Goal: Task Accomplishment & Management: Complete application form

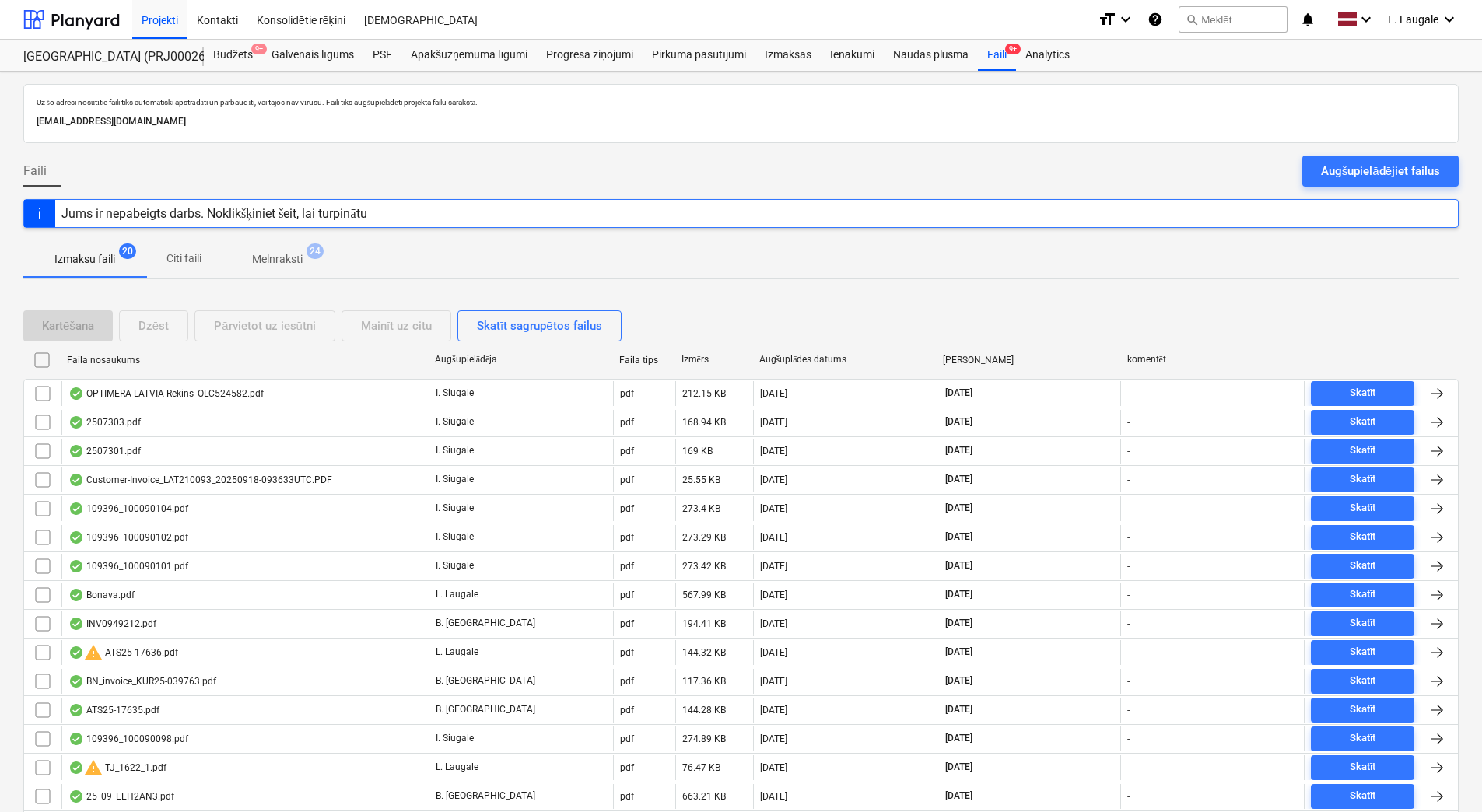
scroll to position [156, 0]
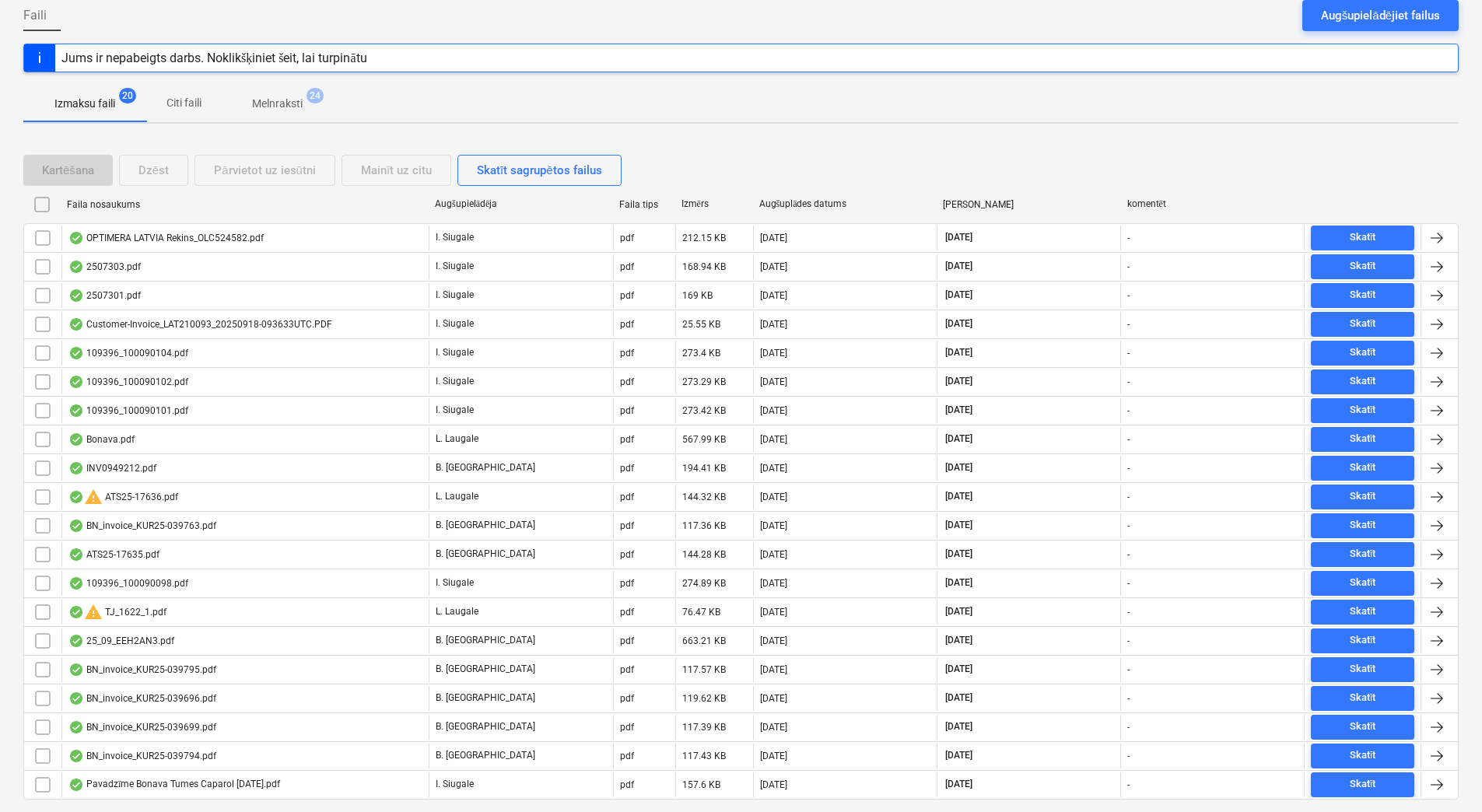
click at [294, 94] on span "Melnraksti 24" at bounding box center [277, 103] width 113 height 28
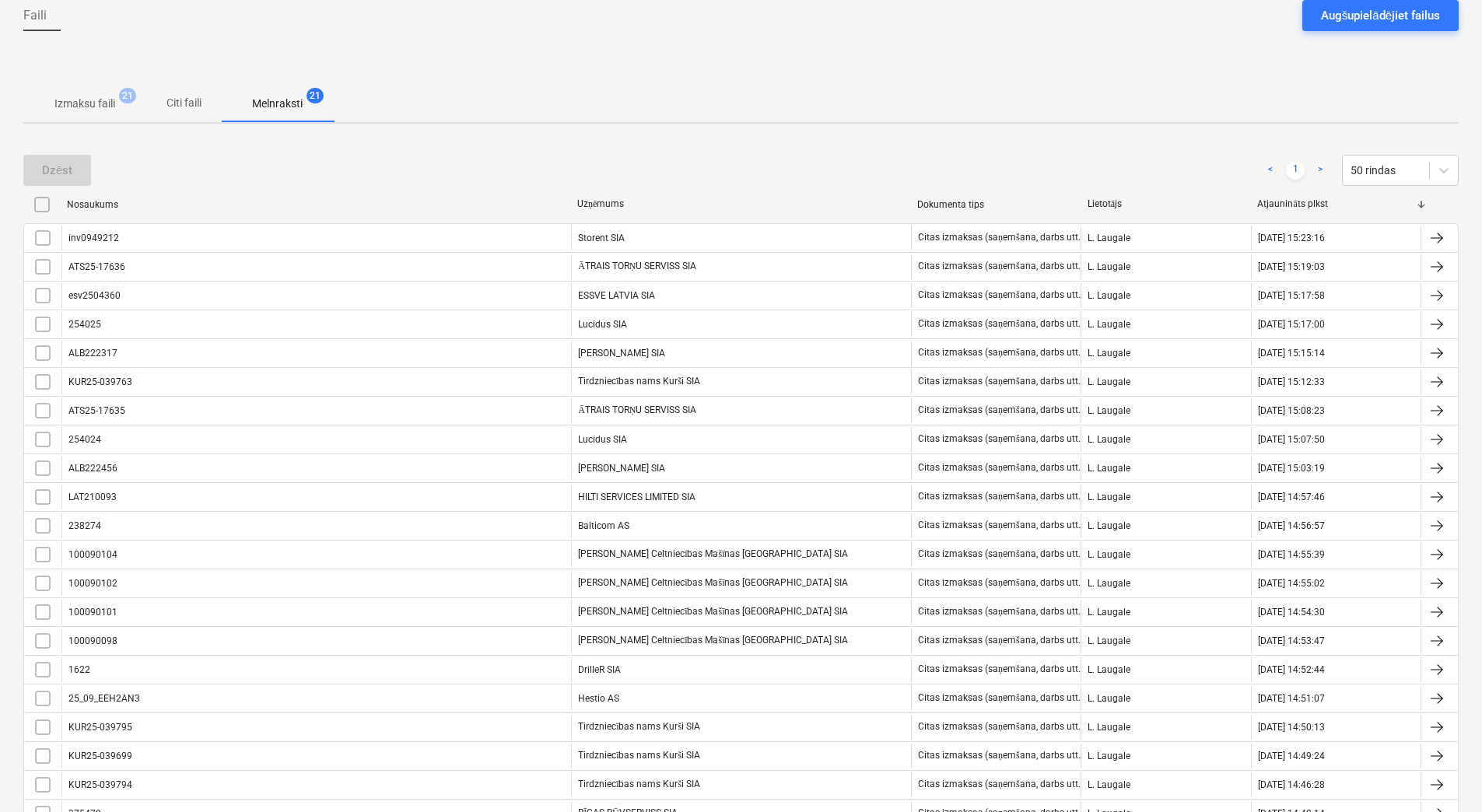
click at [78, 110] on p "Izmaksu faili" at bounding box center [84, 103] width 61 height 16
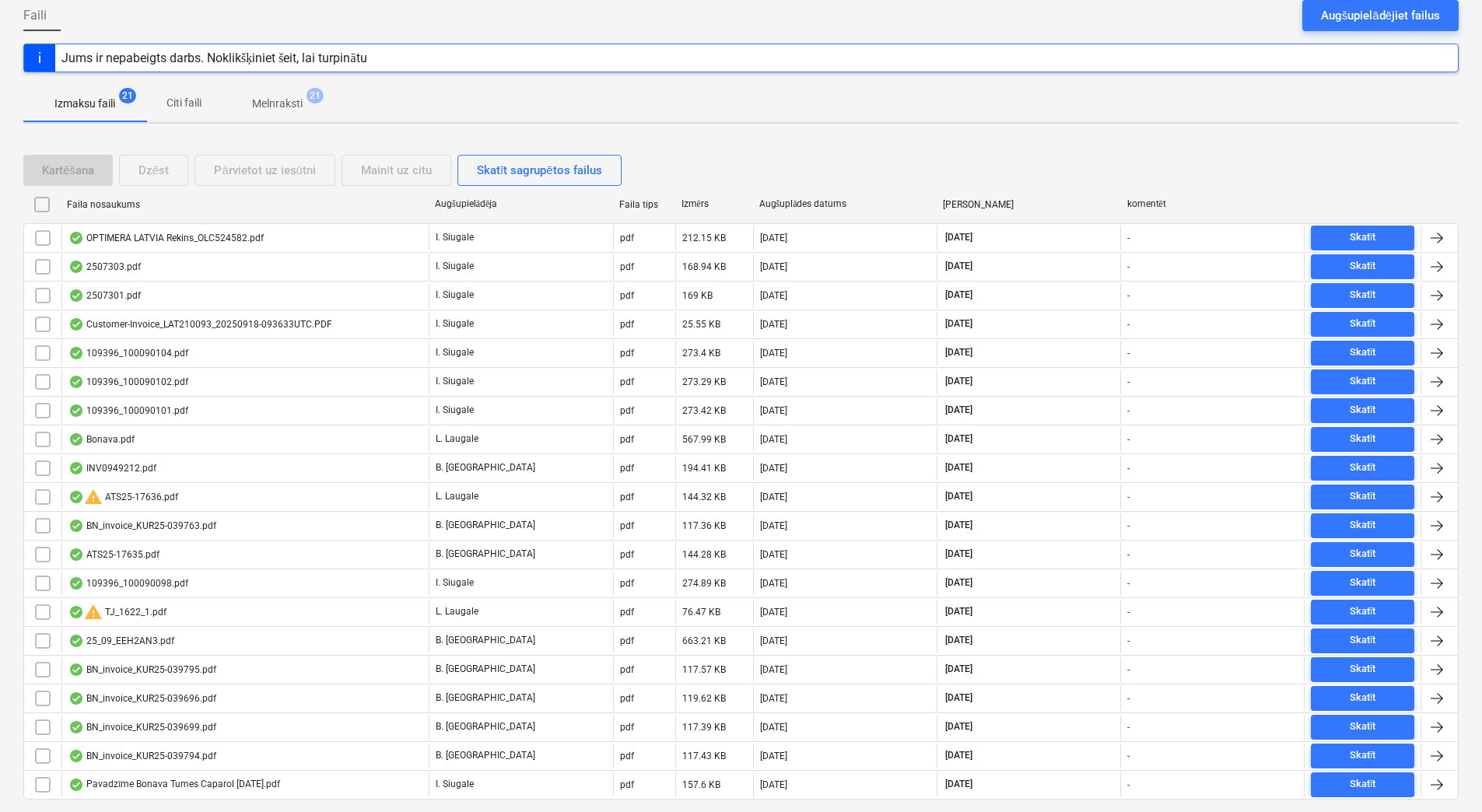
click at [297, 105] on p "Melnraksti" at bounding box center [277, 103] width 51 height 16
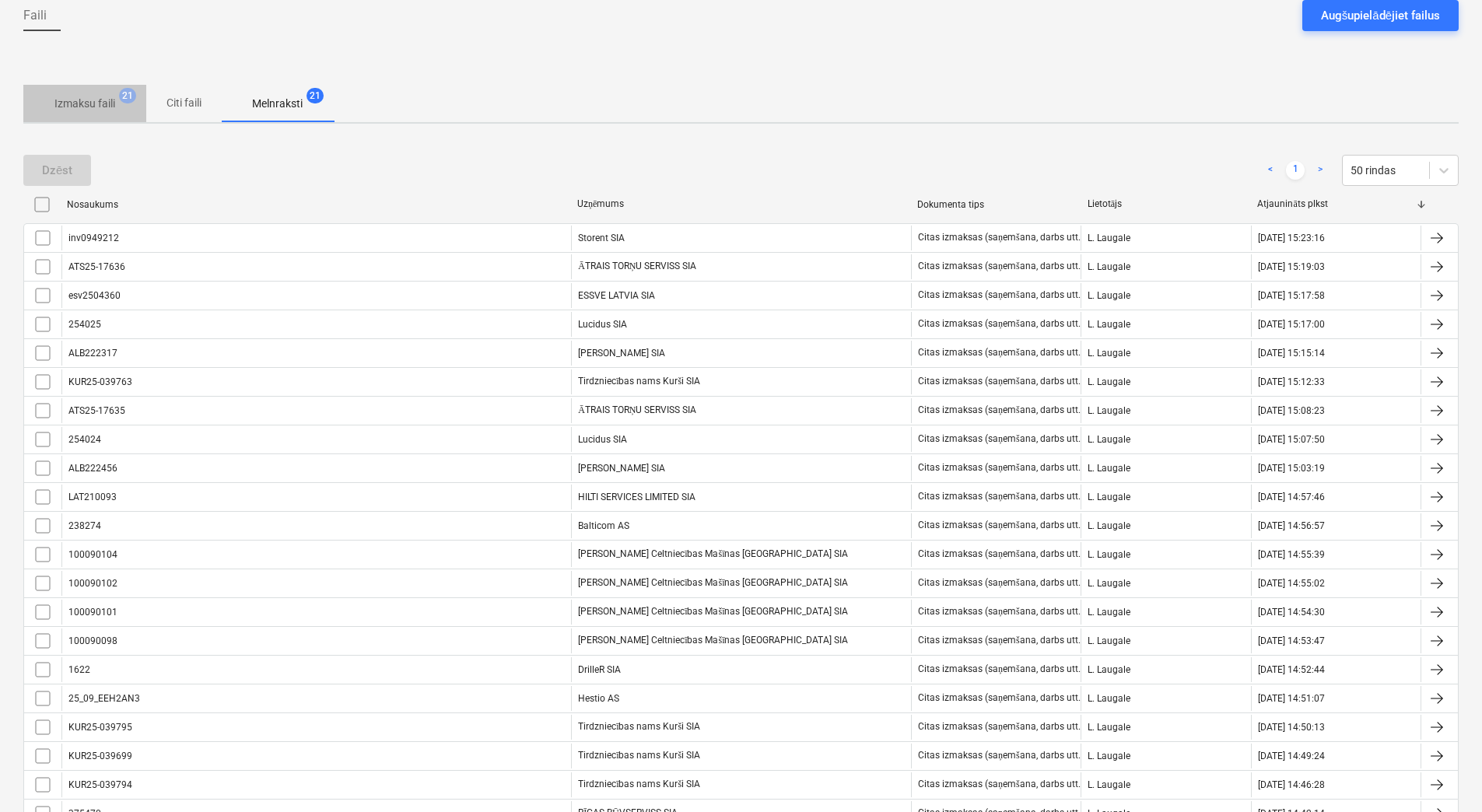
click at [86, 100] on p "Izmaksu faili" at bounding box center [84, 103] width 61 height 16
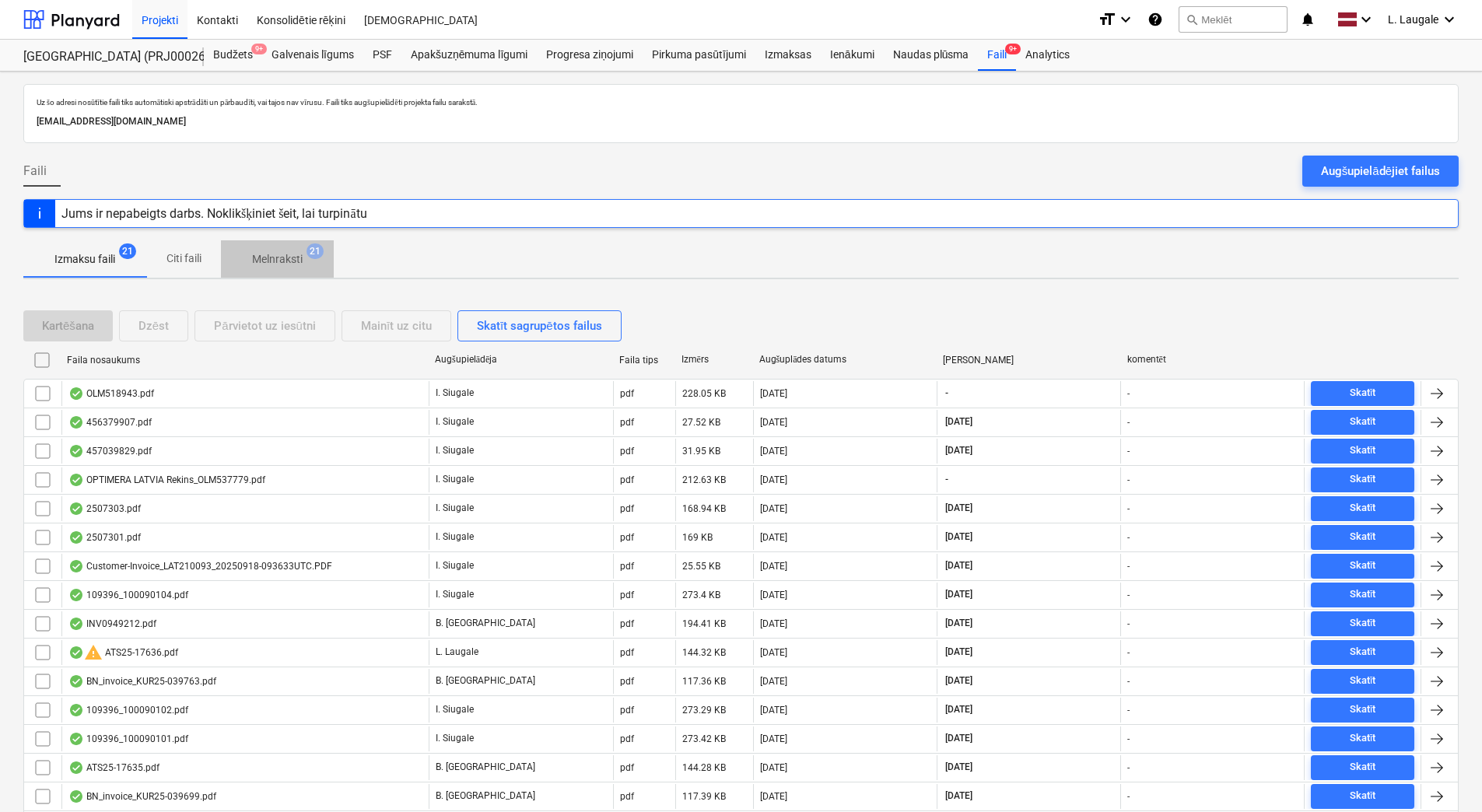
click at [289, 267] on p "Melnraksti" at bounding box center [277, 259] width 51 height 16
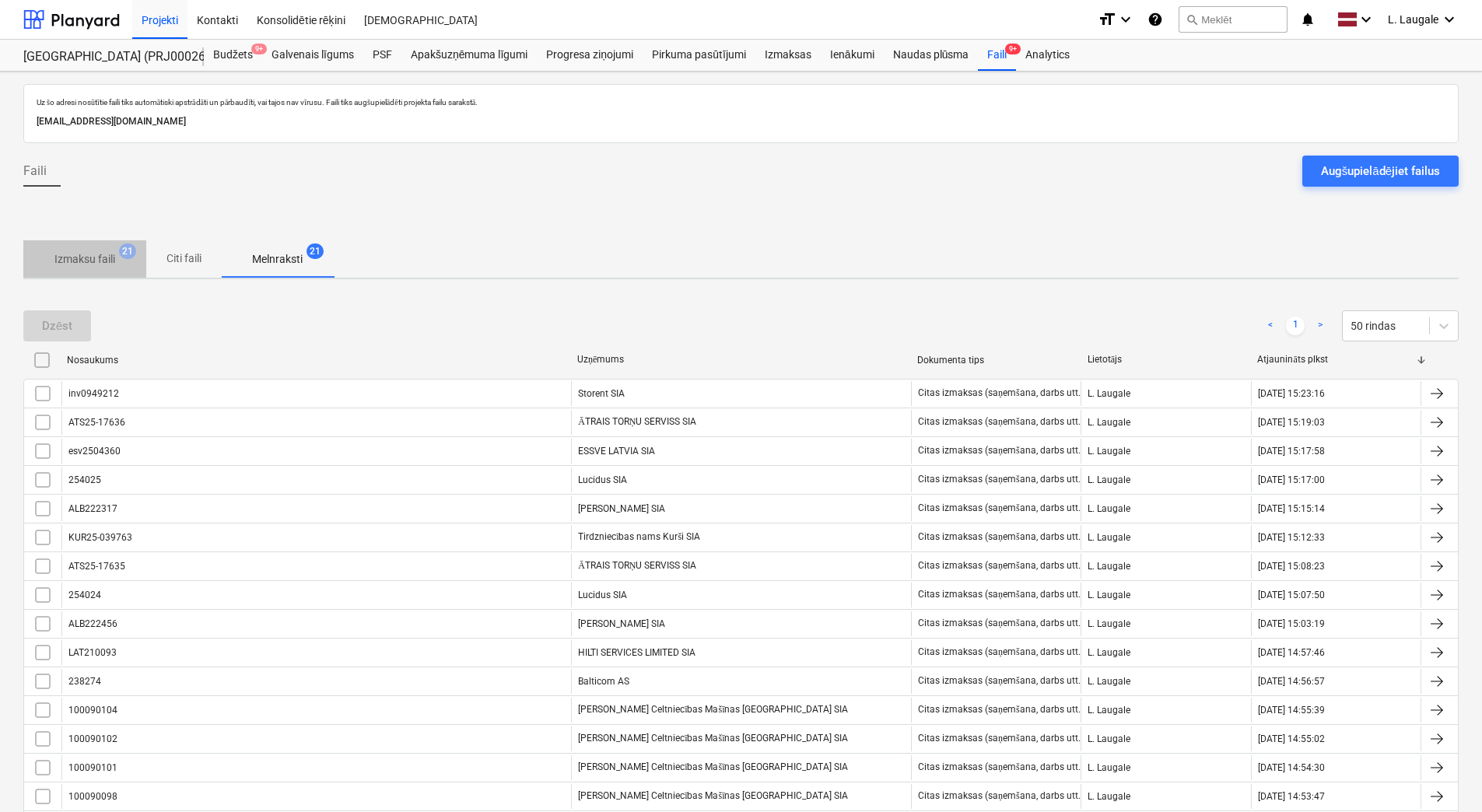
click at [70, 261] on p "Izmaksu faili" at bounding box center [84, 259] width 61 height 16
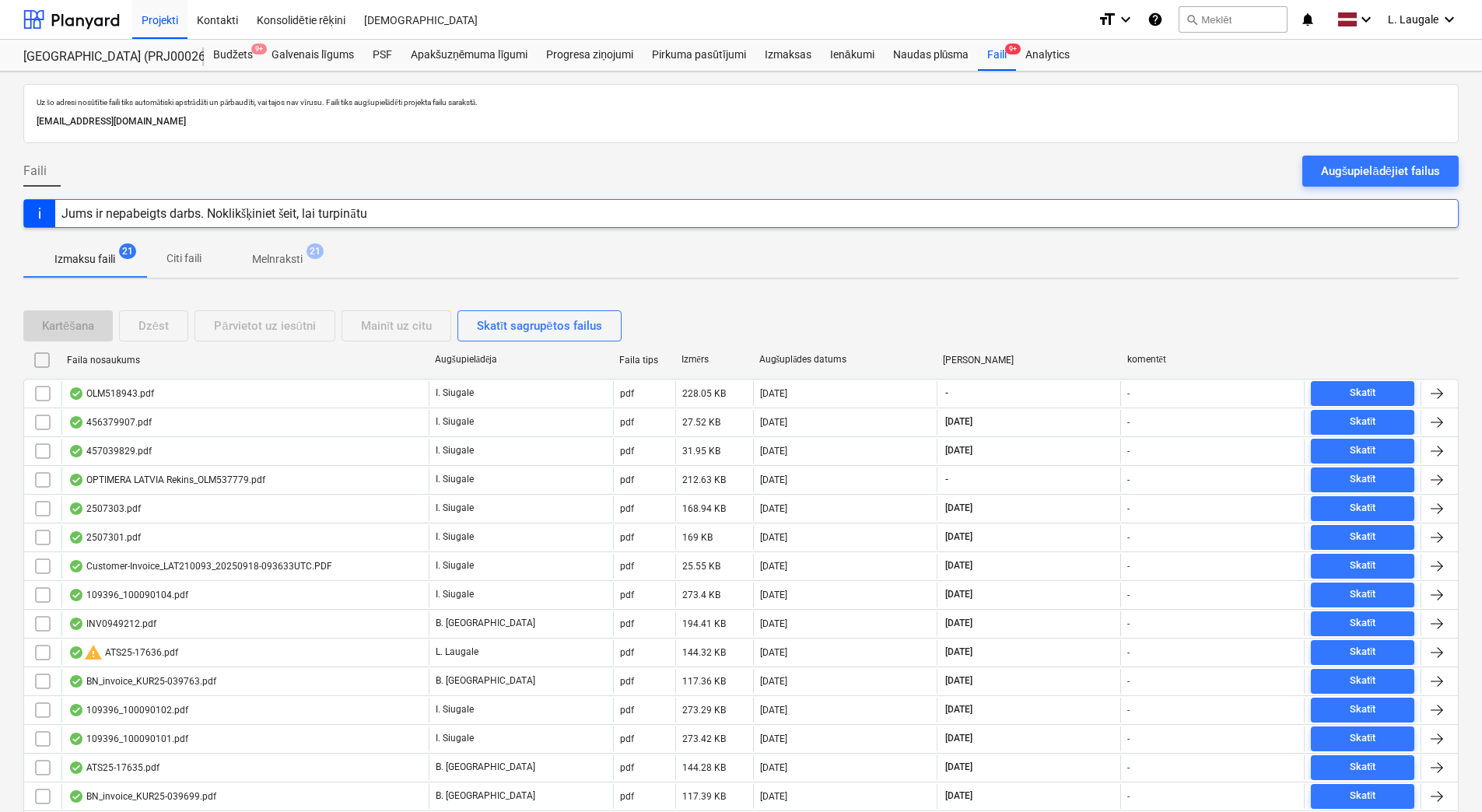
click at [267, 255] on p "Melnraksti" at bounding box center [277, 259] width 51 height 16
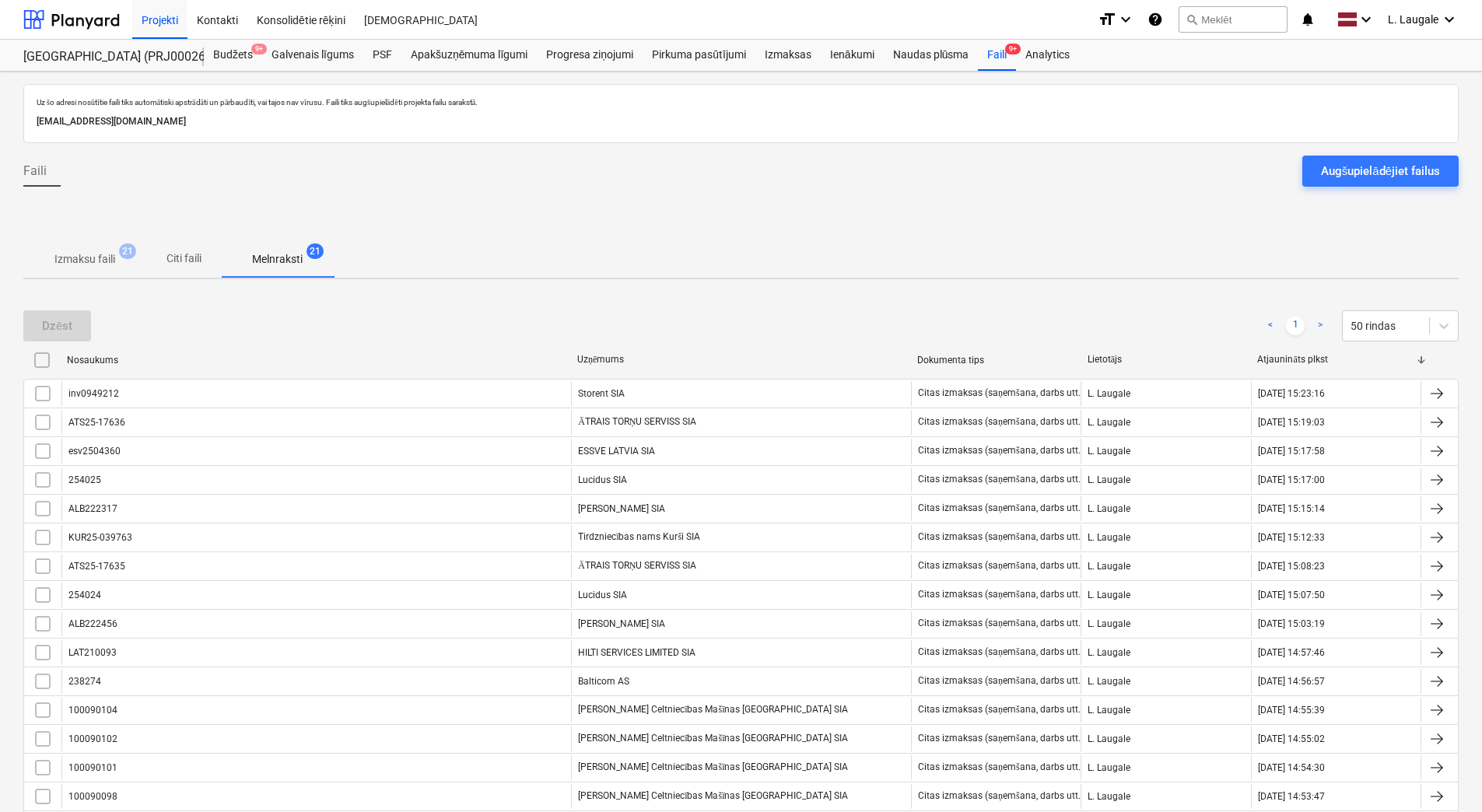
click at [71, 260] on p "Izmaksu faili" at bounding box center [84, 259] width 61 height 16
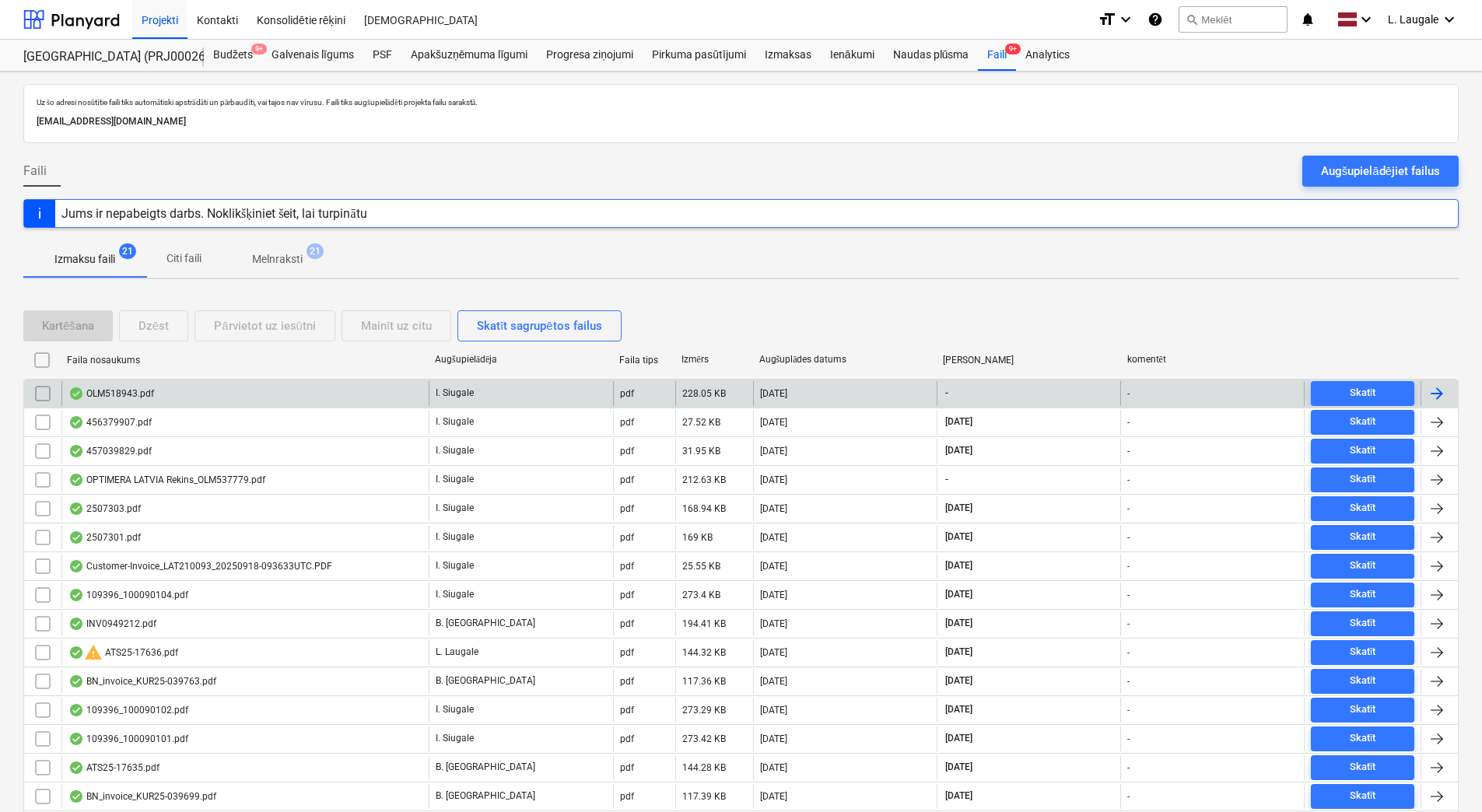
click at [356, 402] on div "OLM518943.pdf" at bounding box center [244, 393] width 367 height 25
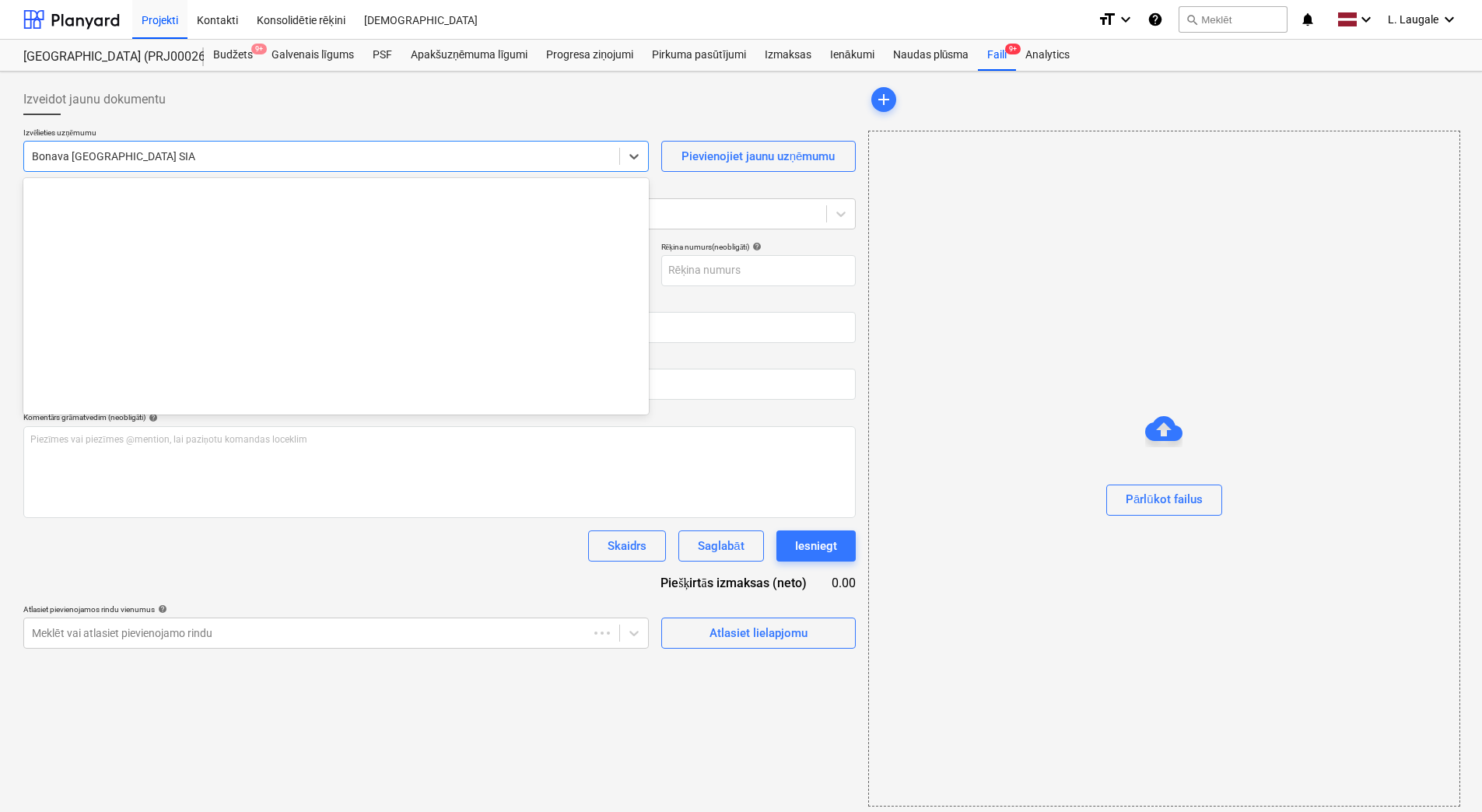
click at [315, 163] on div at bounding box center [322, 156] width 579 height 15
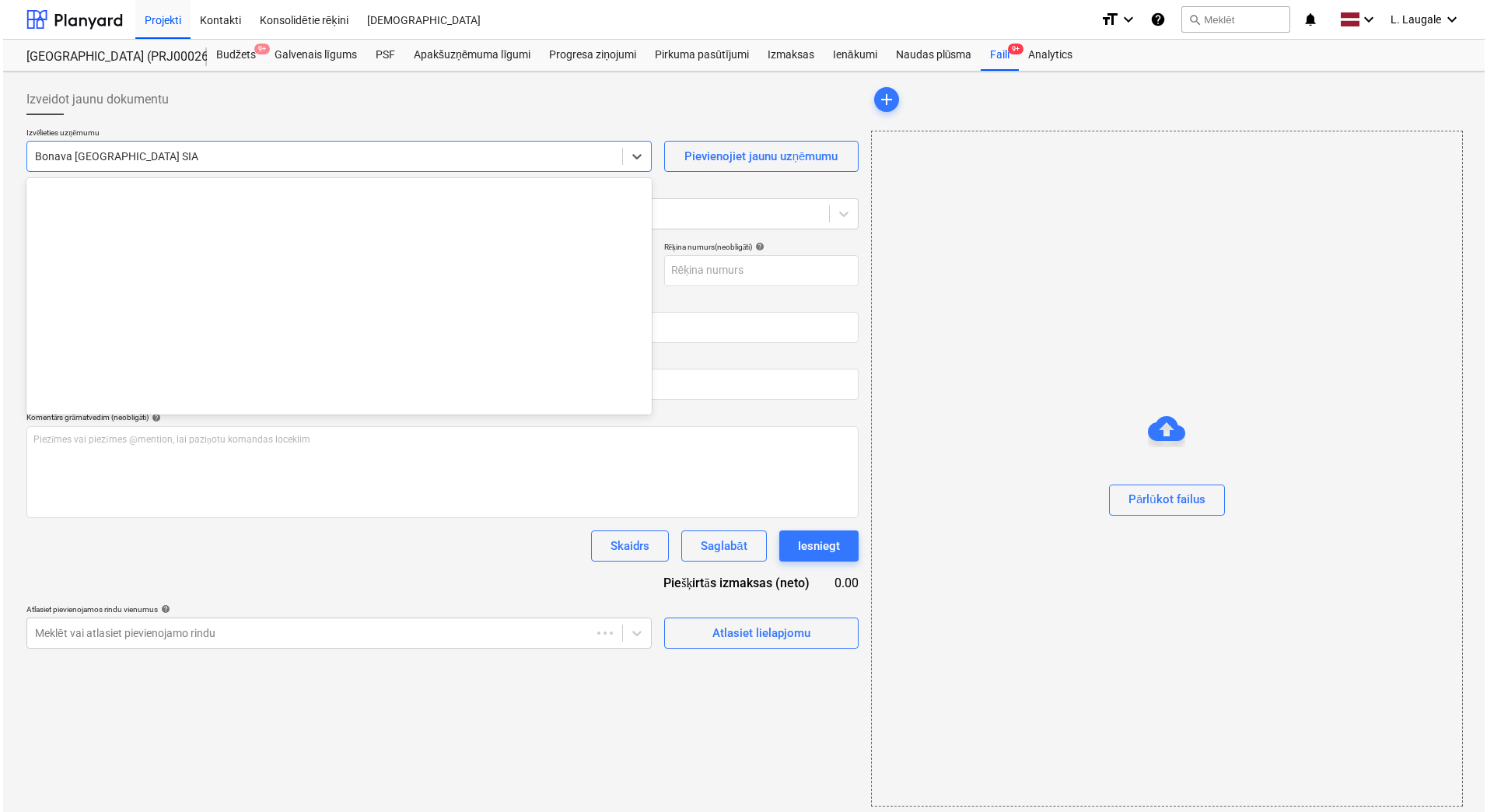
scroll to position [2912, 0]
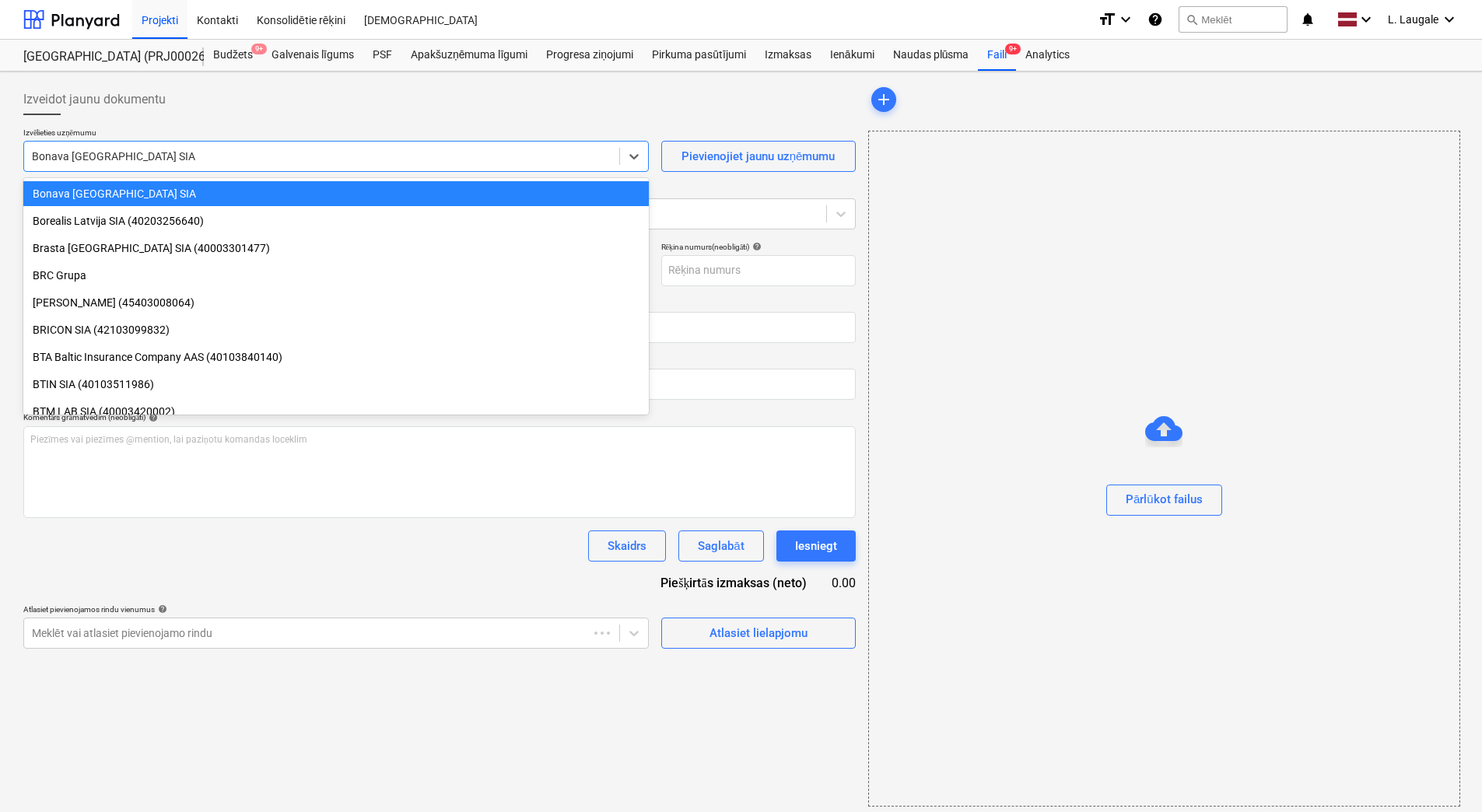
type input "OLM518943"
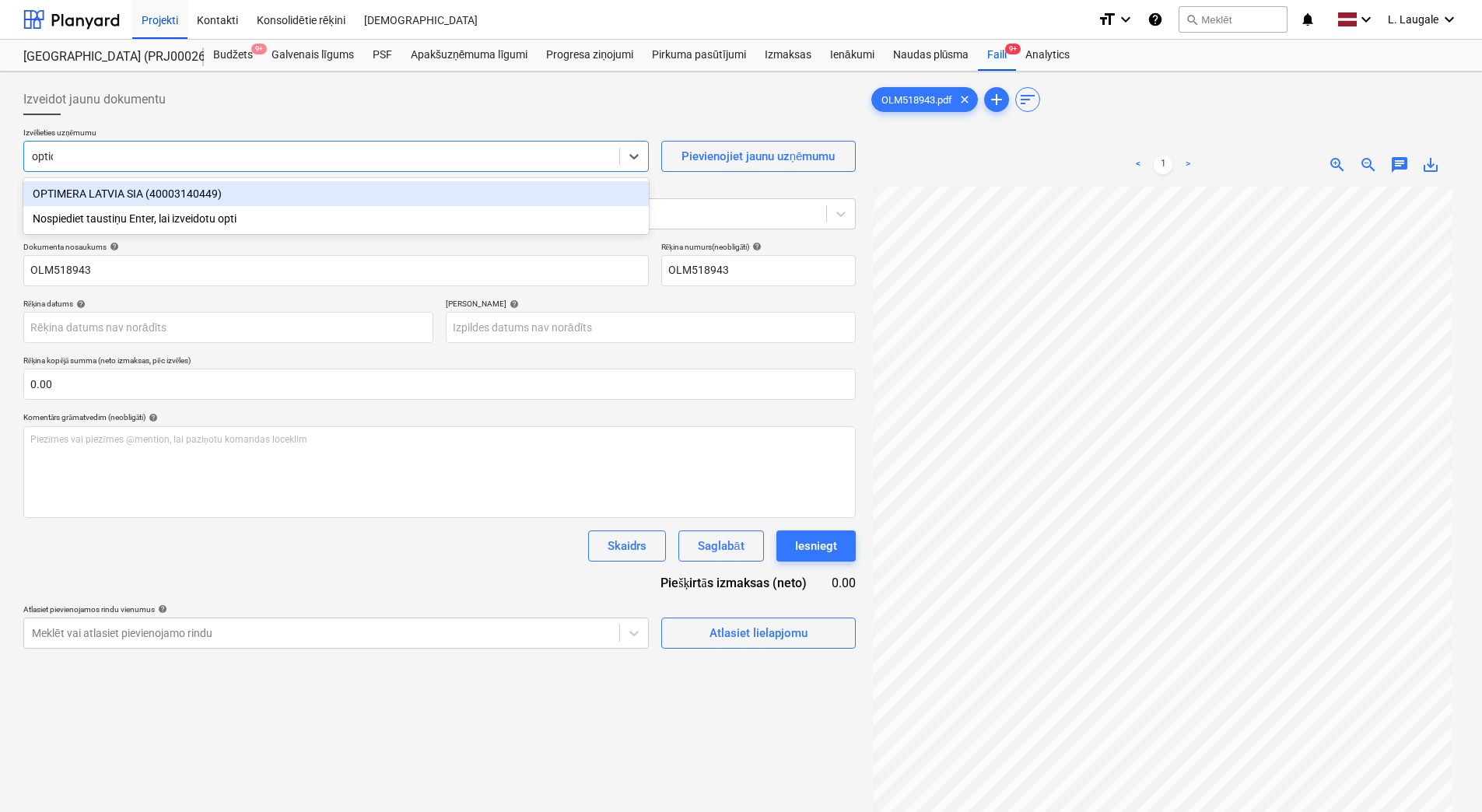
type input "opti"
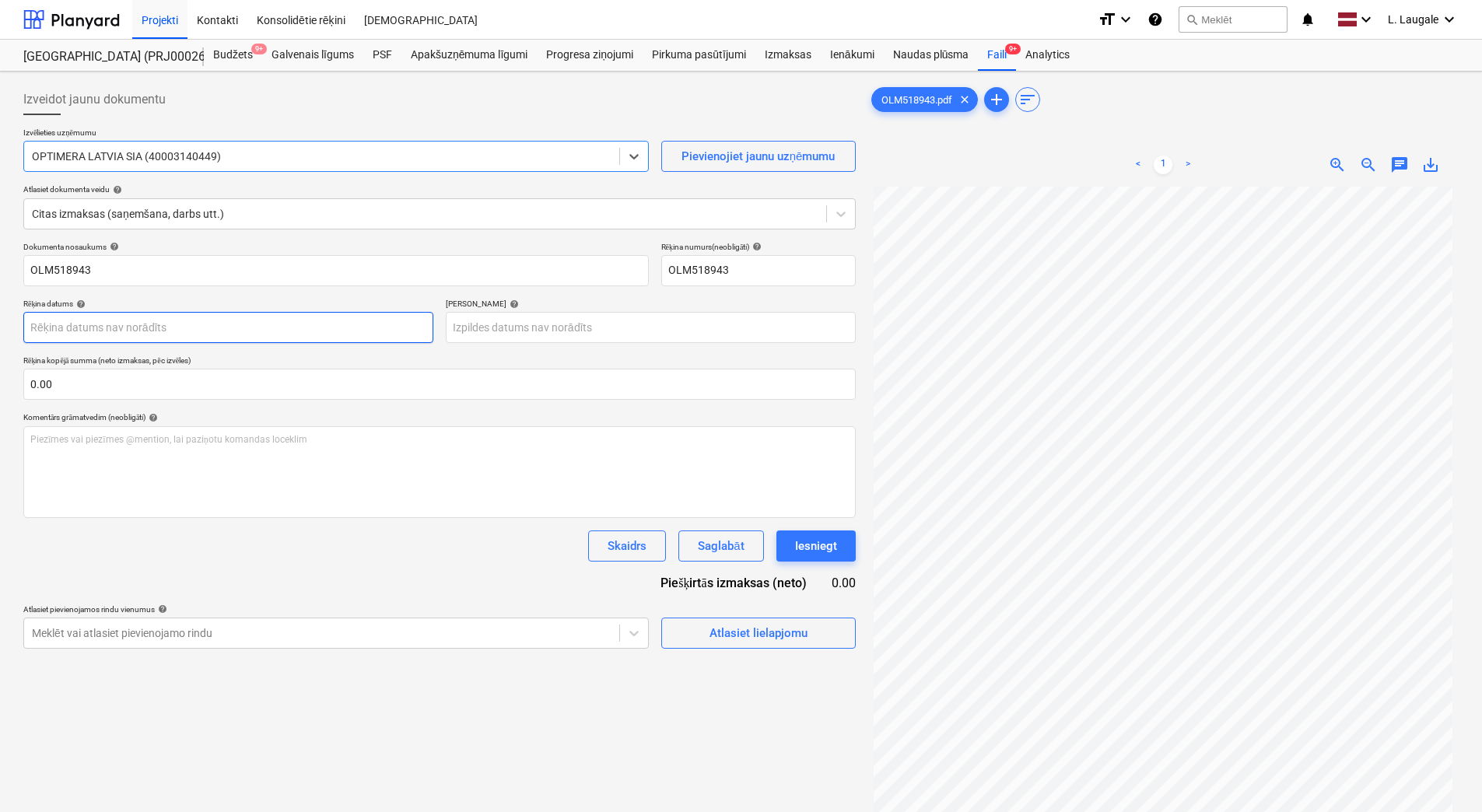
click at [297, 322] on body "Projekti Kontakti Konsolidētie rēķini Iesūtne format_size keyboard_arrow_down h…" at bounding box center [741, 406] width 1482 height 812
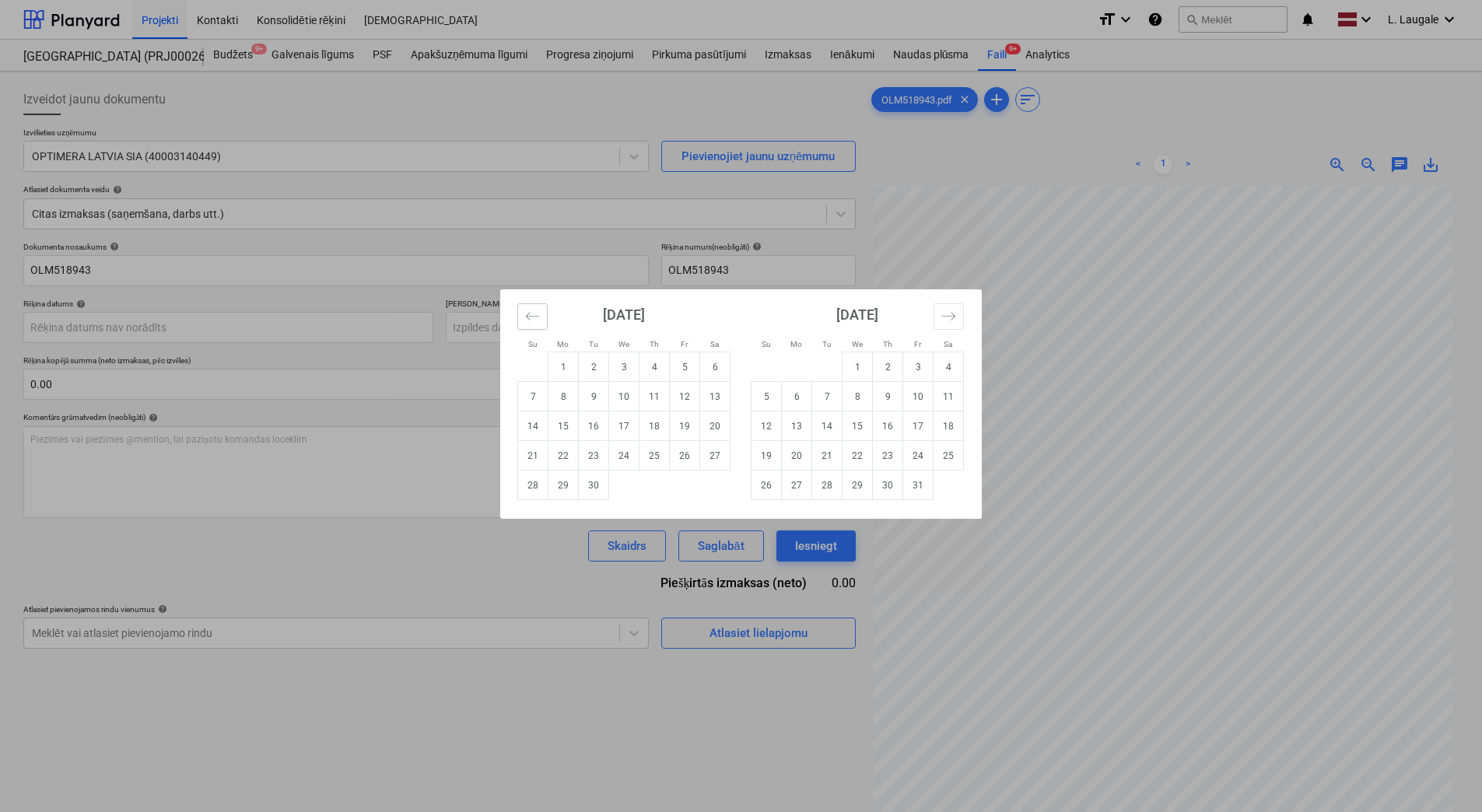
click at [531, 315] on icon "Move backward to switch to the previous month." at bounding box center [532, 315] width 15 height 15
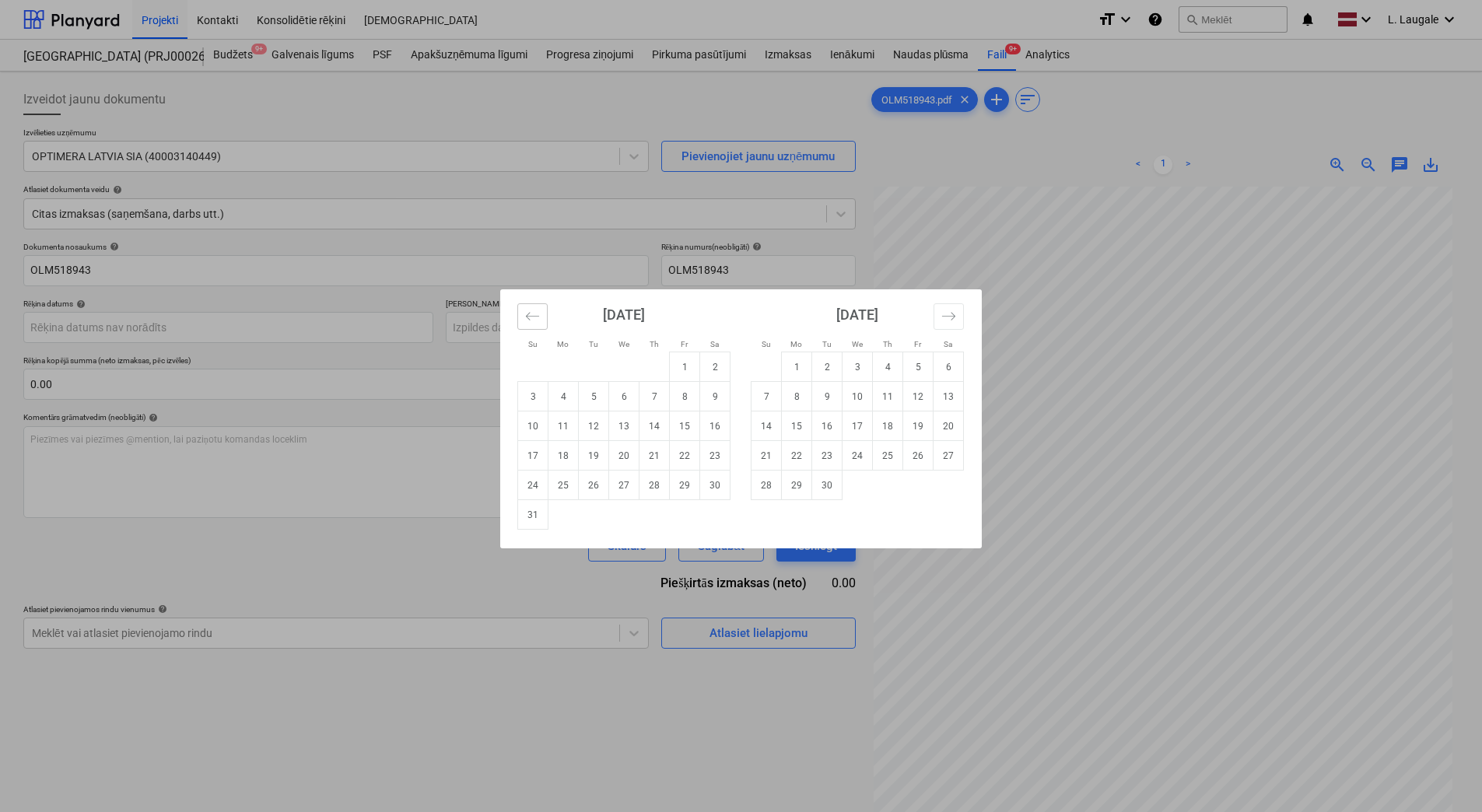
click at [531, 315] on icon "Move backward to switch to the previous month." at bounding box center [532, 315] width 15 height 15
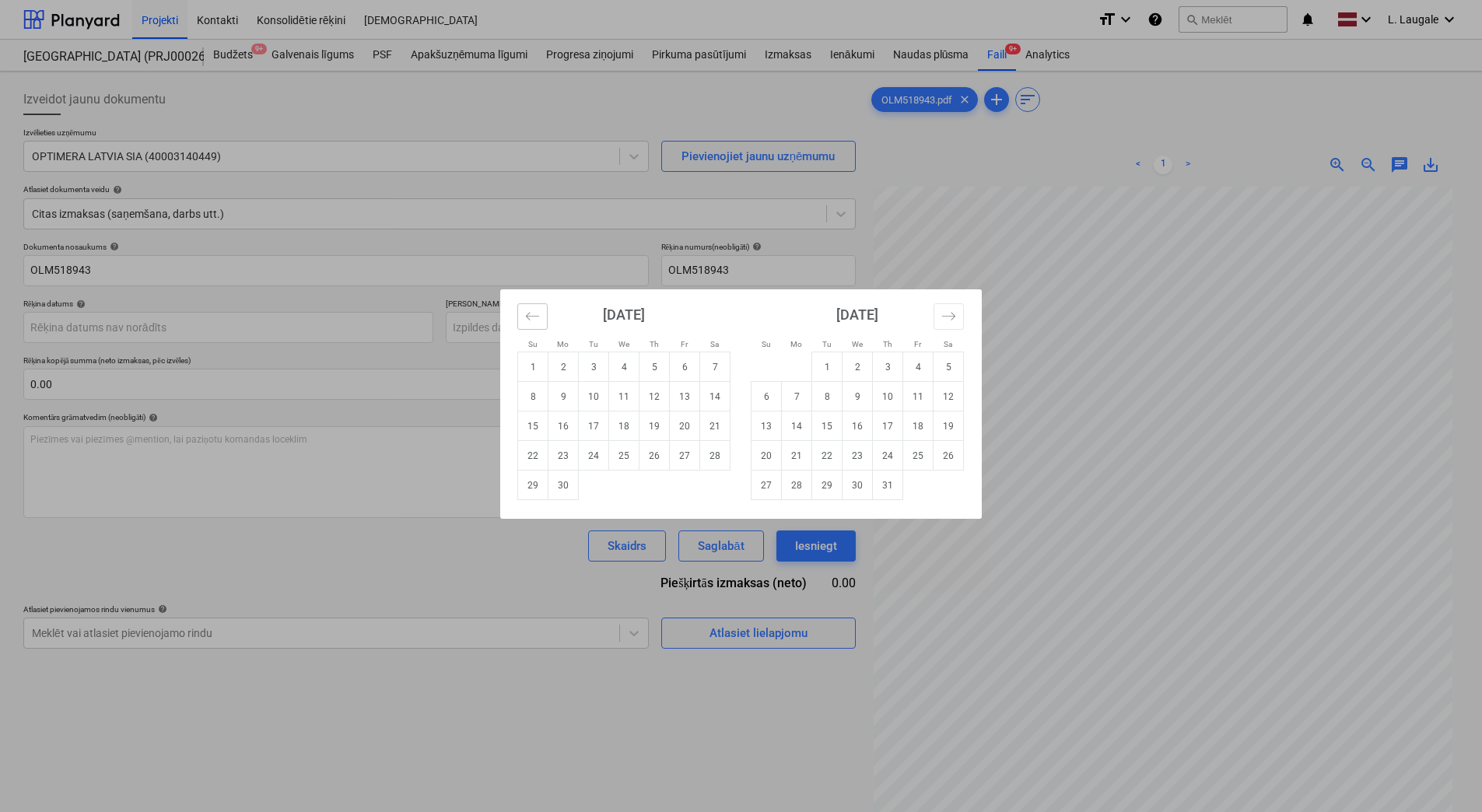
click at [531, 315] on icon "Move backward to switch to the previous month." at bounding box center [532, 315] width 15 height 15
click at [623, 430] on td "14" at bounding box center [624, 426] width 30 height 29
type input "[DATE]"
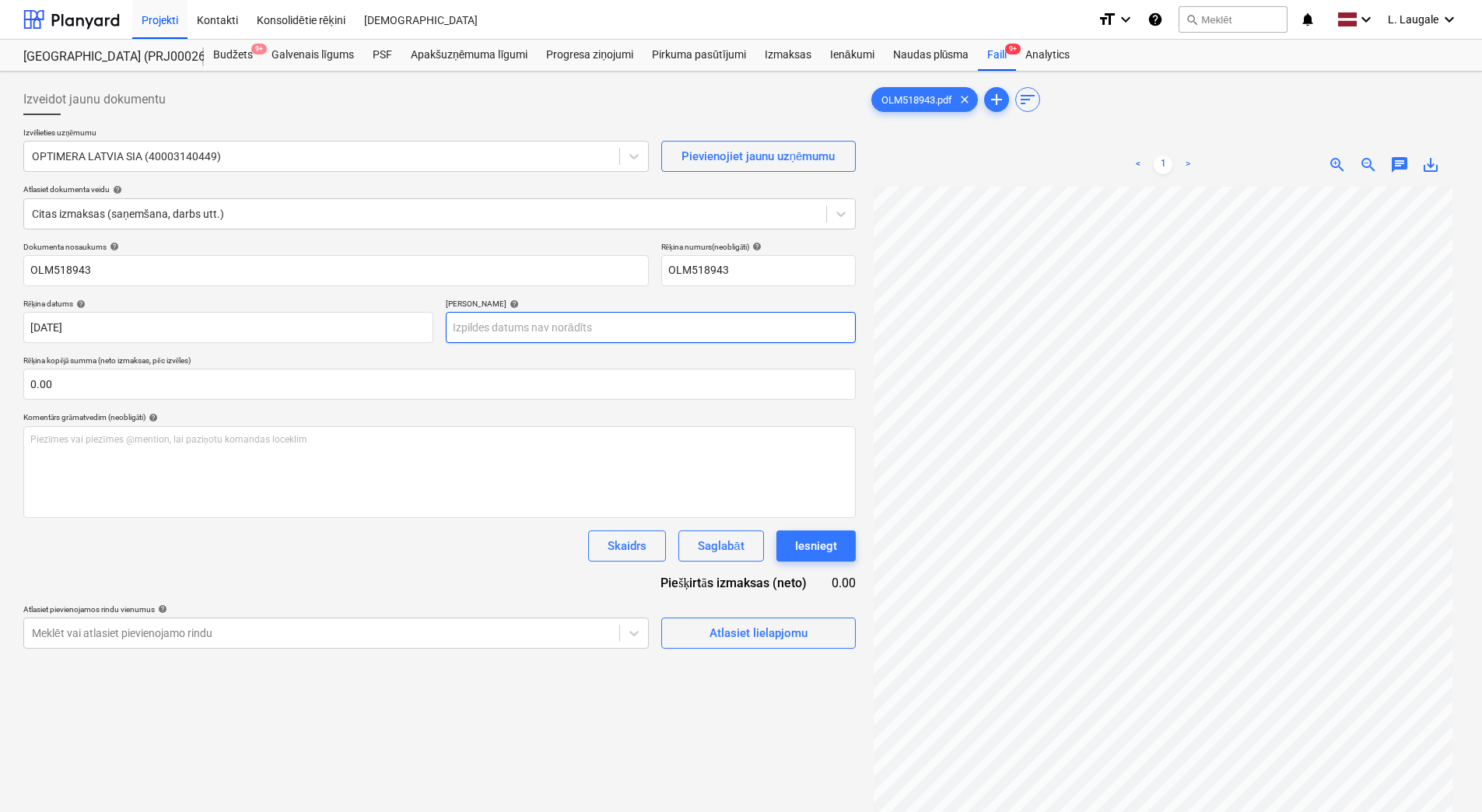
click at [566, 329] on body "Projekti Kontakti Konsolidētie rēķini Iesūtne format_size keyboard_arrow_down h…" at bounding box center [741, 406] width 1482 height 812
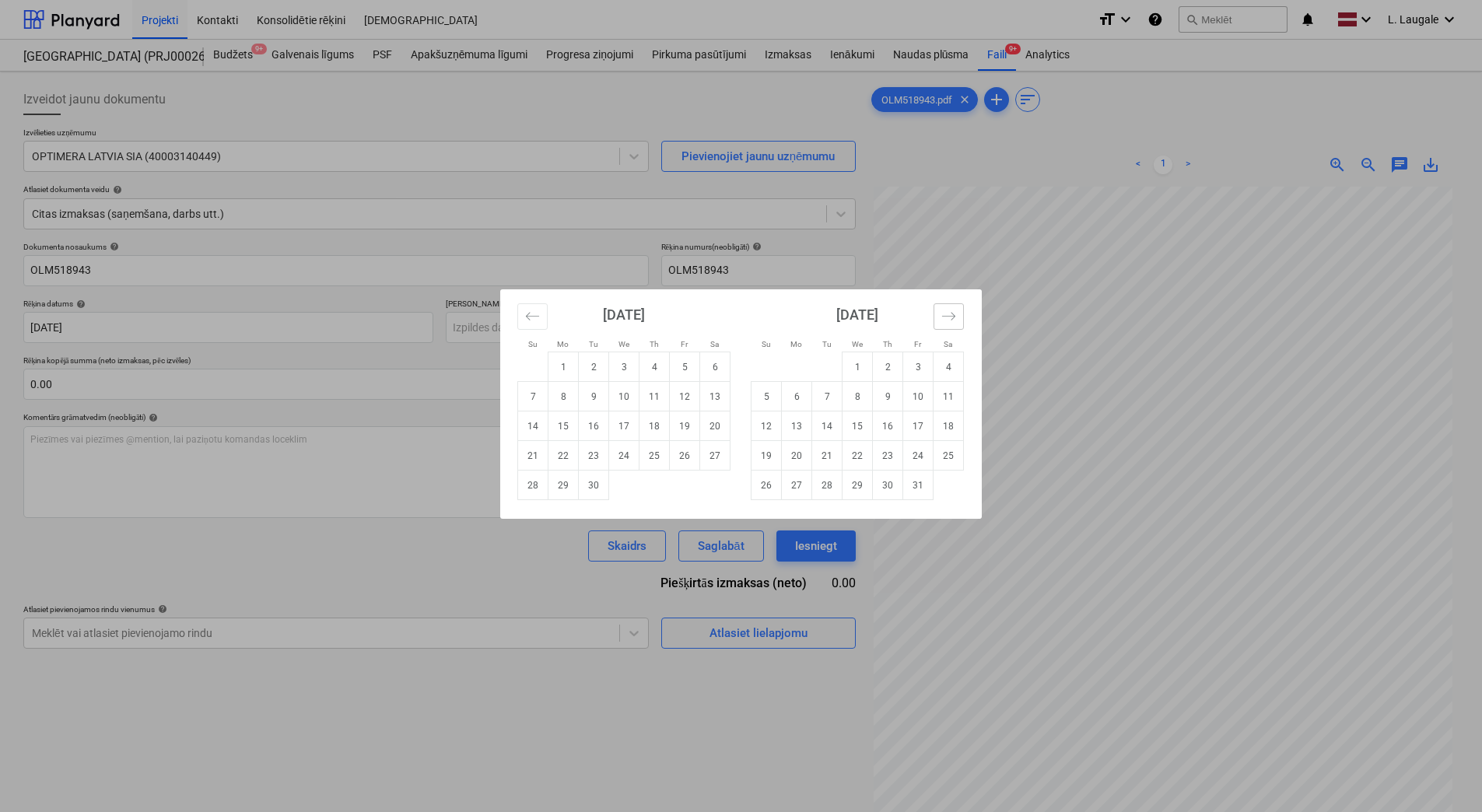
click at [943, 319] on icon "Move forward to switch to the next month." at bounding box center [948, 315] width 15 height 15
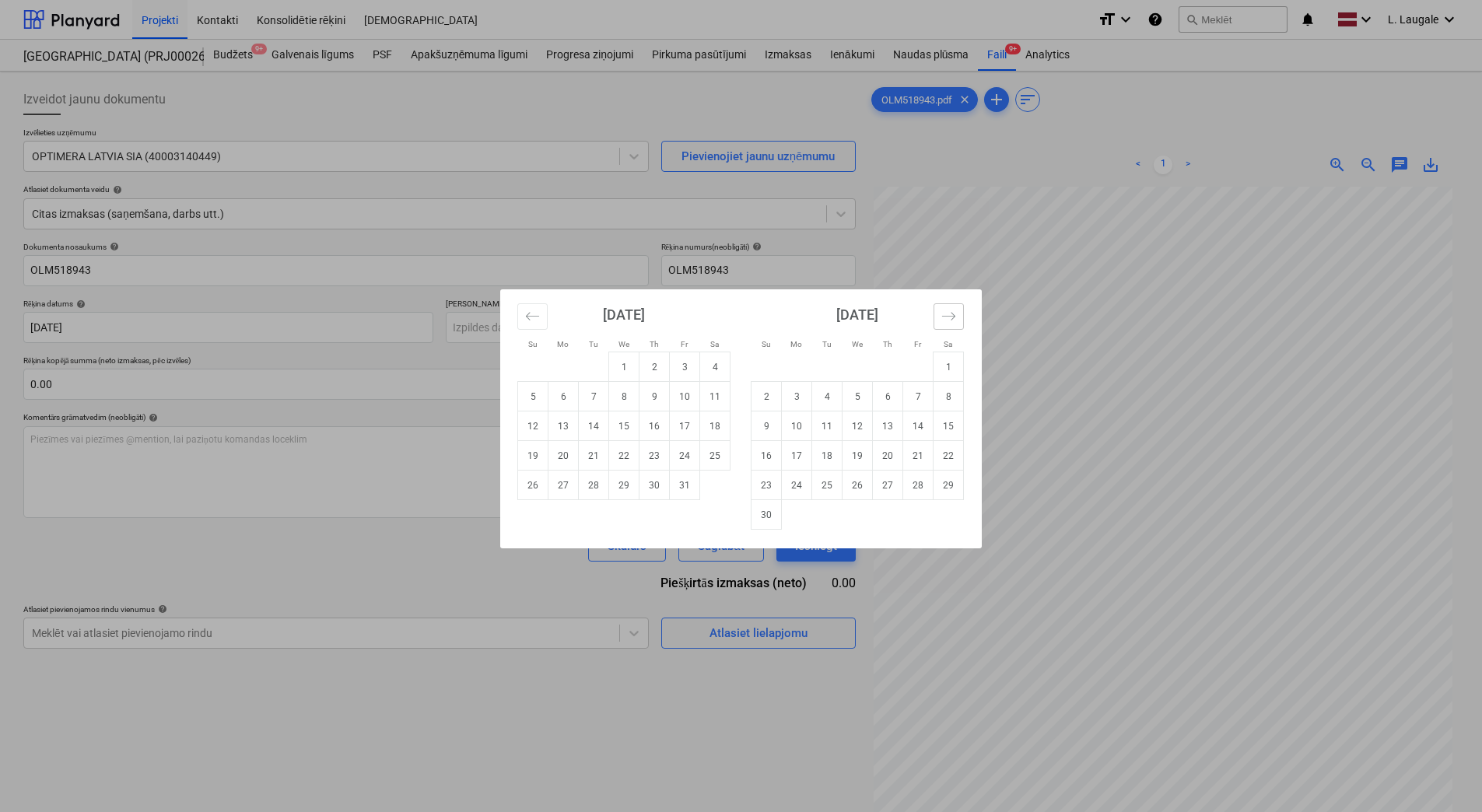
click at [943, 319] on icon "Move forward to switch to the next month." at bounding box center [948, 315] width 15 height 15
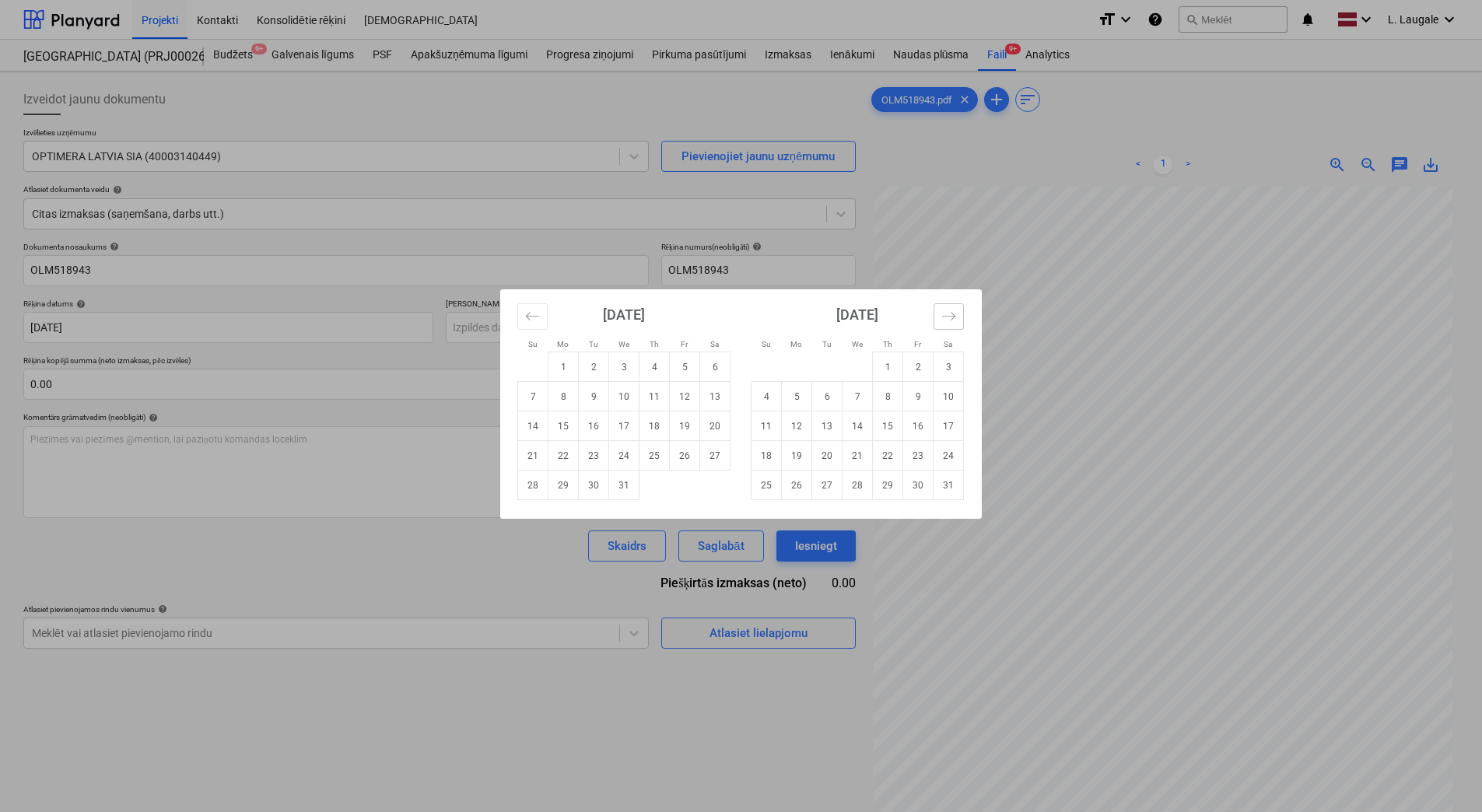
click at [943, 319] on icon "Move forward to switch to the next month." at bounding box center [948, 315] width 15 height 15
click at [516, 309] on div "[DATE] 1 2 3 4 5 6 7 8 9 10 11 12 13 14 15 16 17 18 19 20 21 22 23 24 25 26 27 …" at bounding box center [624, 394] width 234 height 211
click at [520, 311] on button "Move backward to switch to the previous month." at bounding box center [532, 316] width 30 height 27
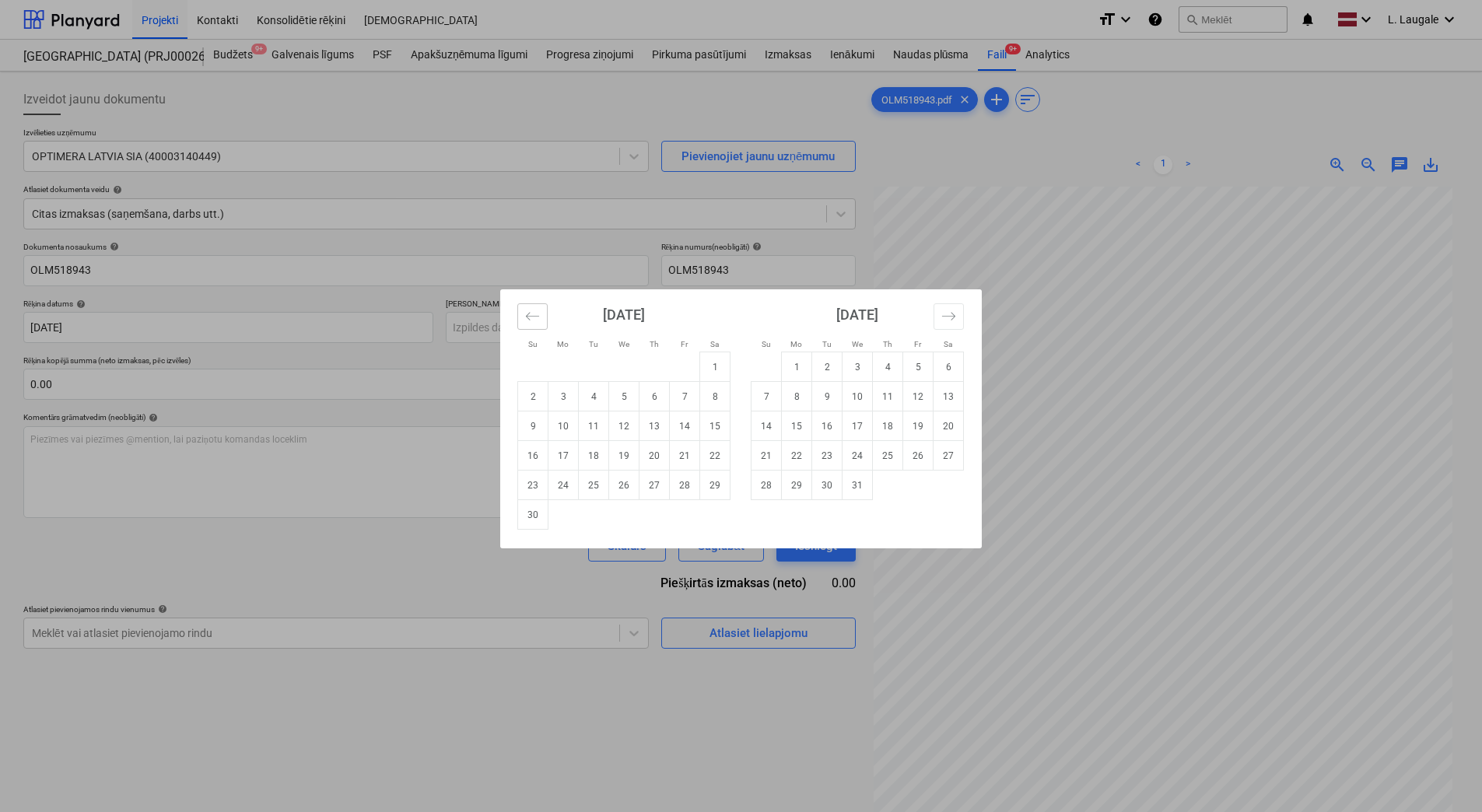
click at [520, 311] on button "Move backward to switch to the previous month." at bounding box center [532, 316] width 30 height 27
click at [527, 311] on icon "Move backward to switch to the previous month." at bounding box center [532, 315] width 15 height 15
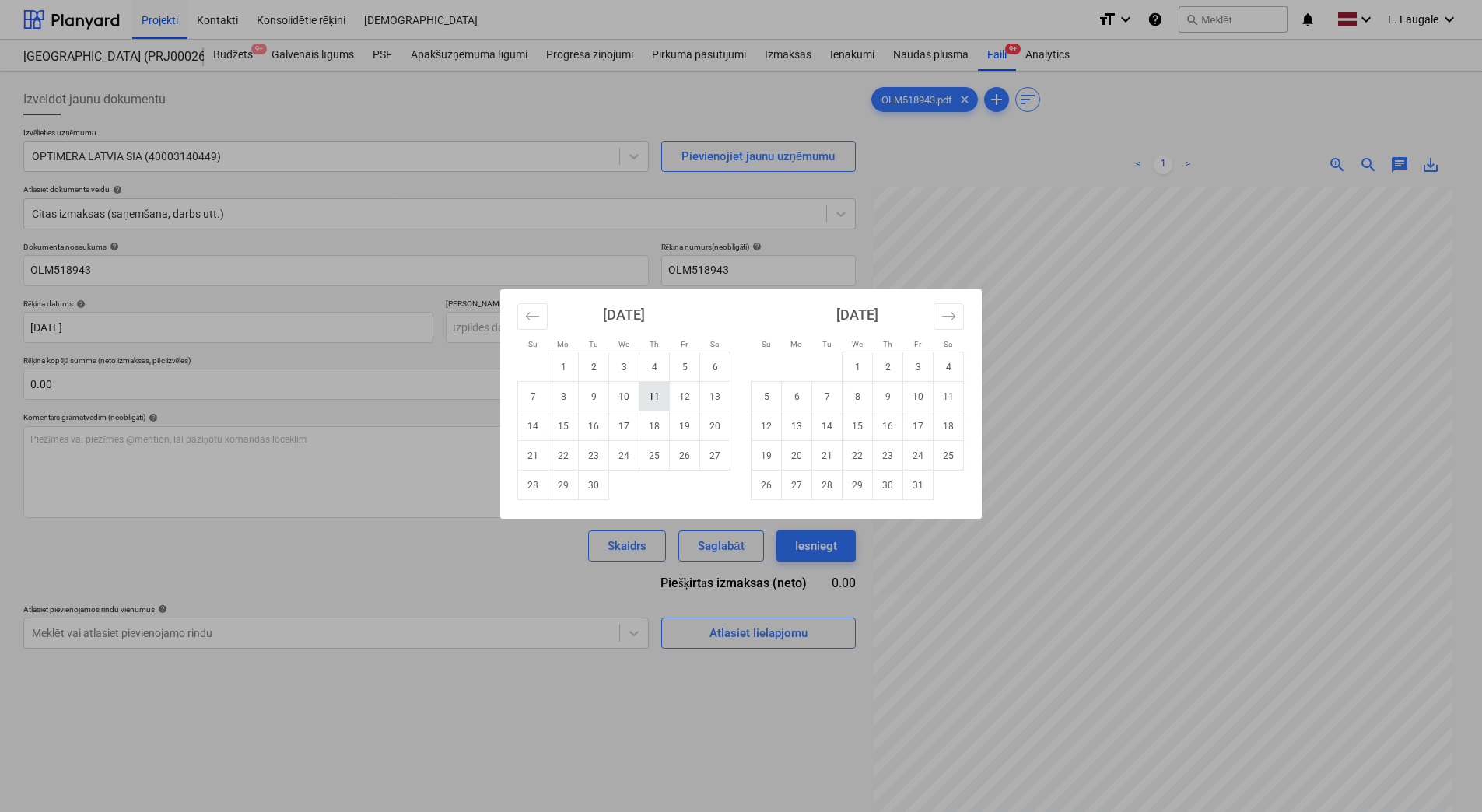
click at [652, 389] on td "11" at bounding box center [654, 396] width 30 height 29
type input "[DATE]"
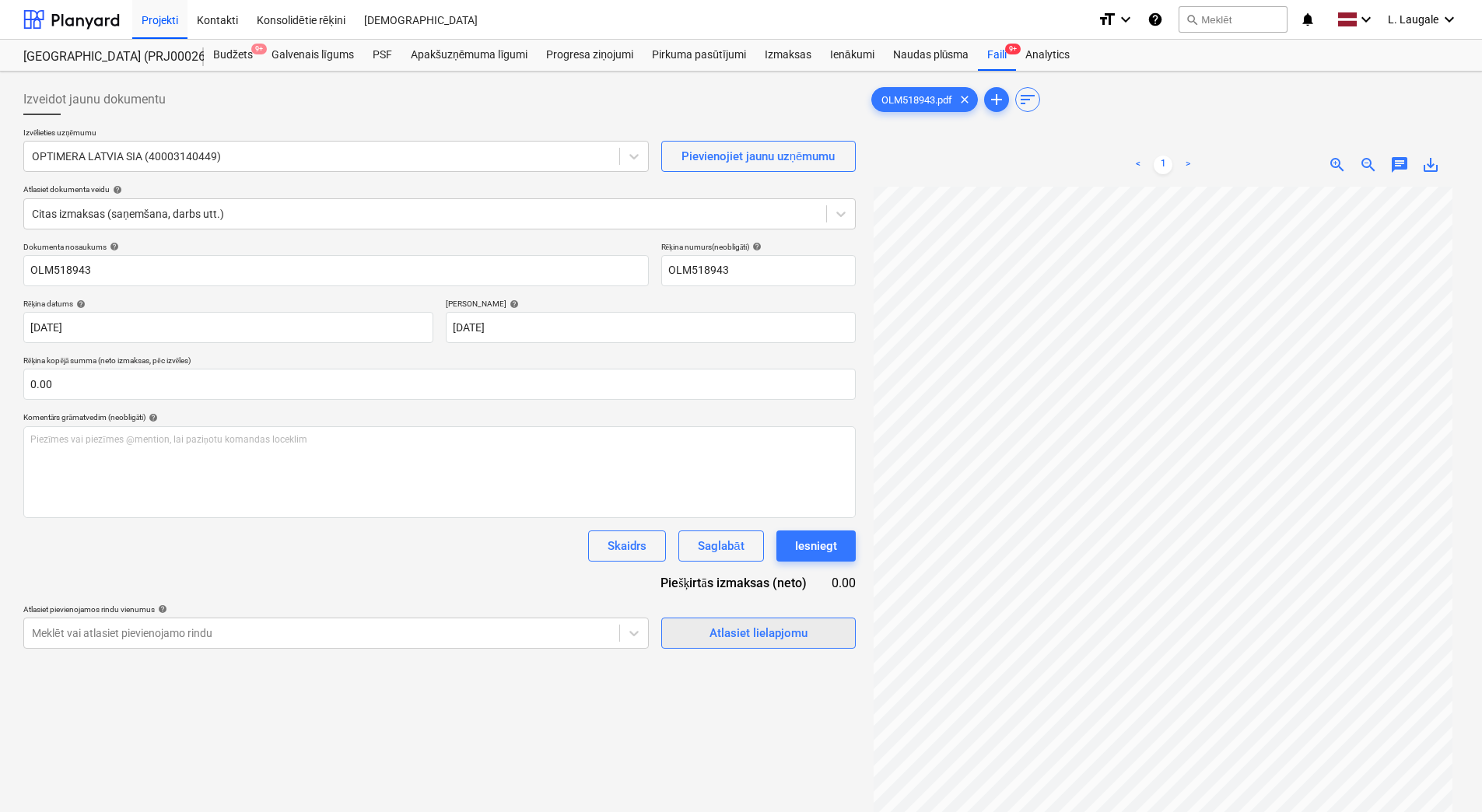
click at [719, 635] on div "Atlasiet lielapjomu" at bounding box center [758, 633] width 98 height 21
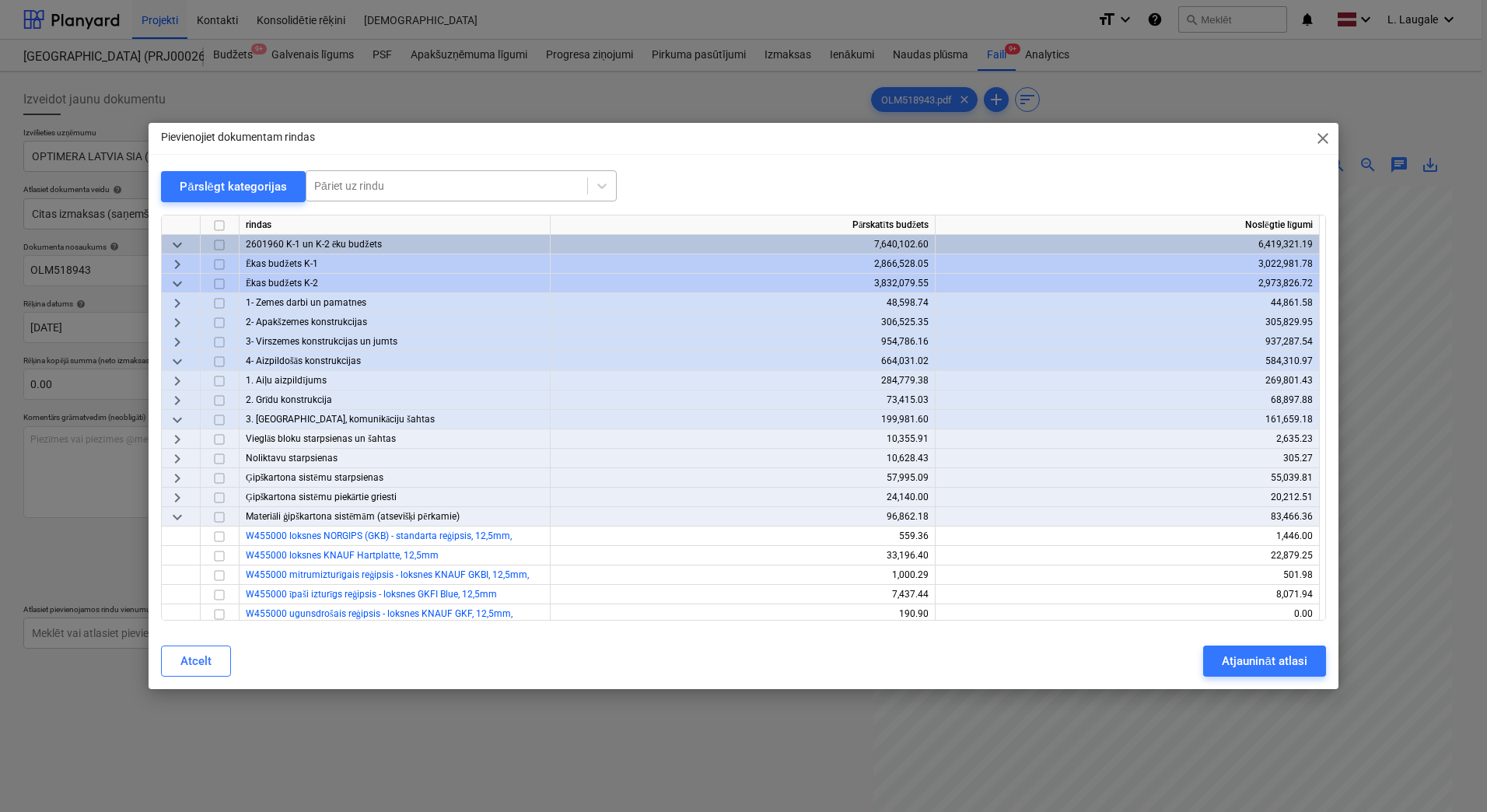
click at [455, 192] on div at bounding box center [447, 186] width 266 height 15
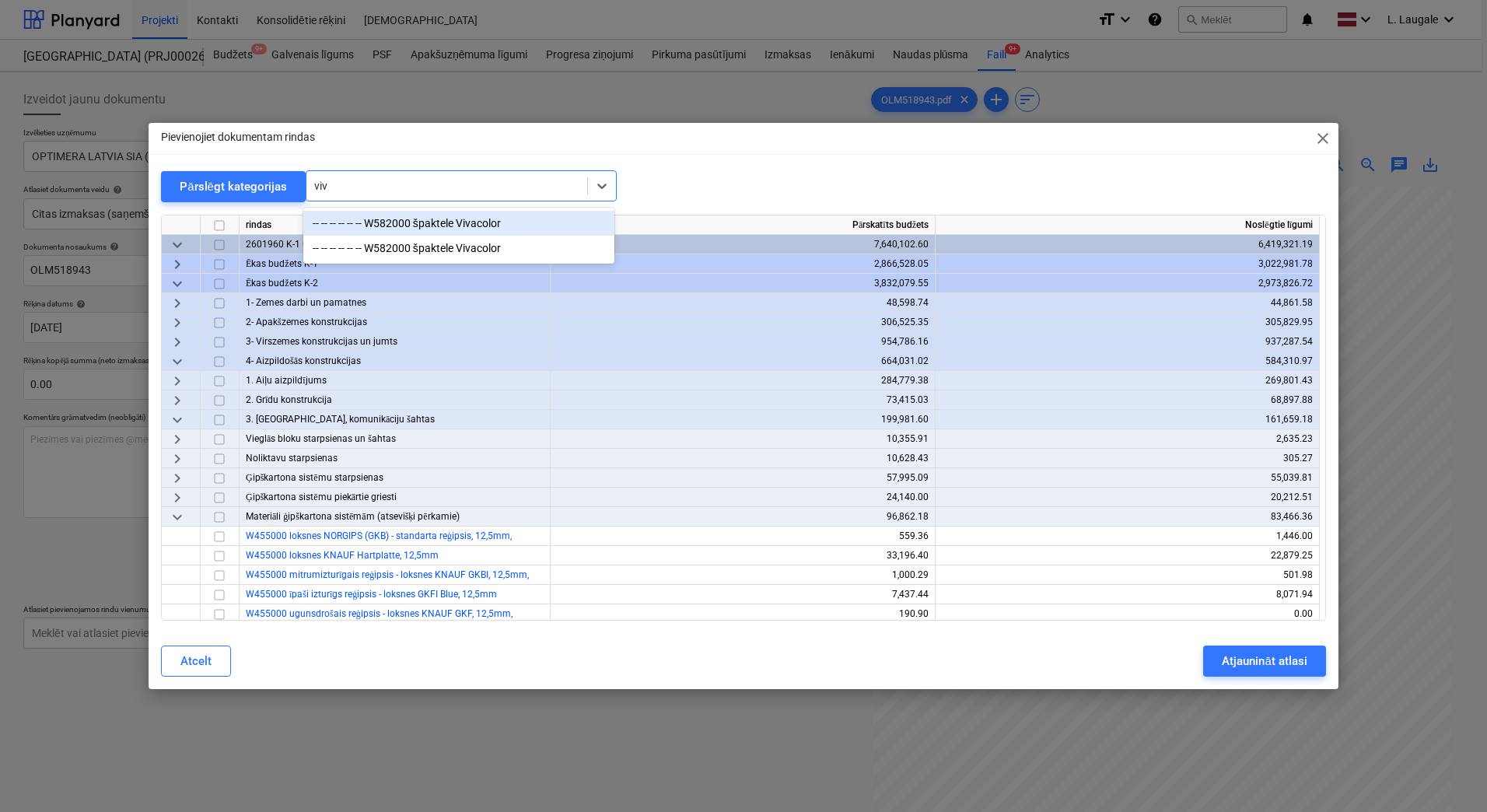
type input "viva"
click at [472, 223] on div "-- -- -- -- -- -- W582000 špaktele Vivacolor" at bounding box center [459, 223] width 311 height 25
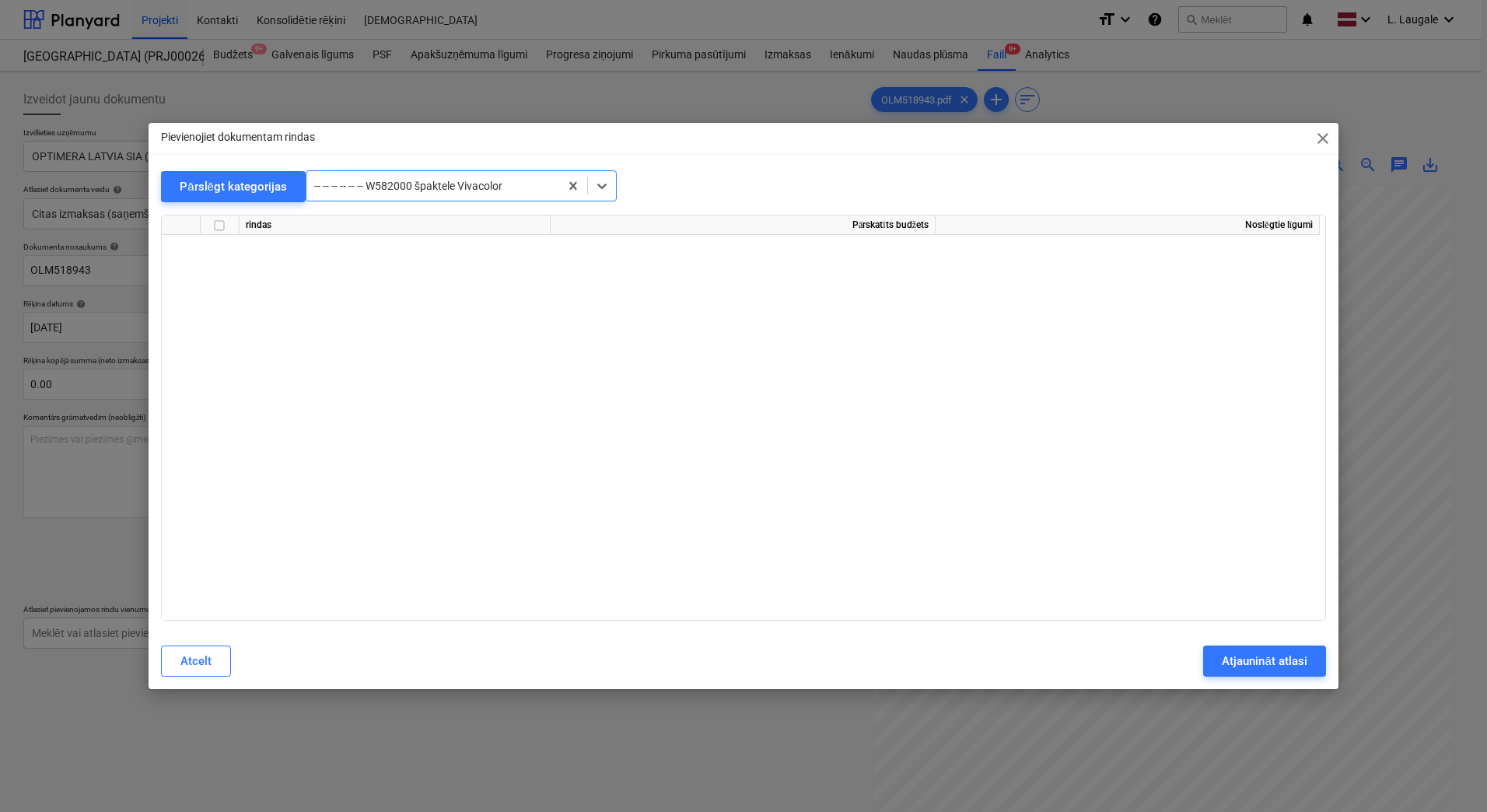
scroll to position [7835, 0]
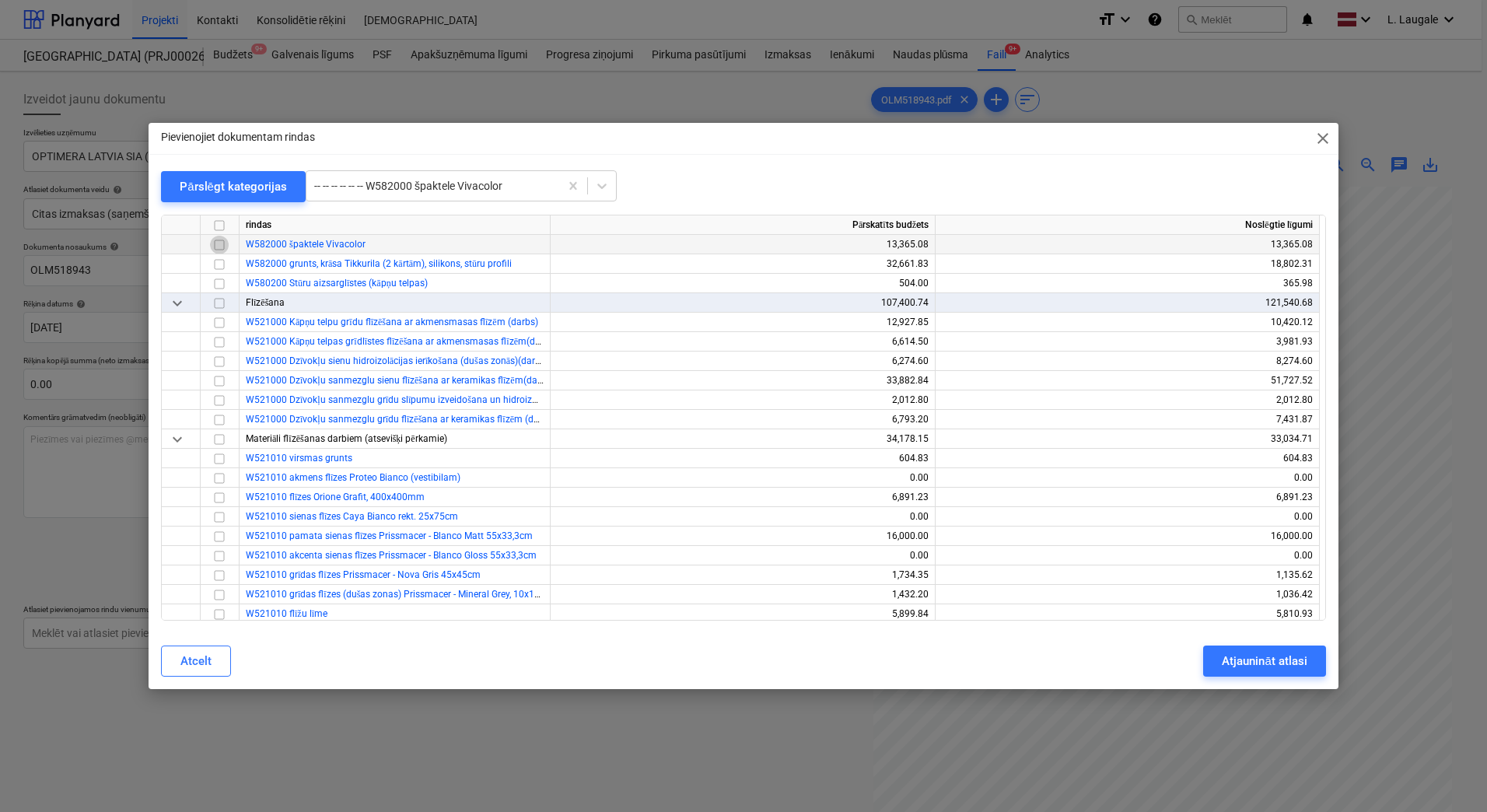
click at [220, 241] on input "checkbox" at bounding box center [219, 245] width 19 height 19
click at [218, 241] on input "checkbox" at bounding box center [219, 245] width 19 height 19
click at [413, 187] on div at bounding box center [433, 186] width 237 height 15
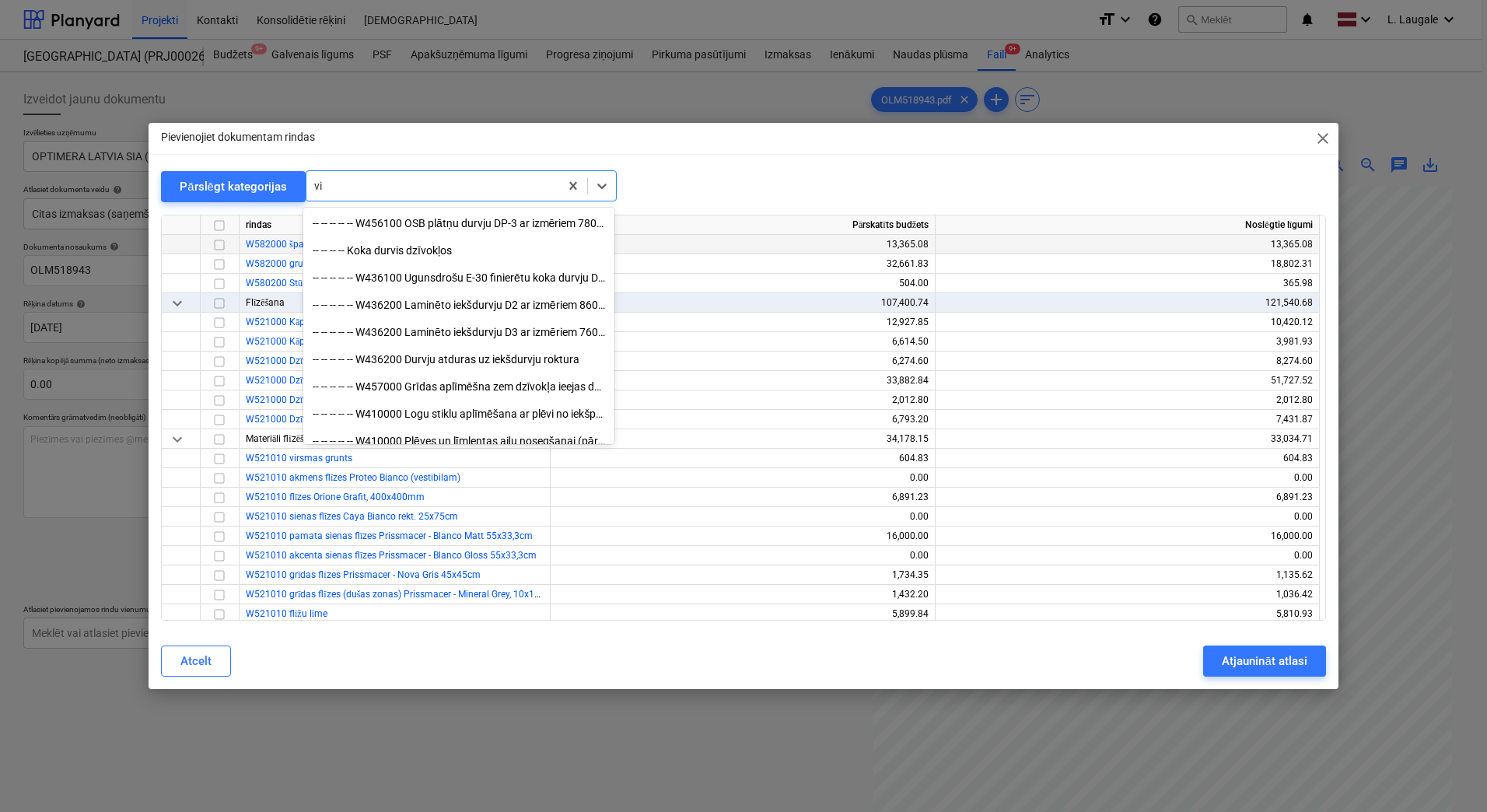
scroll to position [0, 0]
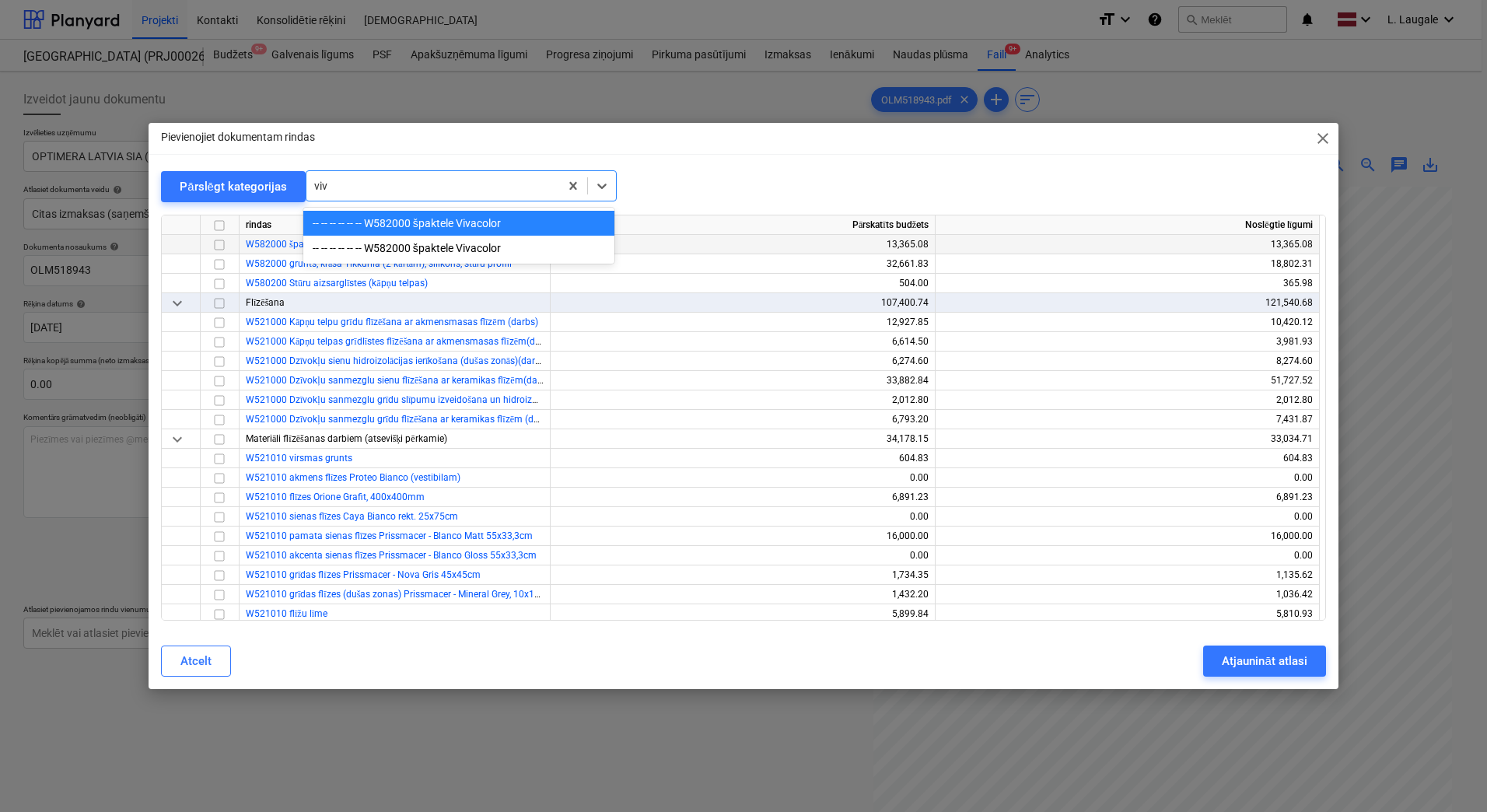
type input "viva"
click at [415, 257] on div "-- -- -- -- -- -- W582000 špaktele Vivacolor" at bounding box center [459, 247] width 311 height 25
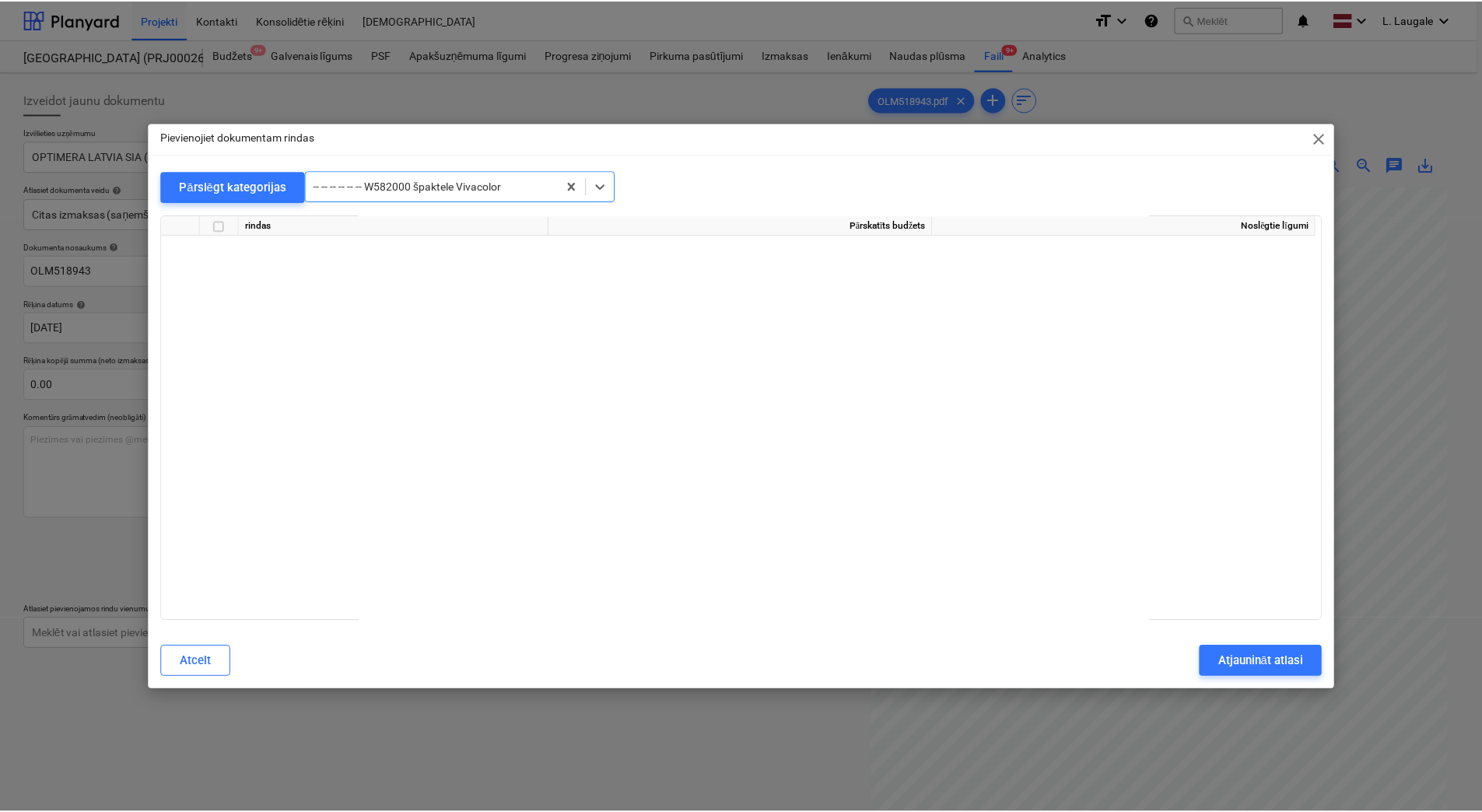
scroll to position [21561, 0]
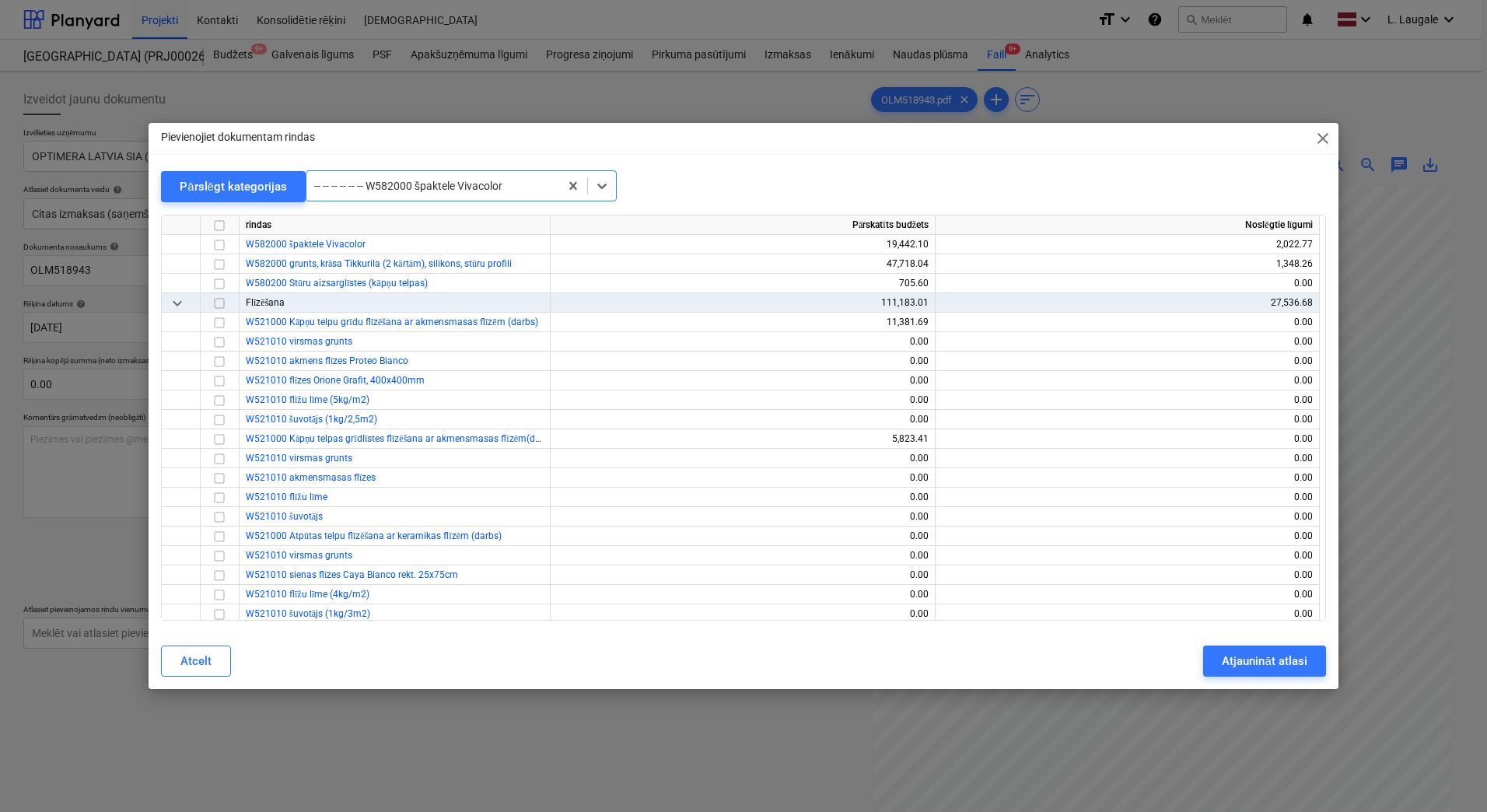
click at [214, 246] on input "checkbox" at bounding box center [219, 245] width 19 height 19
click at [1258, 663] on div "Atjaunināt atlasi" at bounding box center [1264, 662] width 85 height 21
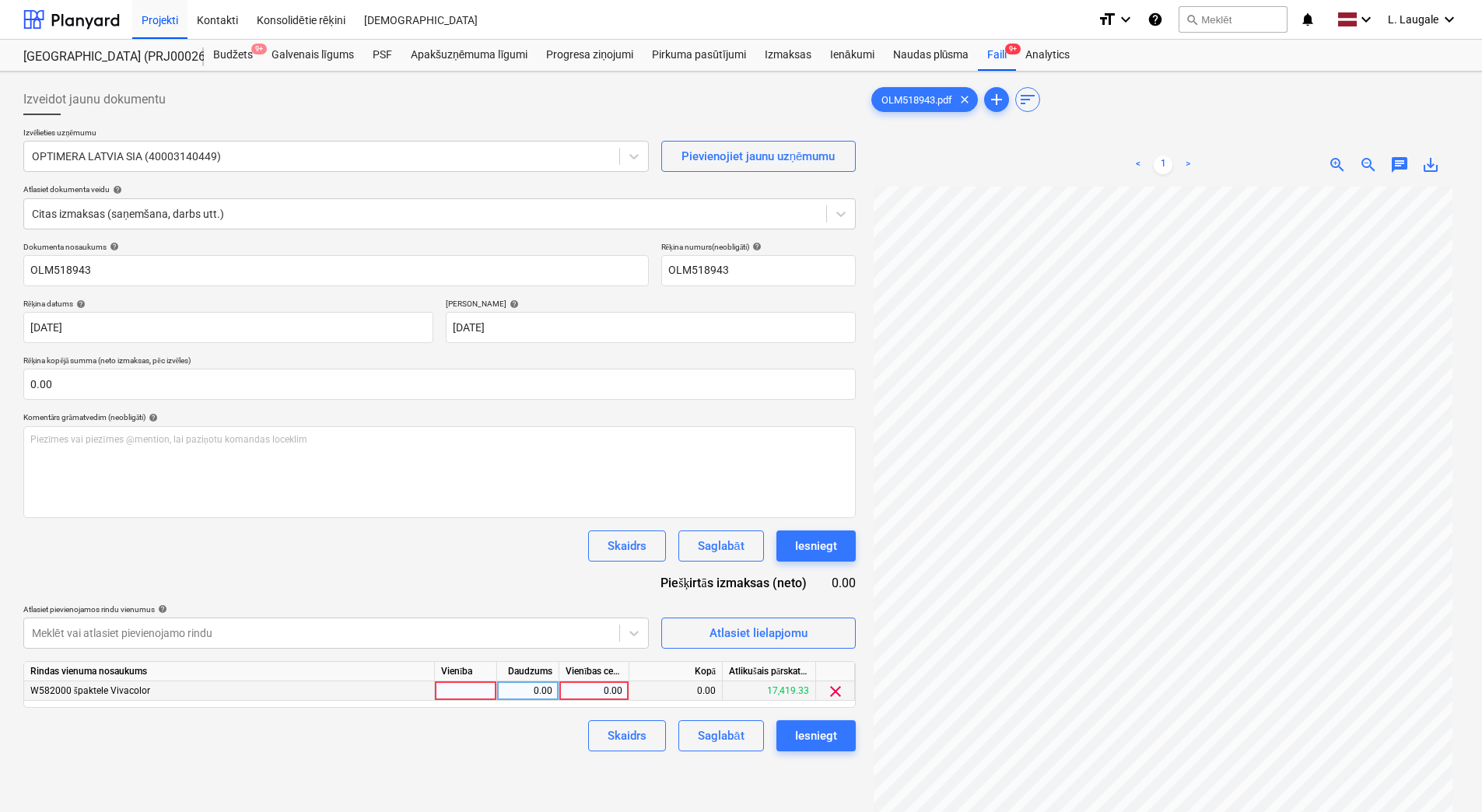
click at [479, 693] on div at bounding box center [466, 691] width 62 height 20
type input "1"
click at [514, 699] on div "0.00" at bounding box center [528, 691] width 49 height 20
click at [580, 692] on div "0.00" at bounding box center [594, 691] width 57 height 20
type input "1134"
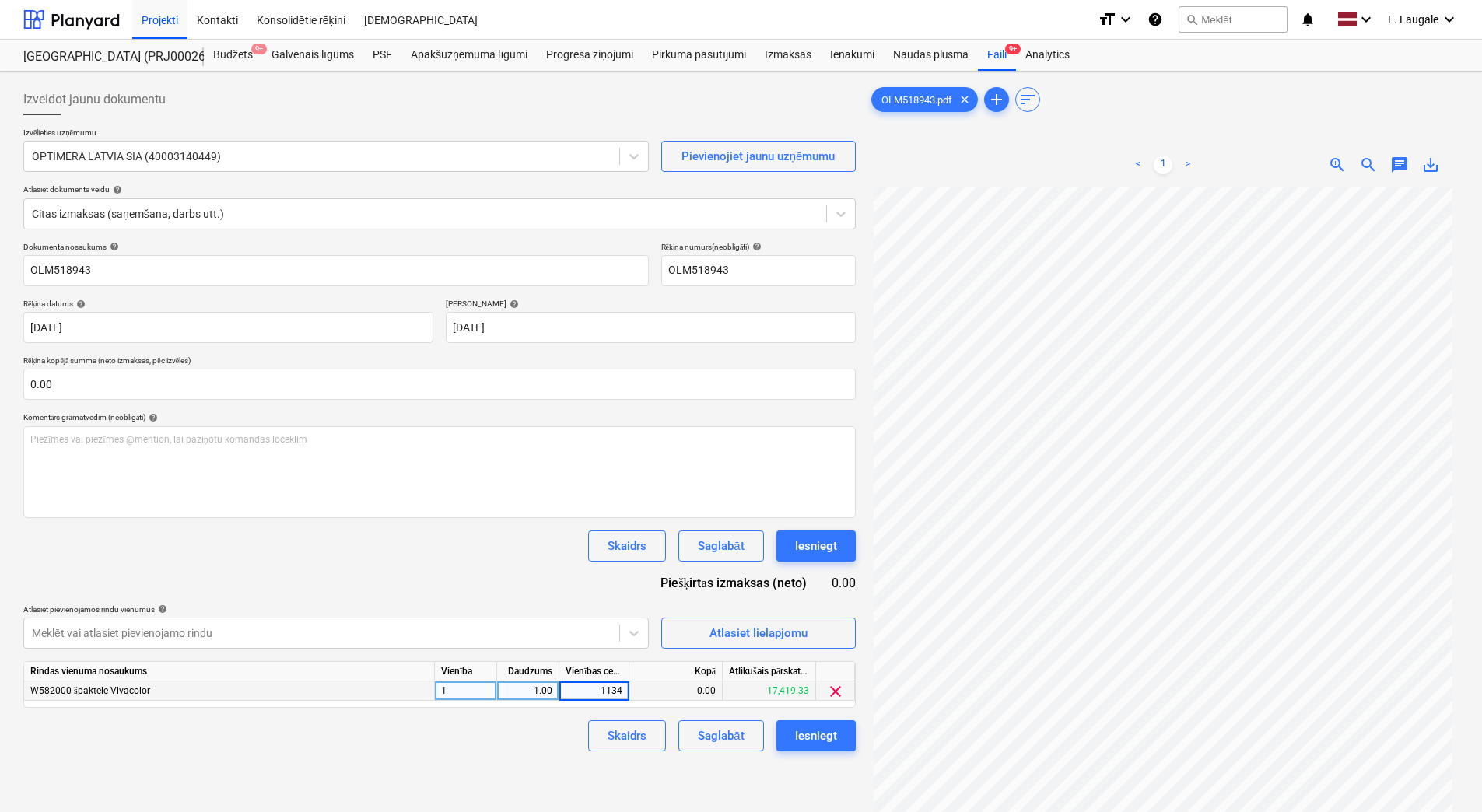
click at [493, 759] on div "Izveidot jaunu dokumentu Izvēlieties uzņēmumu OPTIMERA LATVIA SIA (40003140449)…" at bounding box center [439, 520] width 845 height 883
click at [735, 740] on div "Saglabāt" at bounding box center [720, 736] width 46 height 21
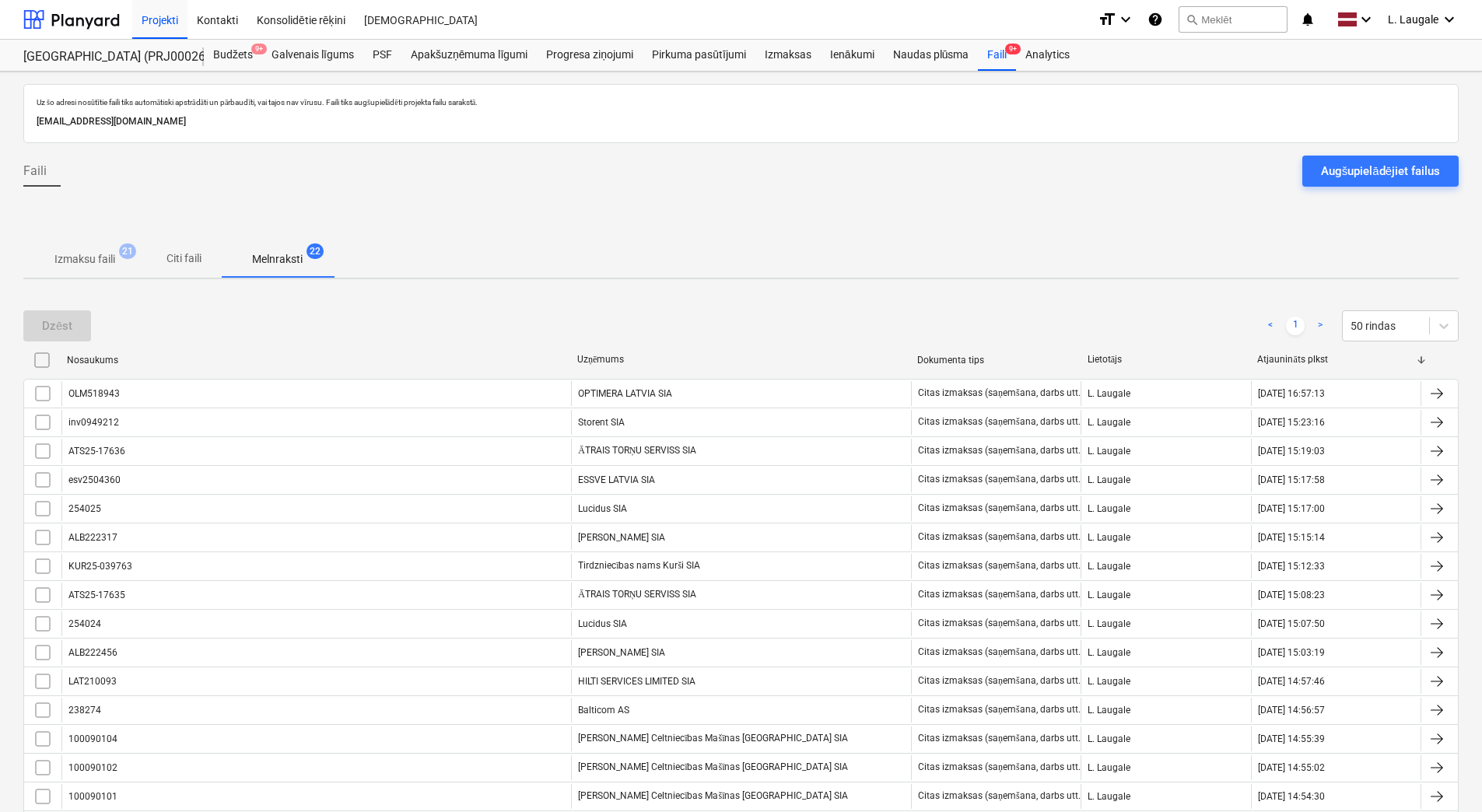
click at [104, 261] on p "Izmaksu faili" at bounding box center [84, 259] width 61 height 16
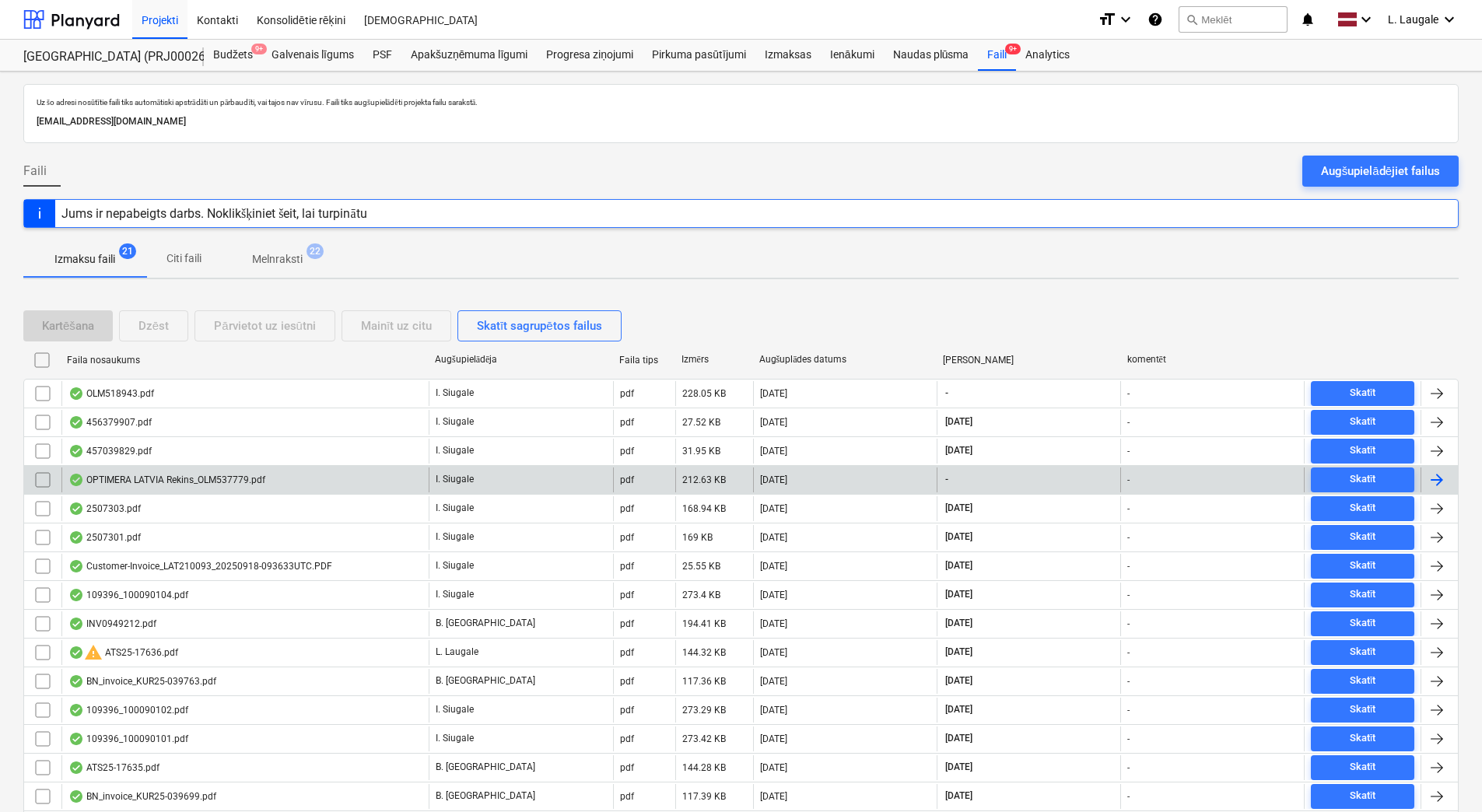
click at [323, 483] on div "OPTIMERA LATVIA Rekins_OLM537779.pdf" at bounding box center [244, 479] width 367 height 25
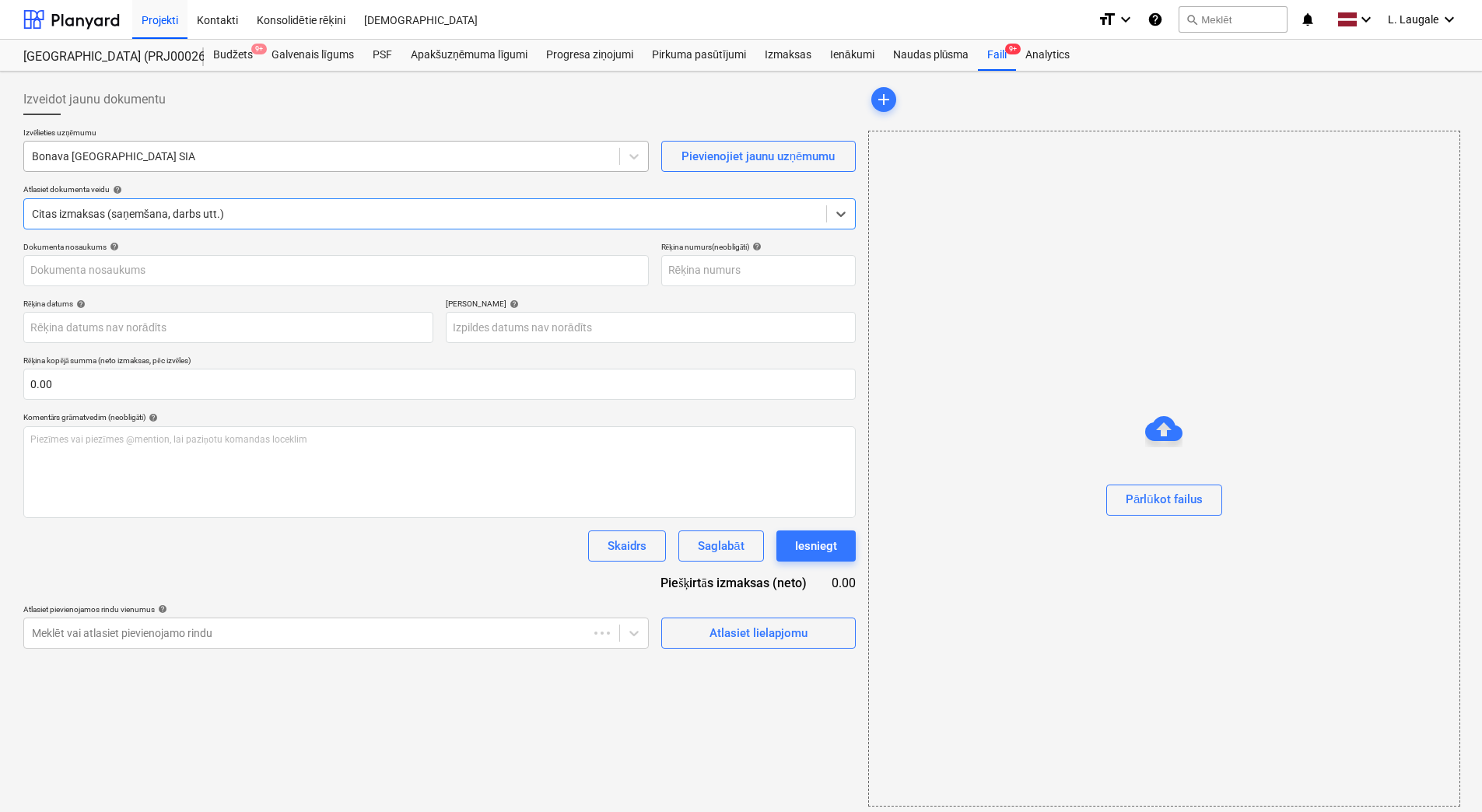
click at [280, 169] on div "Bonava [GEOGRAPHIC_DATA] SIA" at bounding box center [336, 156] width 626 height 31
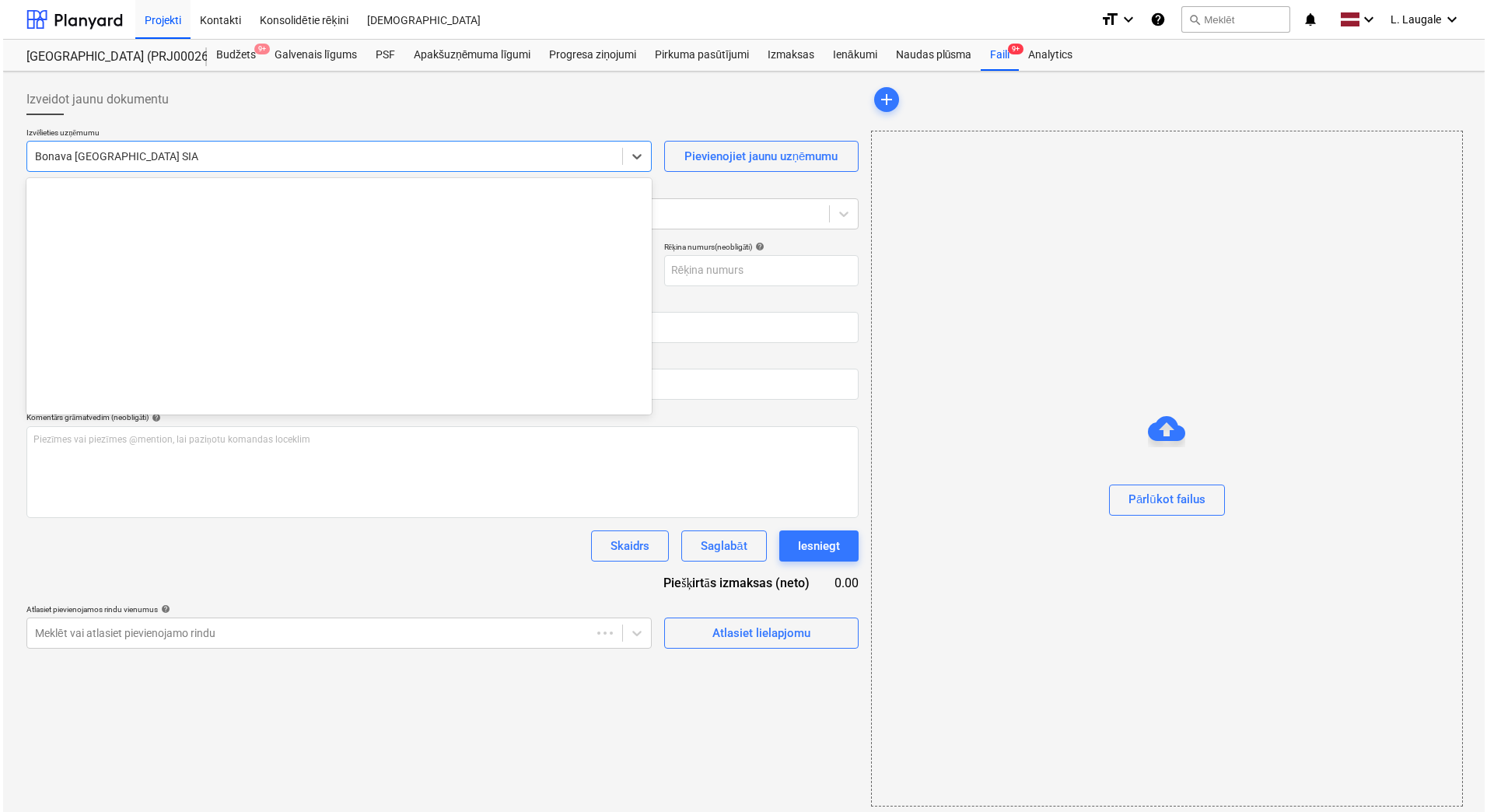
scroll to position [2912, 0]
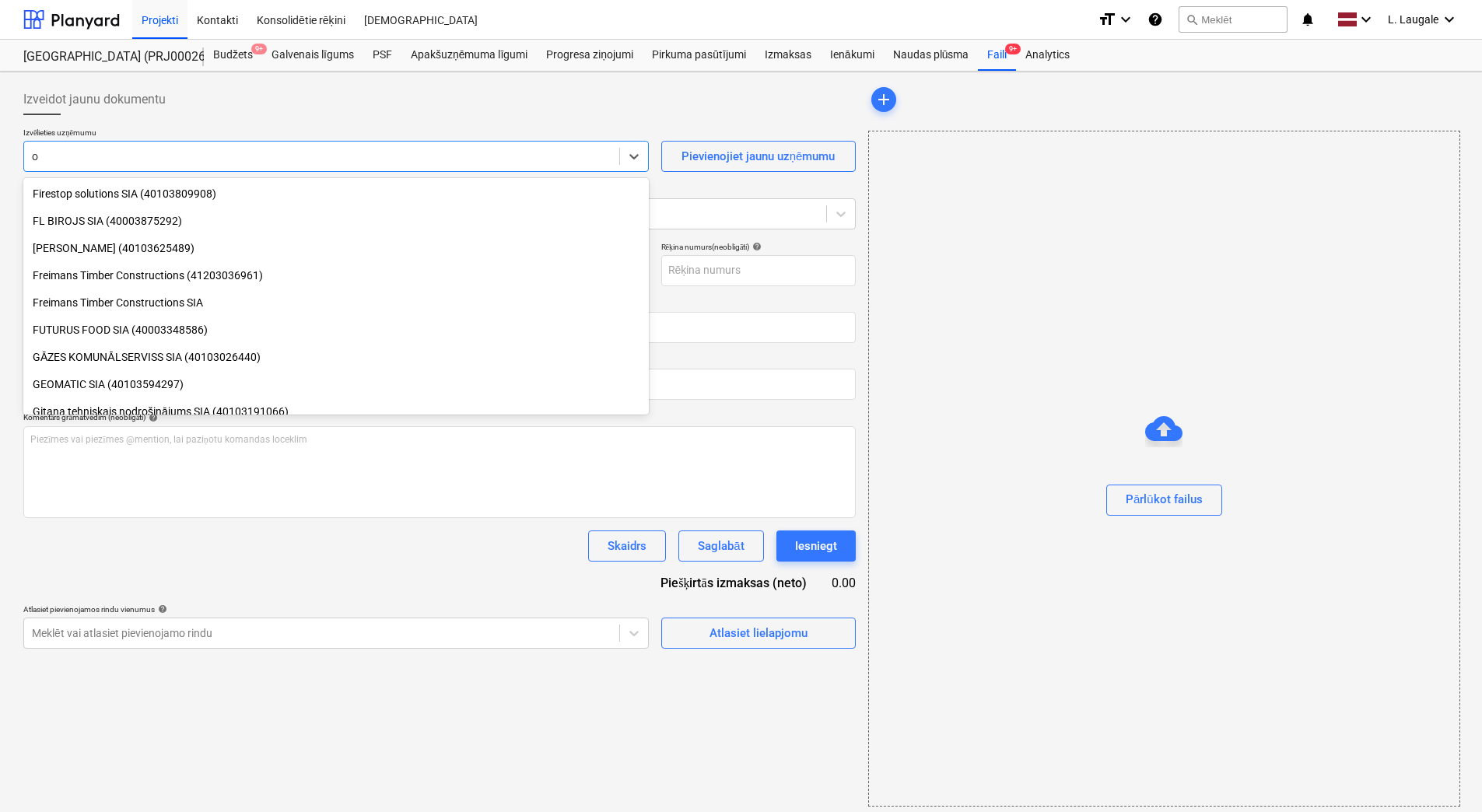
type input "op"
type input "OLM537779"
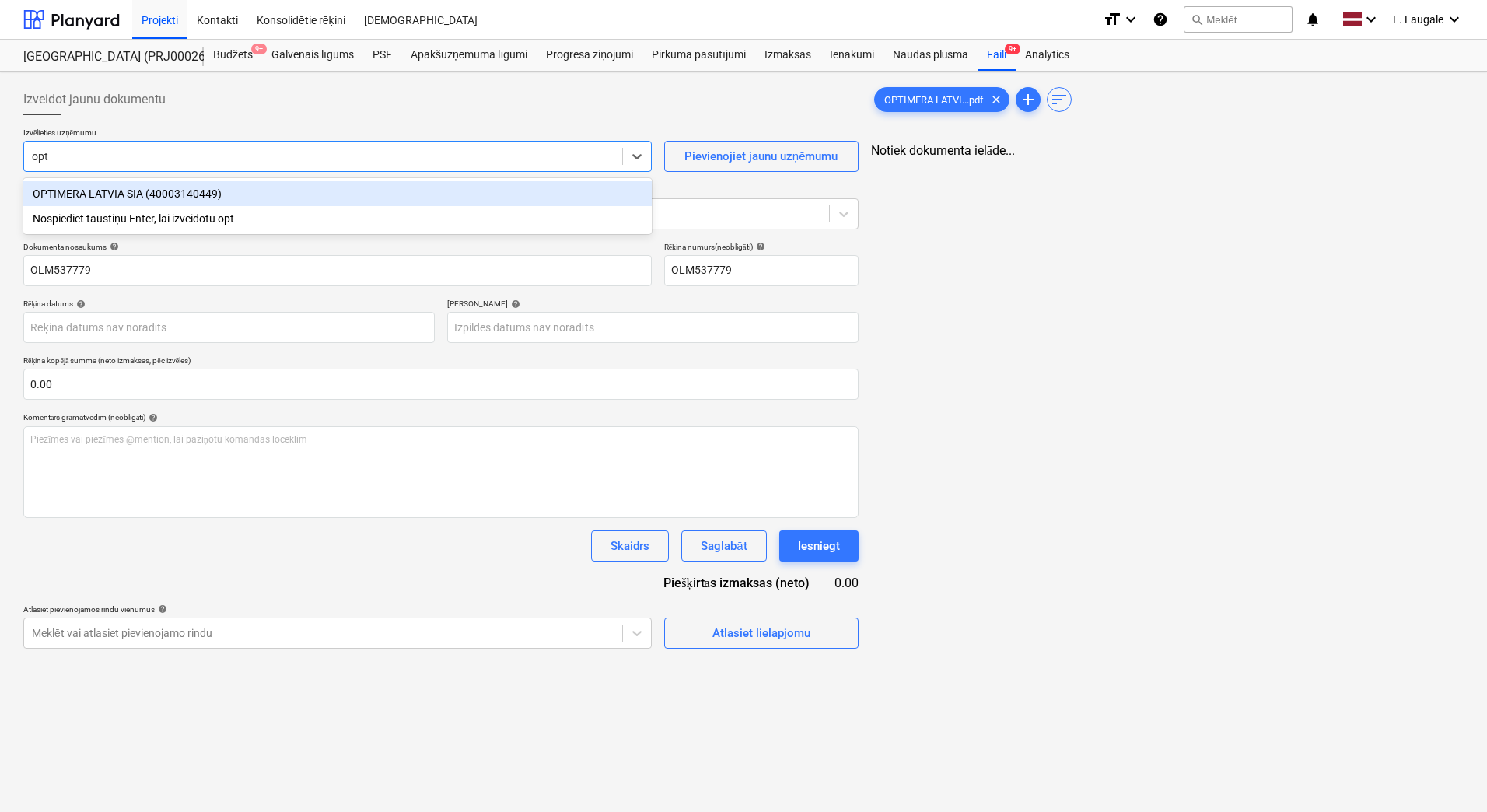
type input "opti"
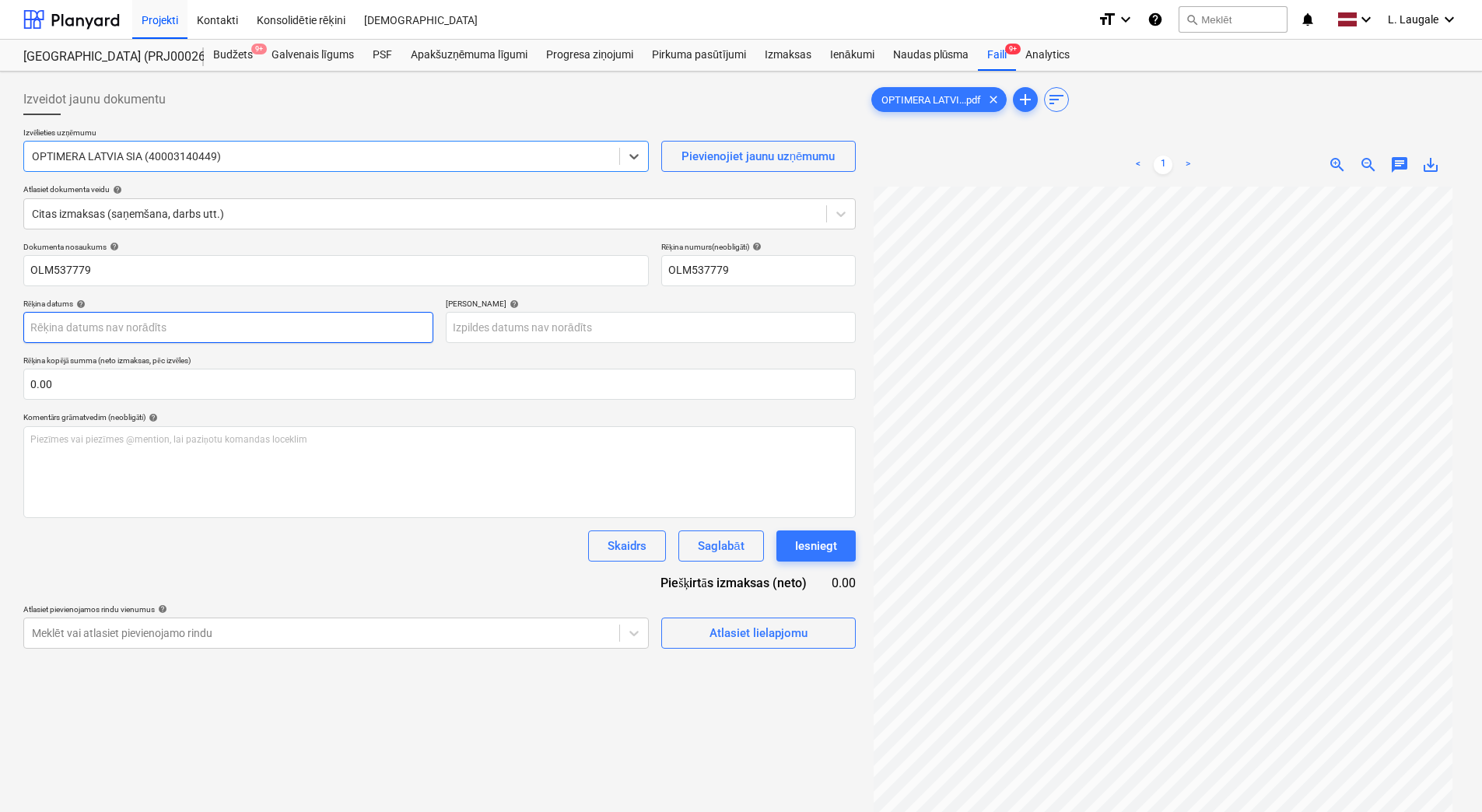
click at [297, 333] on body "Projekti Kontakti Konsolidētie rēķini Iesūtne format_size keyboard_arrow_down h…" at bounding box center [741, 406] width 1482 height 812
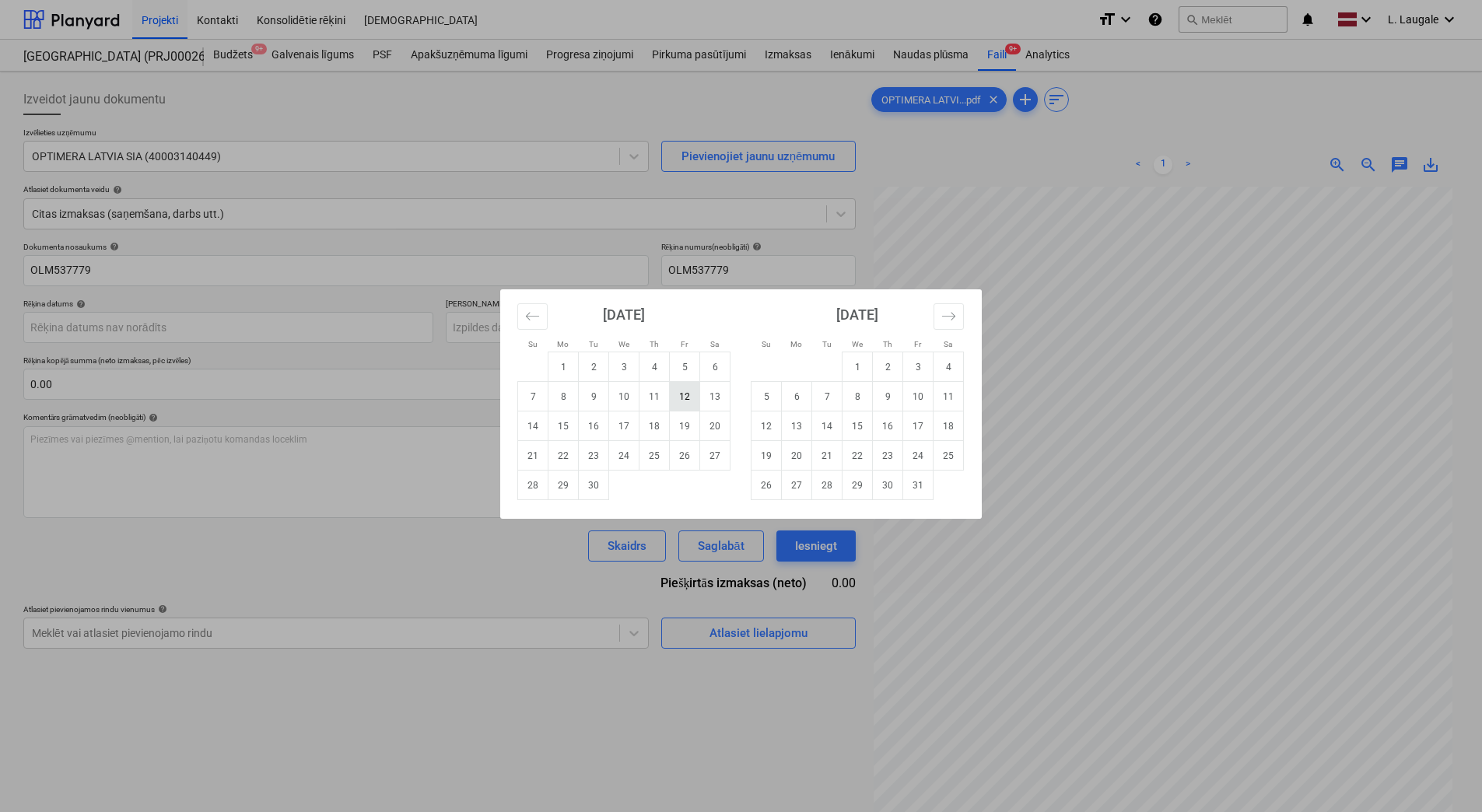
click at [685, 400] on td "12" at bounding box center [684, 396] width 30 height 29
type input "[DATE]"
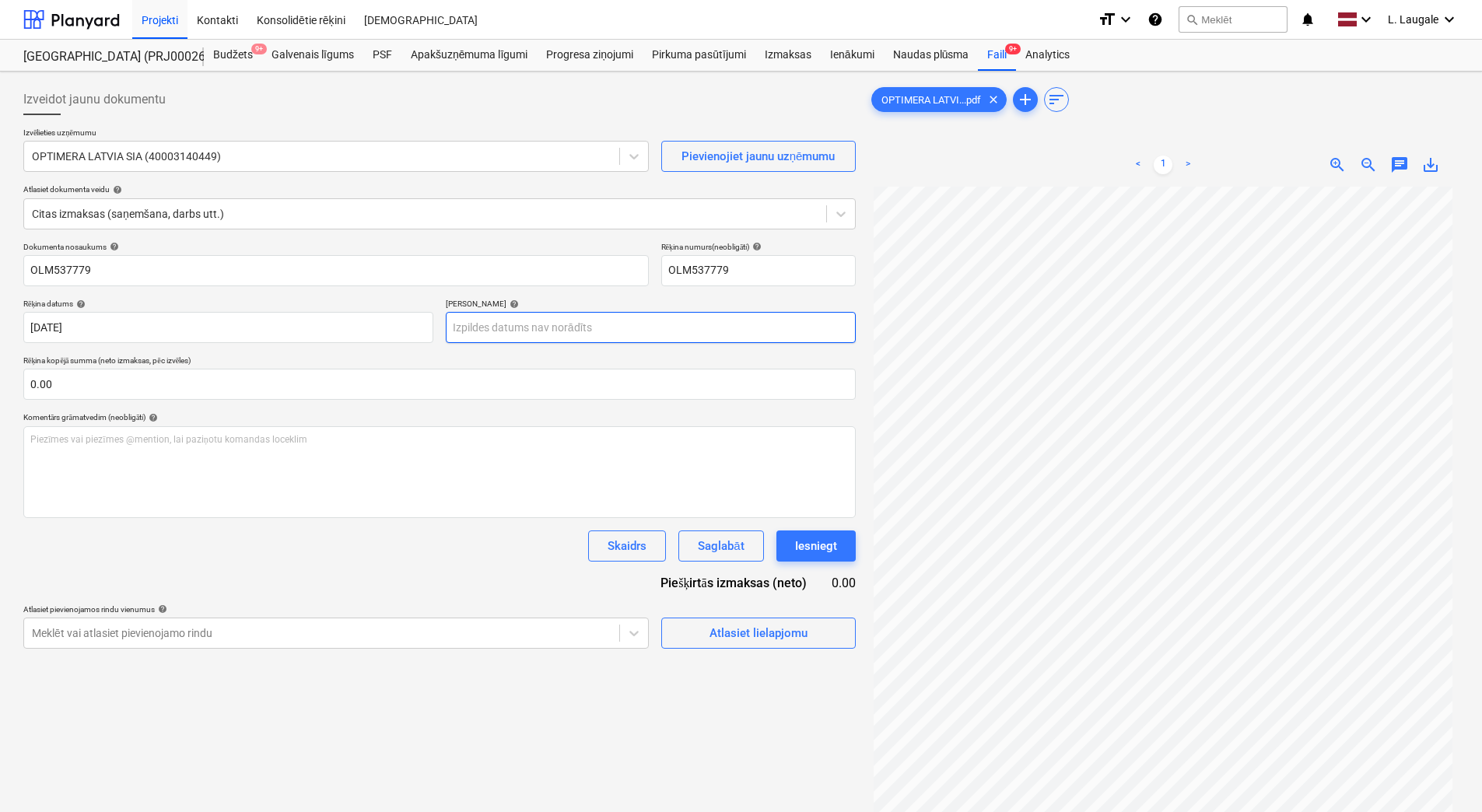
click at [565, 328] on body "Projekti Kontakti Konsolidētie rēķini Iesūtne format_size keyboard_arrow_down h…" at bounding box center [741, 406] width 1482 height 812
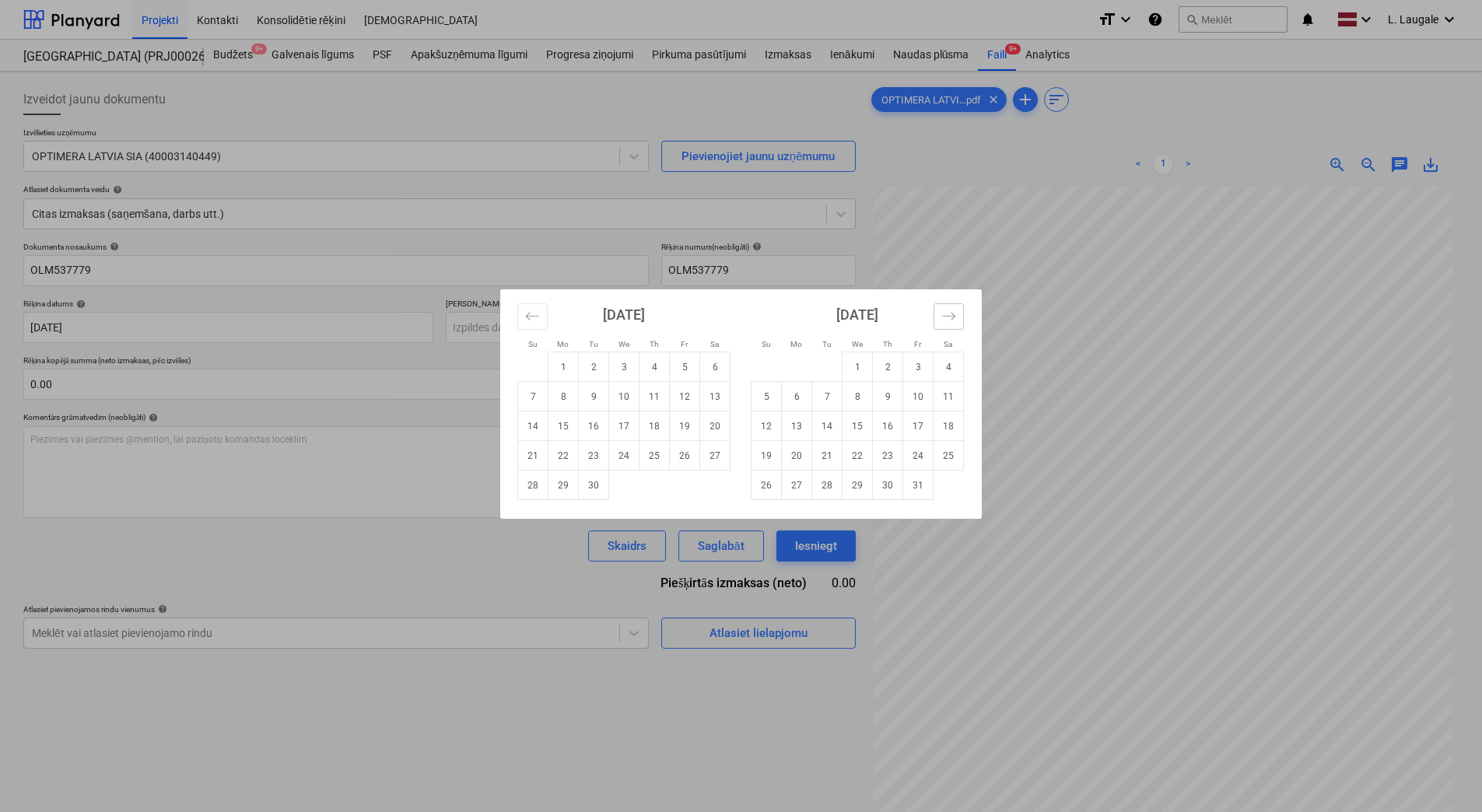
click at [946, 311] on icon "Move forward to switch to the next month." at bounding box center [948, 315] width 15 height 15
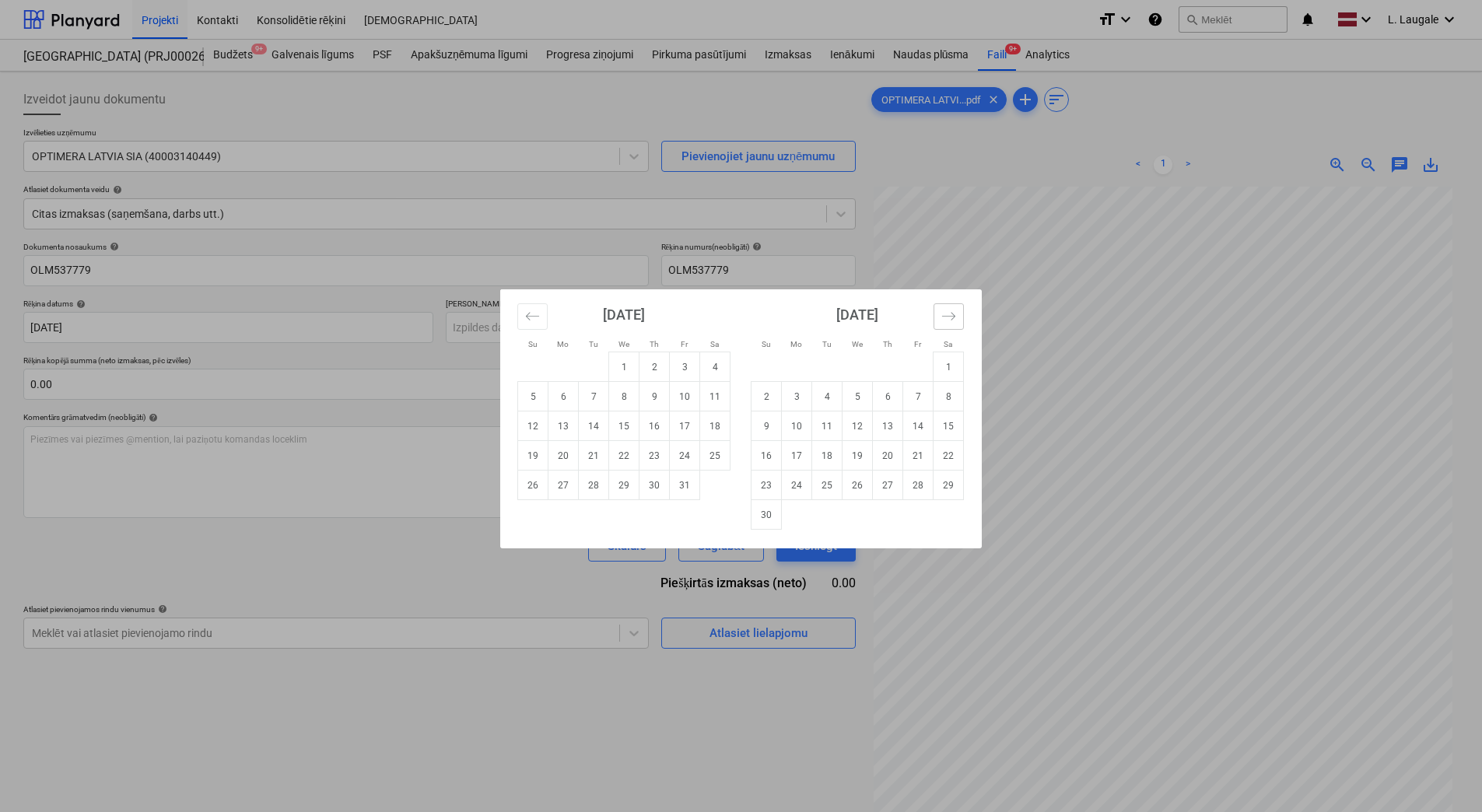
click at [946, 311] on icon "Move forward to switch to the next month." at bounding box center [948, 315] width 15 height 15
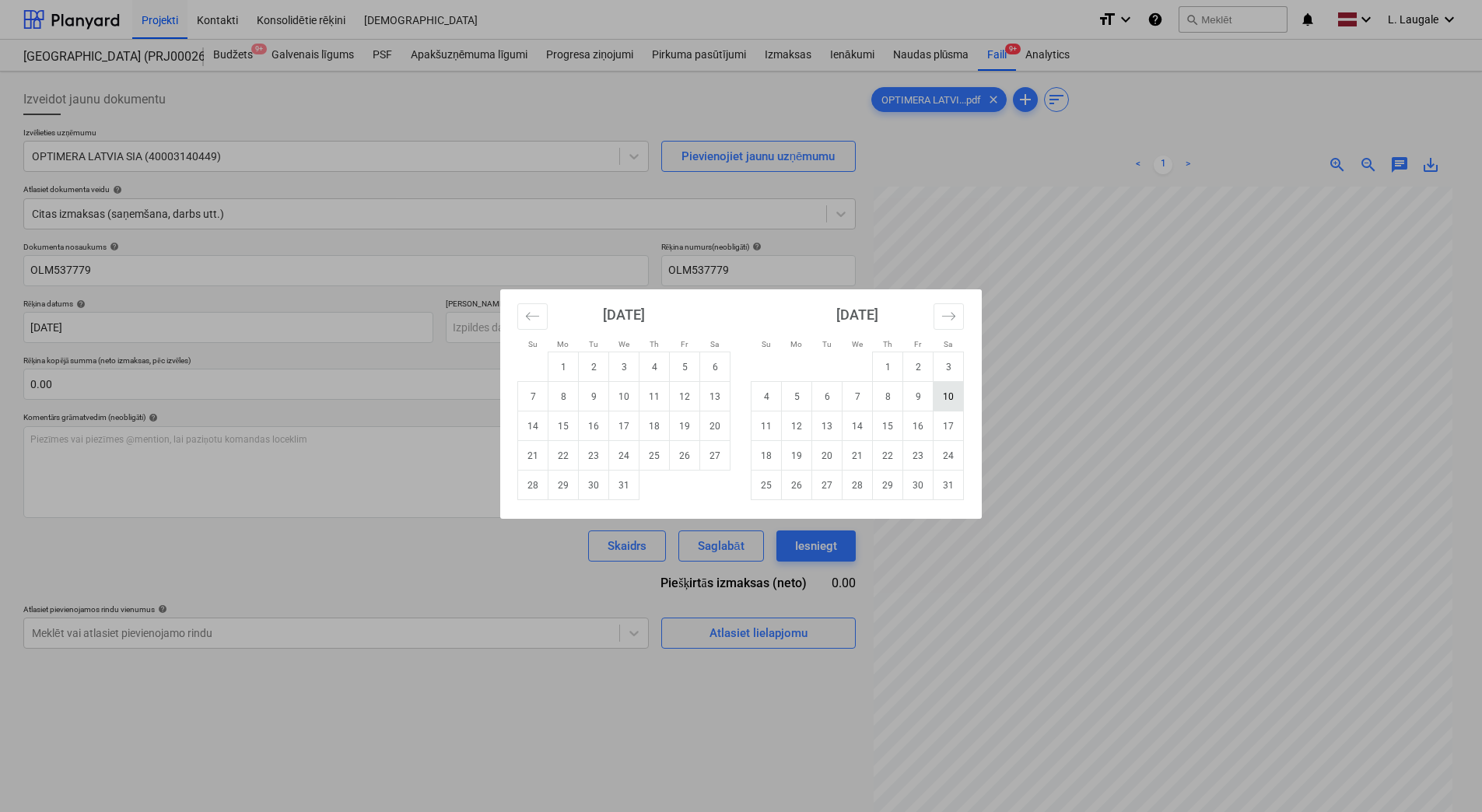
click at [952, 397] on td "10" at bounding box center [948, 396] width 30 height 29
type input "[DATE]"
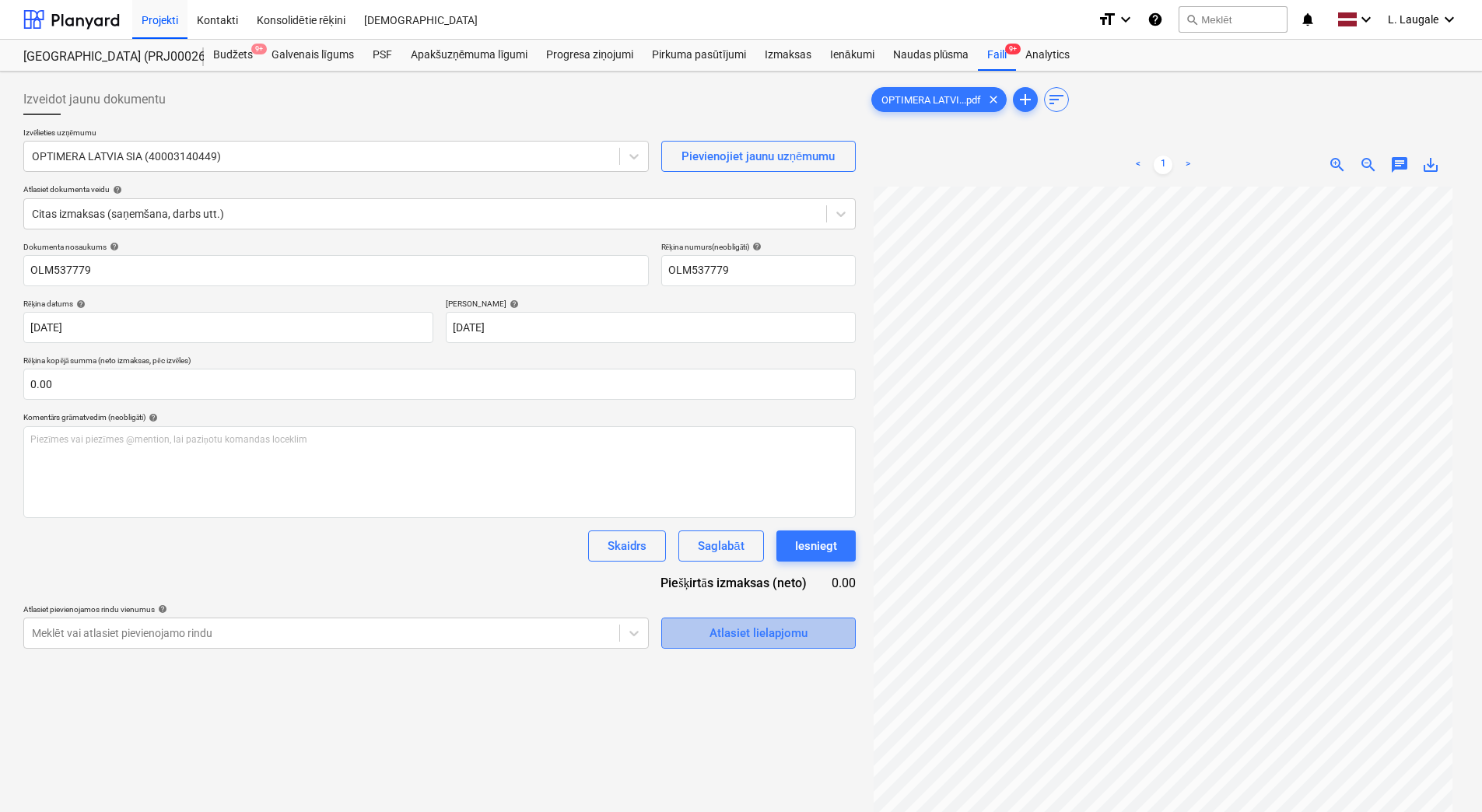
click at [797, 640] on div "Atlasiet lielapjomu" at bounding box center [758, 633] width 98 height 21
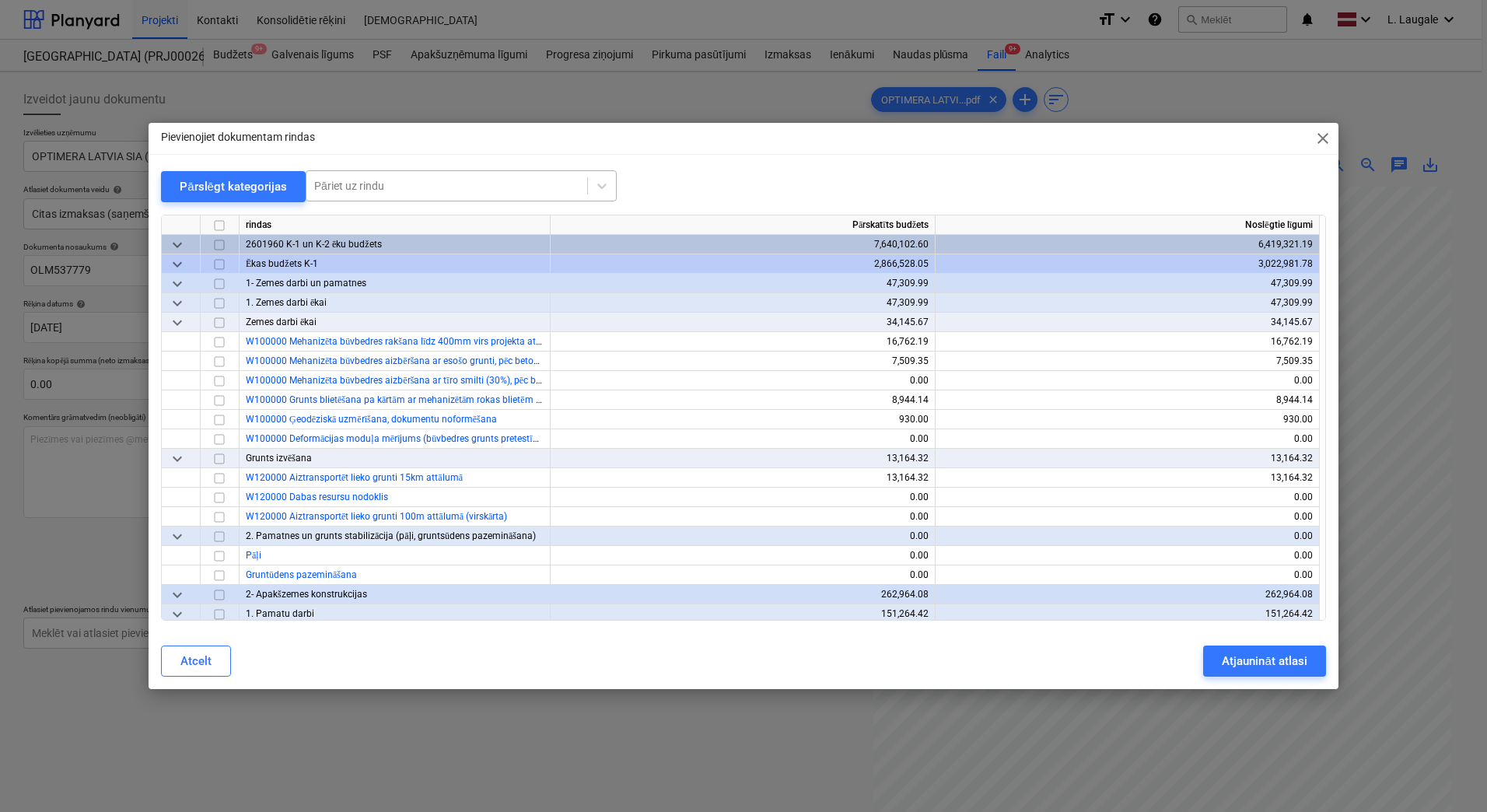
click at [389, 186] on div at bounding box center [447, 186] width 266 height 15
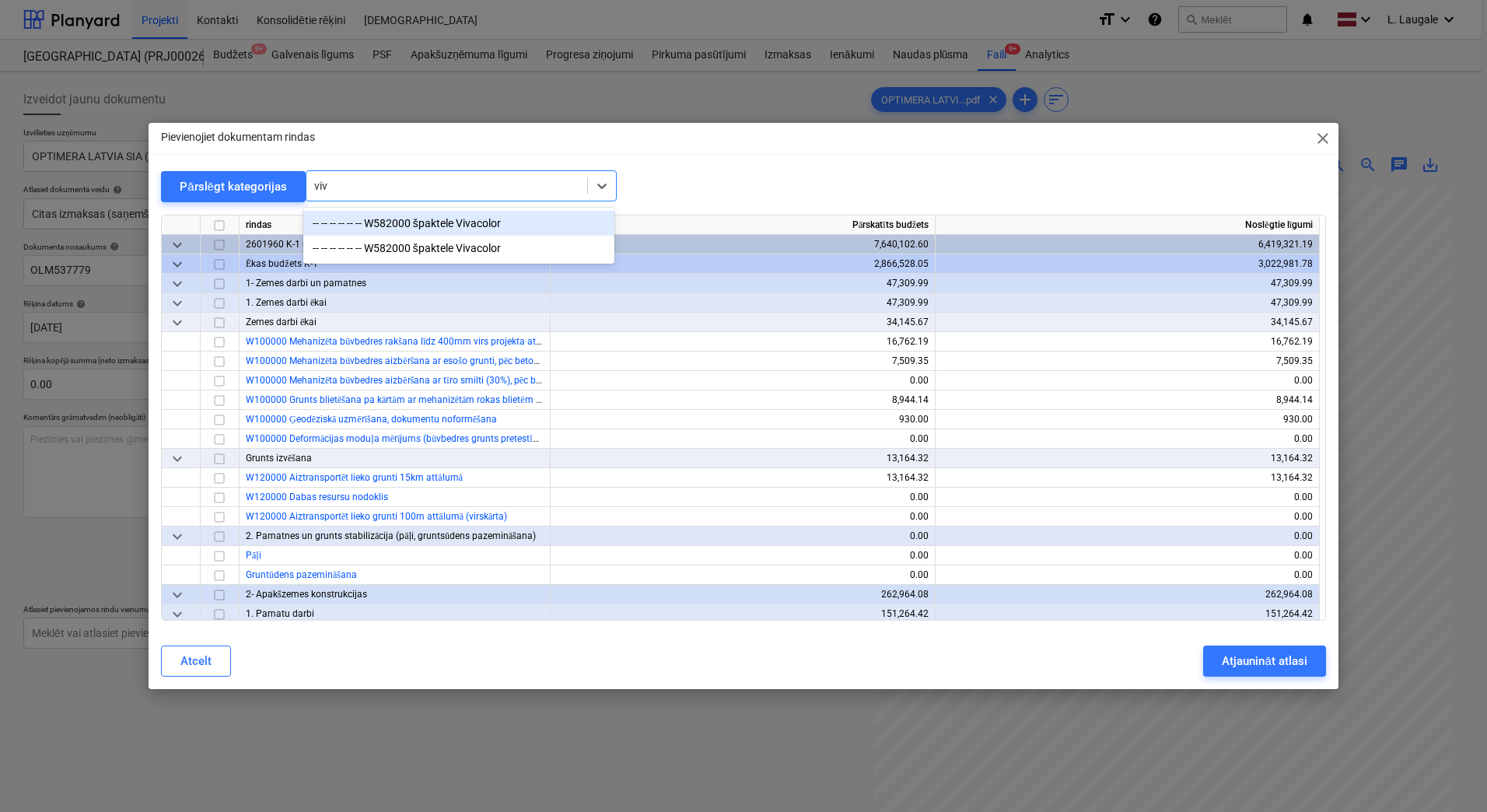
type input "viva"
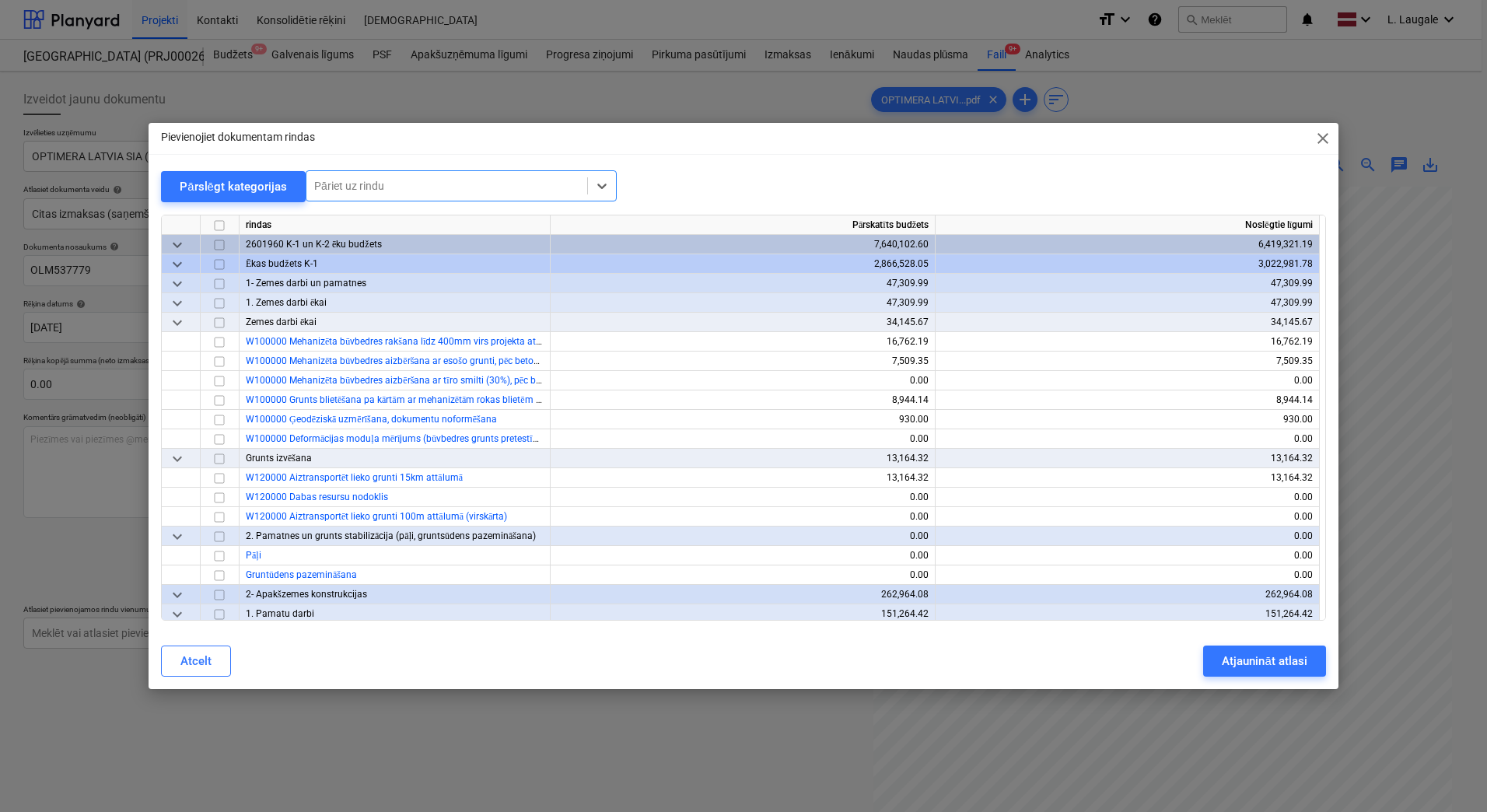
click at [1331, 139] on span "close" at bounding box center [1324, 138] width 19 height 19
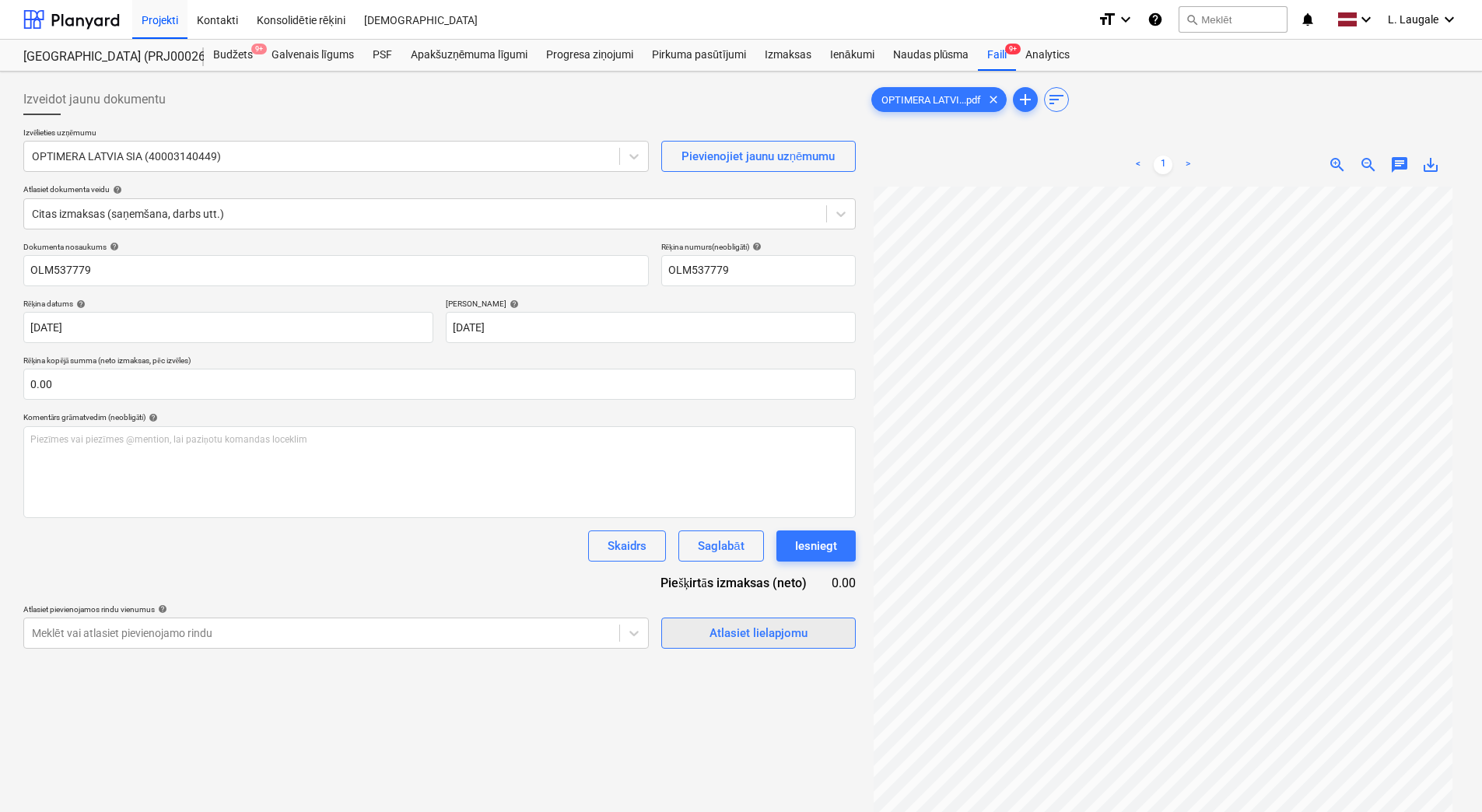
click at [744, 632] on div "Atlasiet lielapjomu" at bounding box center [758, 633] width 98 height 21
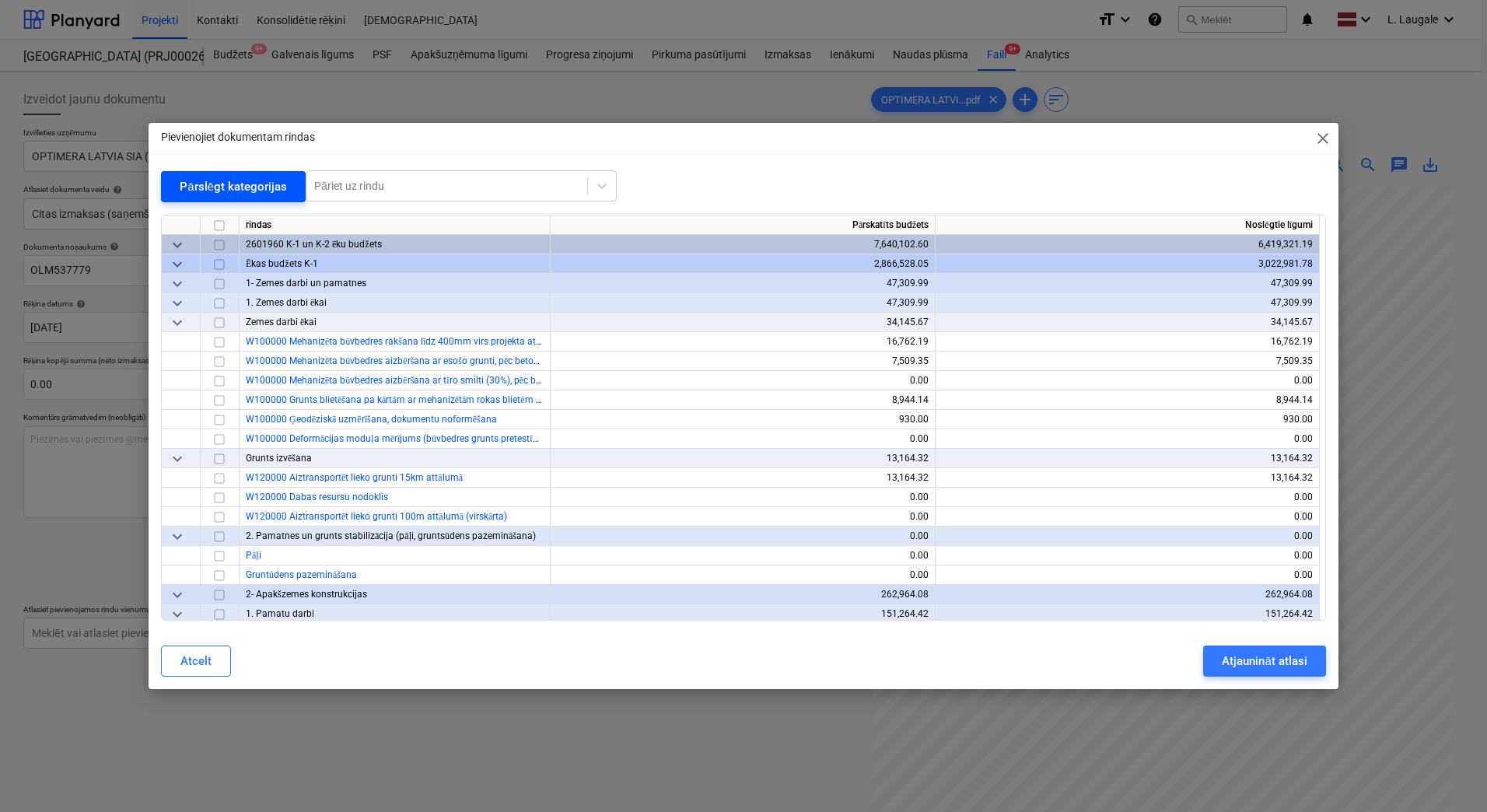
click at [225, 191] on div "Pārslēgt kategorijas" at bounding box center [233, 186] width 107 height 21
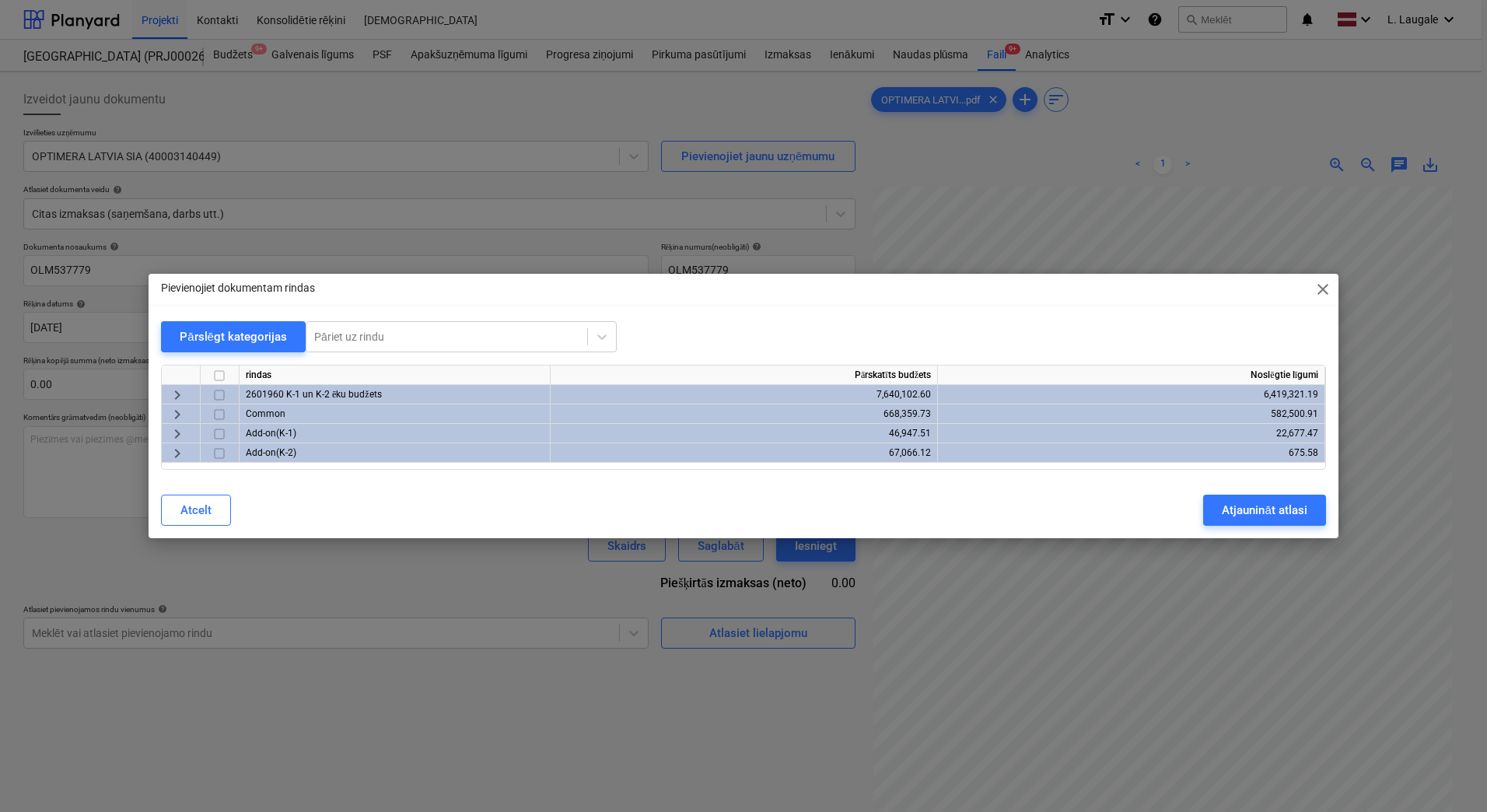
click at [182, 394] on span "keyboard_arrow_right" at bounding box center [177, 395] width 19 height 19
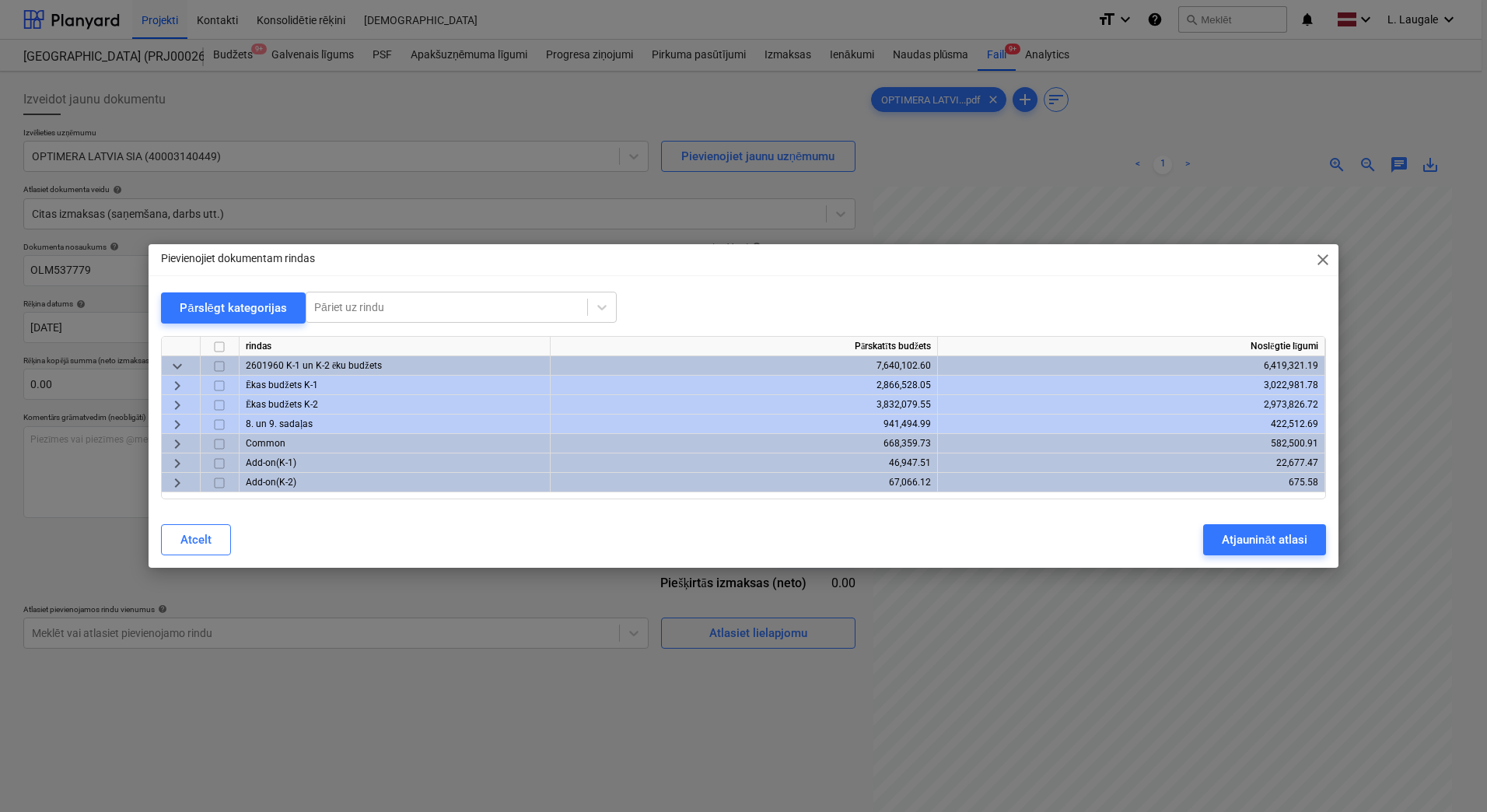
click at [174, 384] on span "keyboard_arrow_right" at bounding box center [177, 386] width 19 height 19
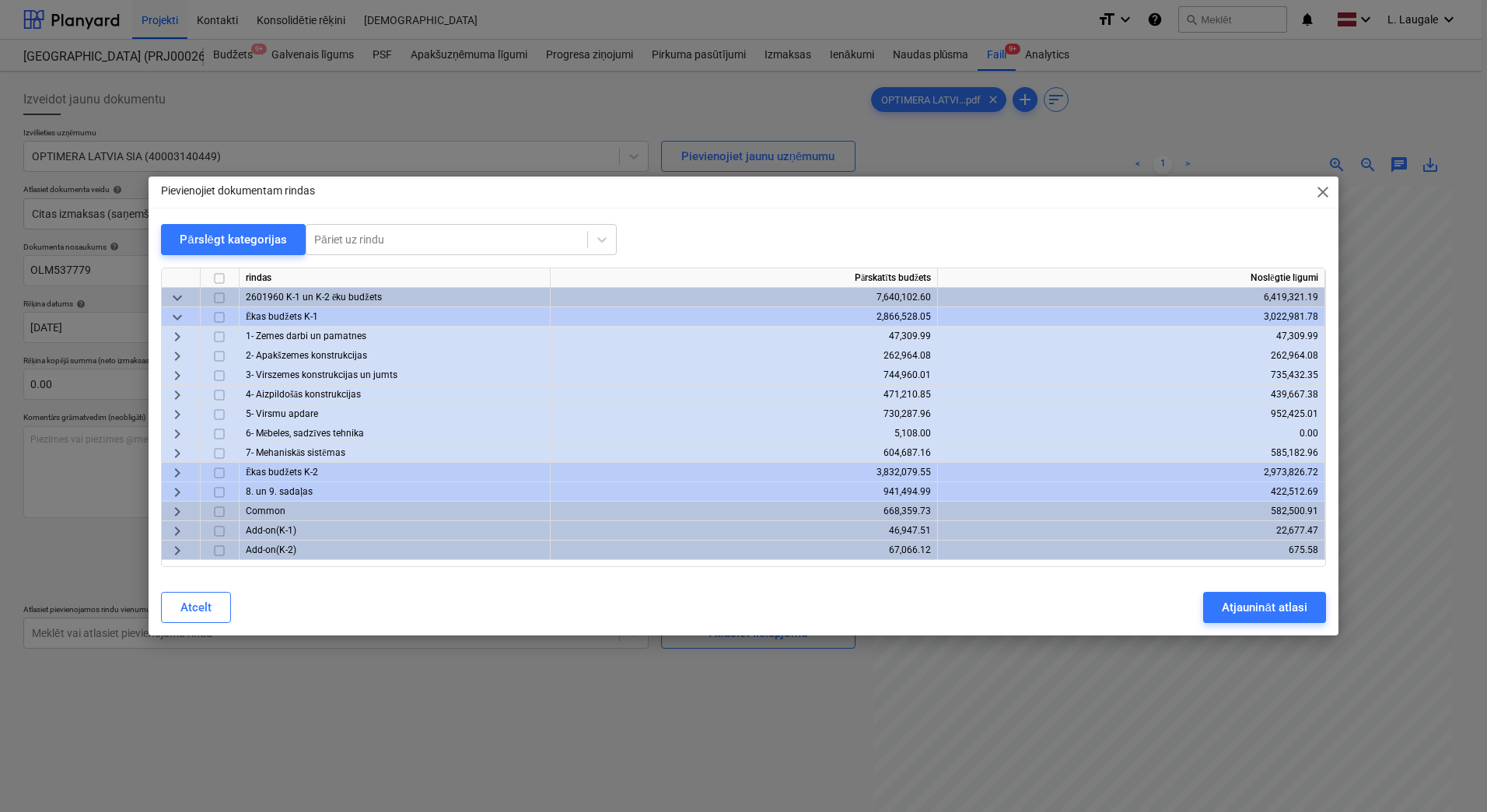
click at [169, 418] on span "keyboard_arrow_right" at bounding box center [177, 415] width 19 height 19
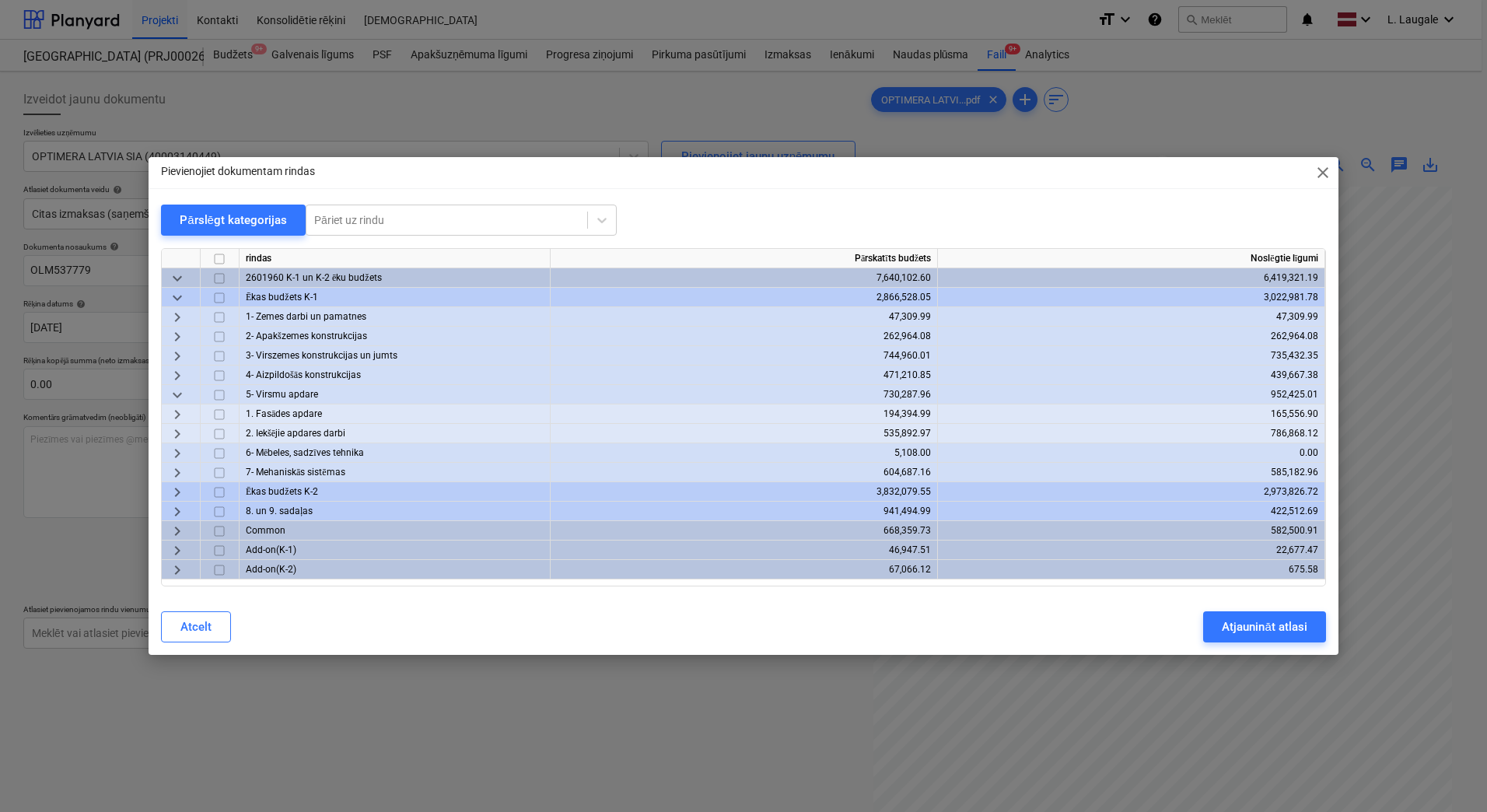
click at [172, 430] on span "keyboard_arrow_right" at bounding box center [177, 434] width 19 height 19
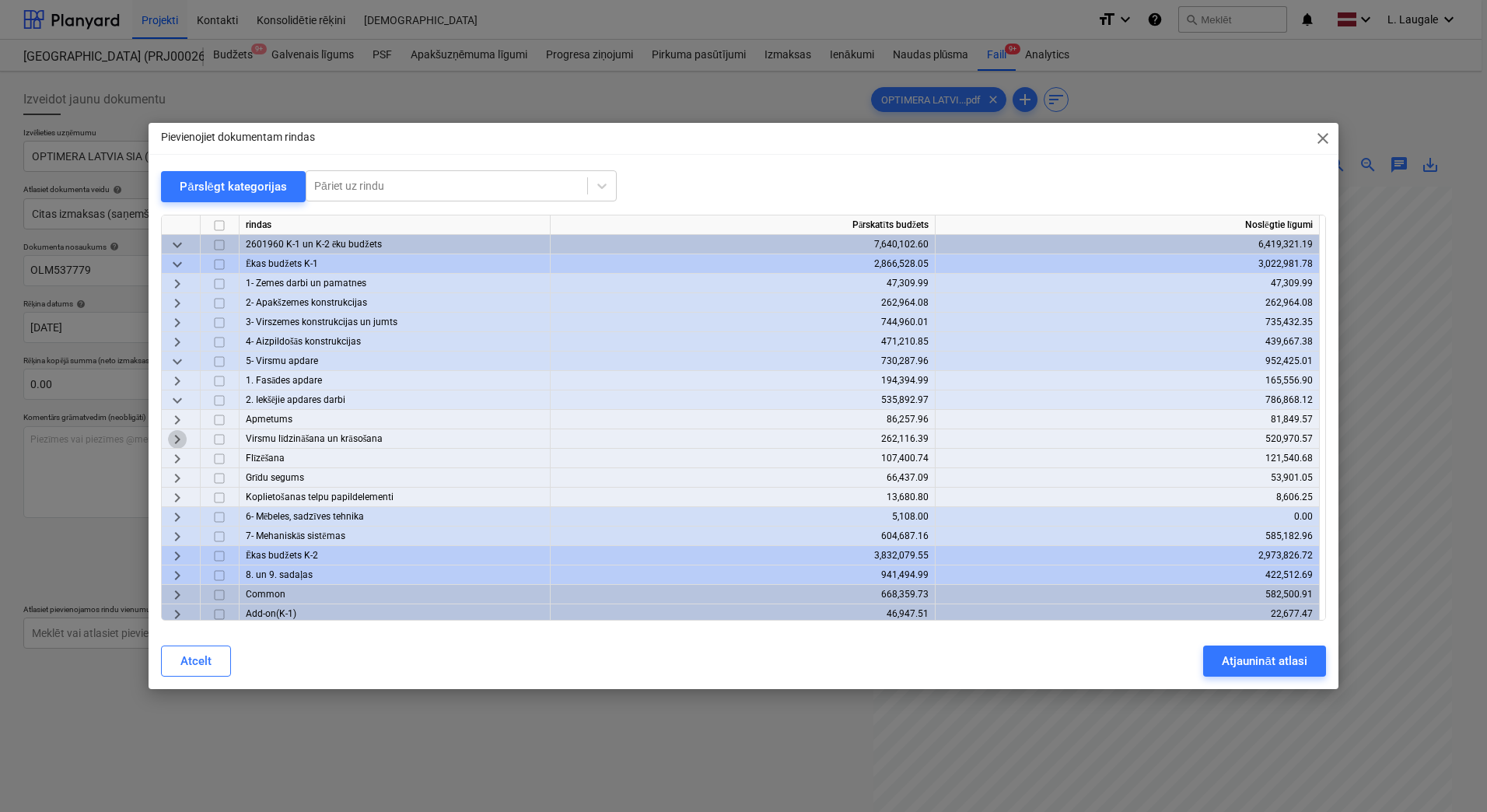
click at [176, 440] on span "keyboard_arrow_right" at bounding box center [177, 439] width 19 height 19
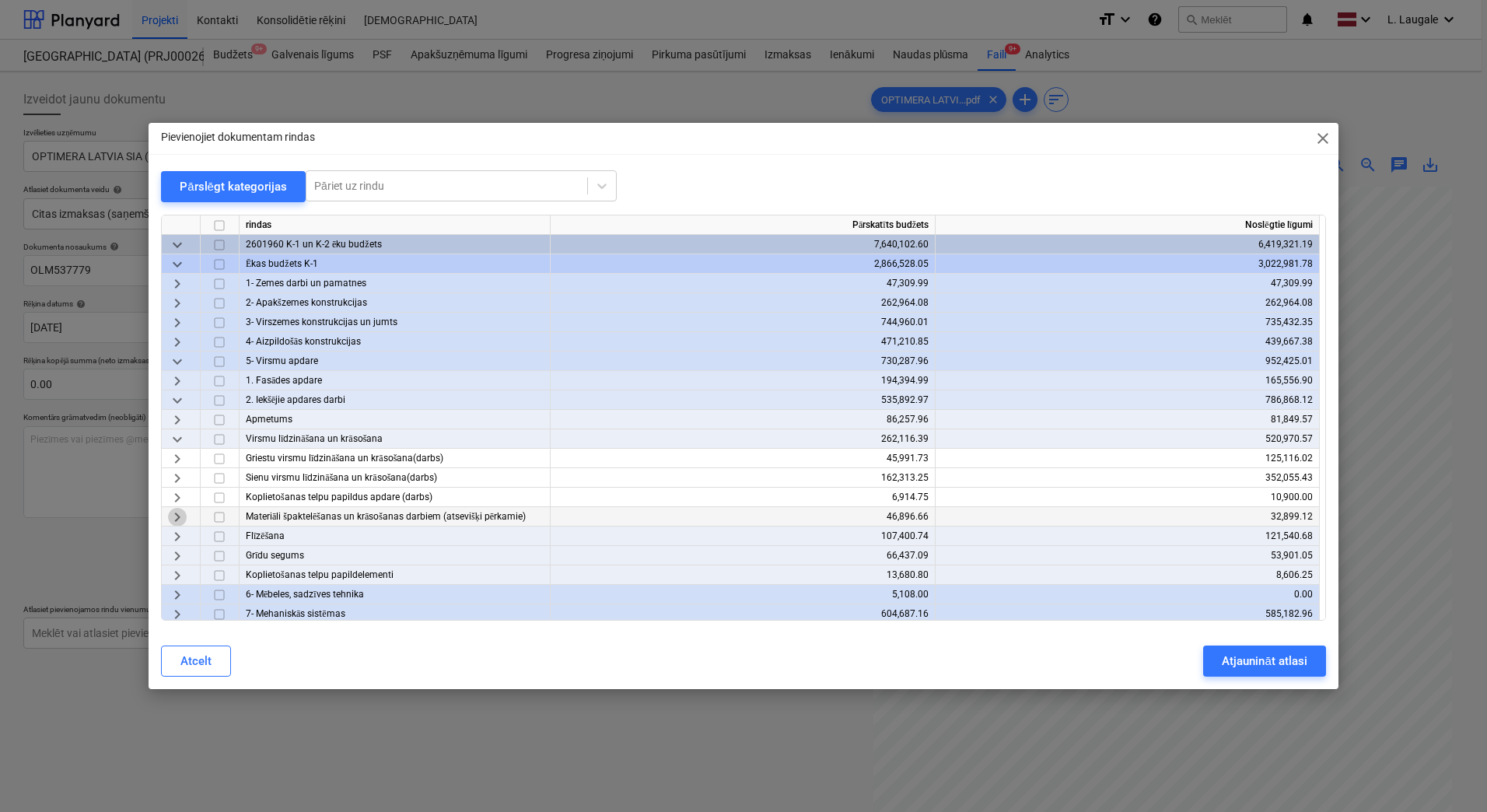
click at [185, 513] on span "keyboard_arrow_right" at bounding box center [177, 517] width 19 height 19
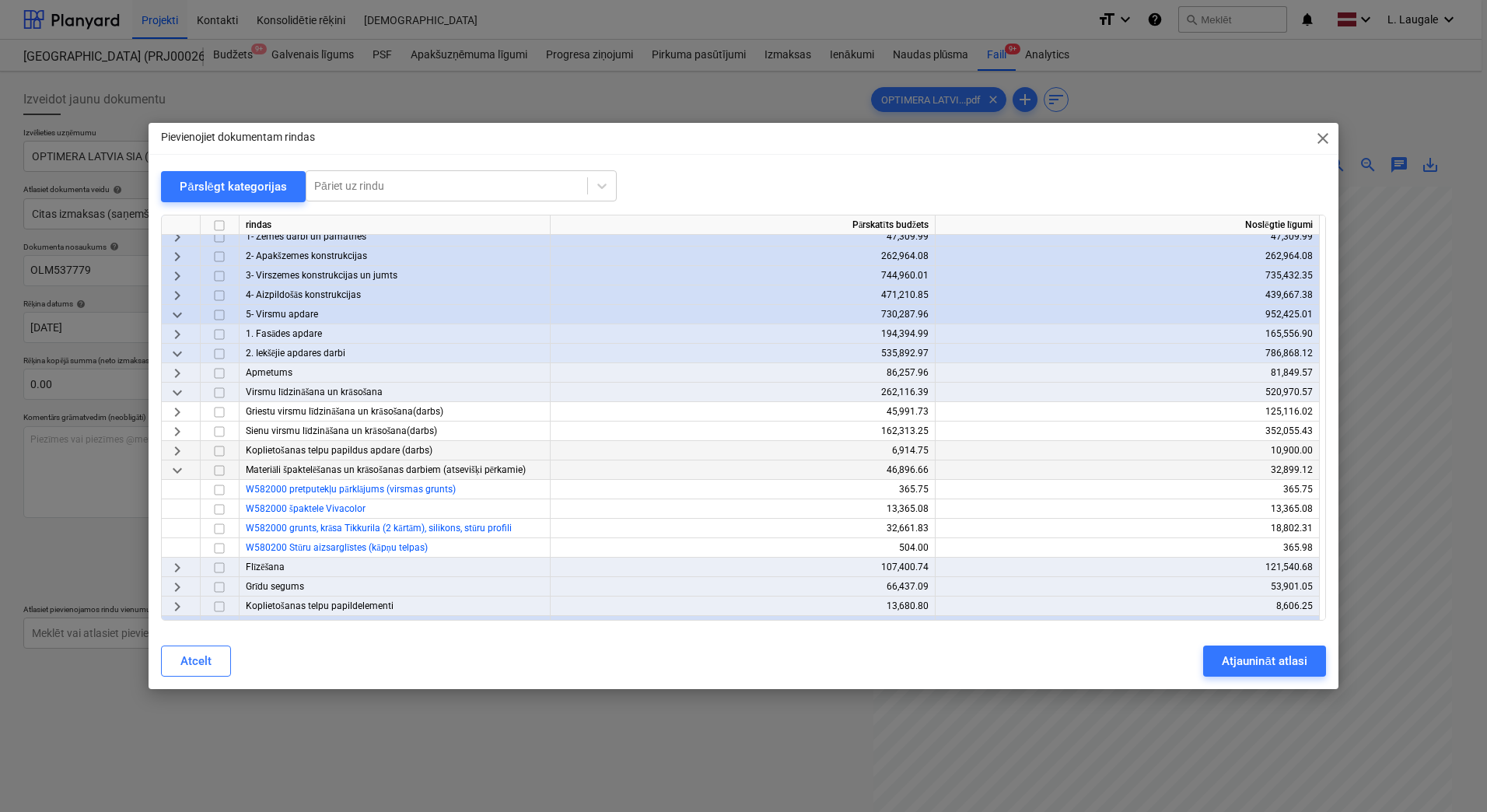
scroll to position [103, 0]
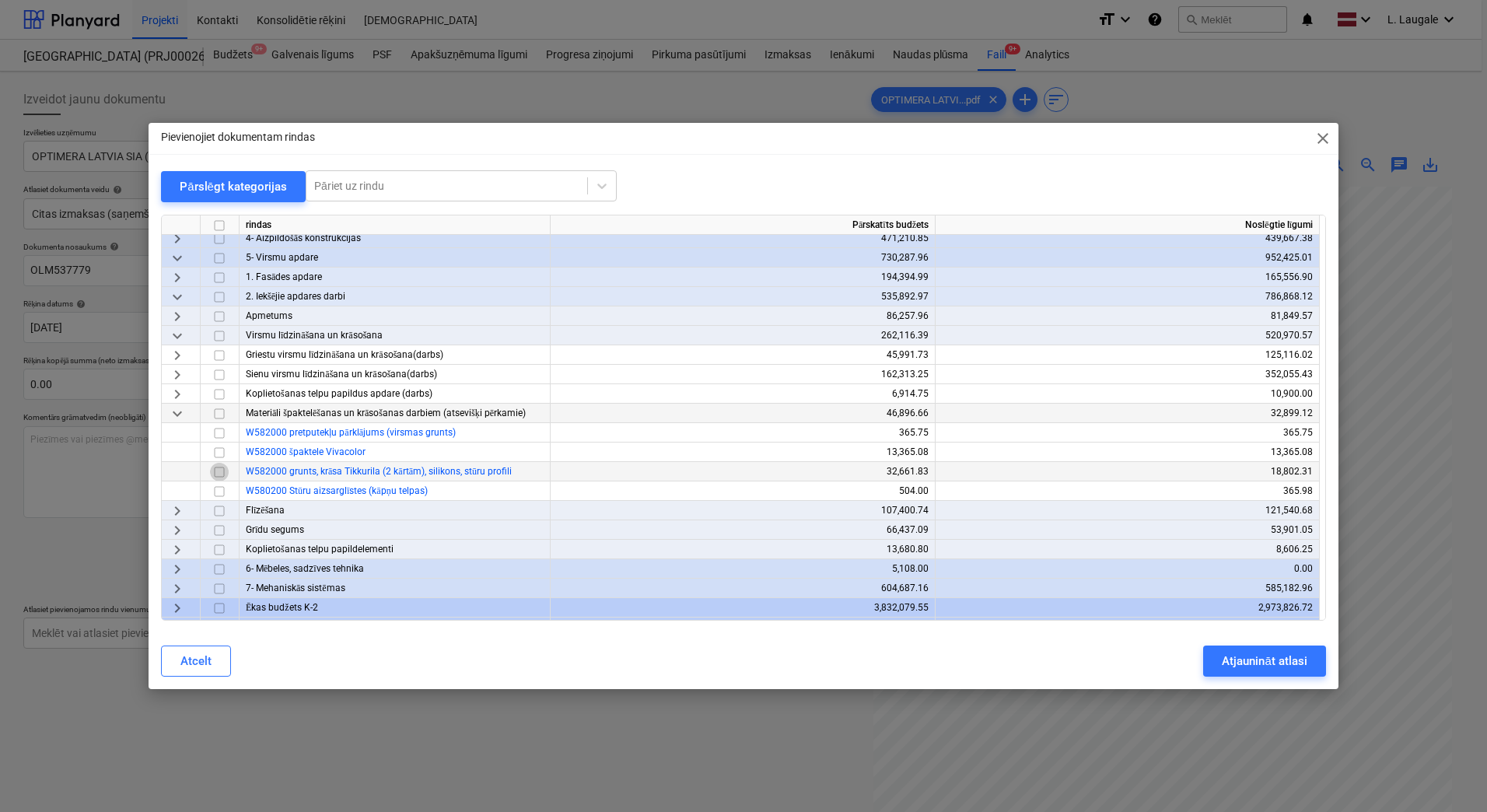
click at [222, 473] on input "checkbox" at bounding box center [219, 472] width 19 height 19
click at [1244, 651] on div "Atjaunināt atlasi" at bounding box center [1264, 662] width 85 height 21
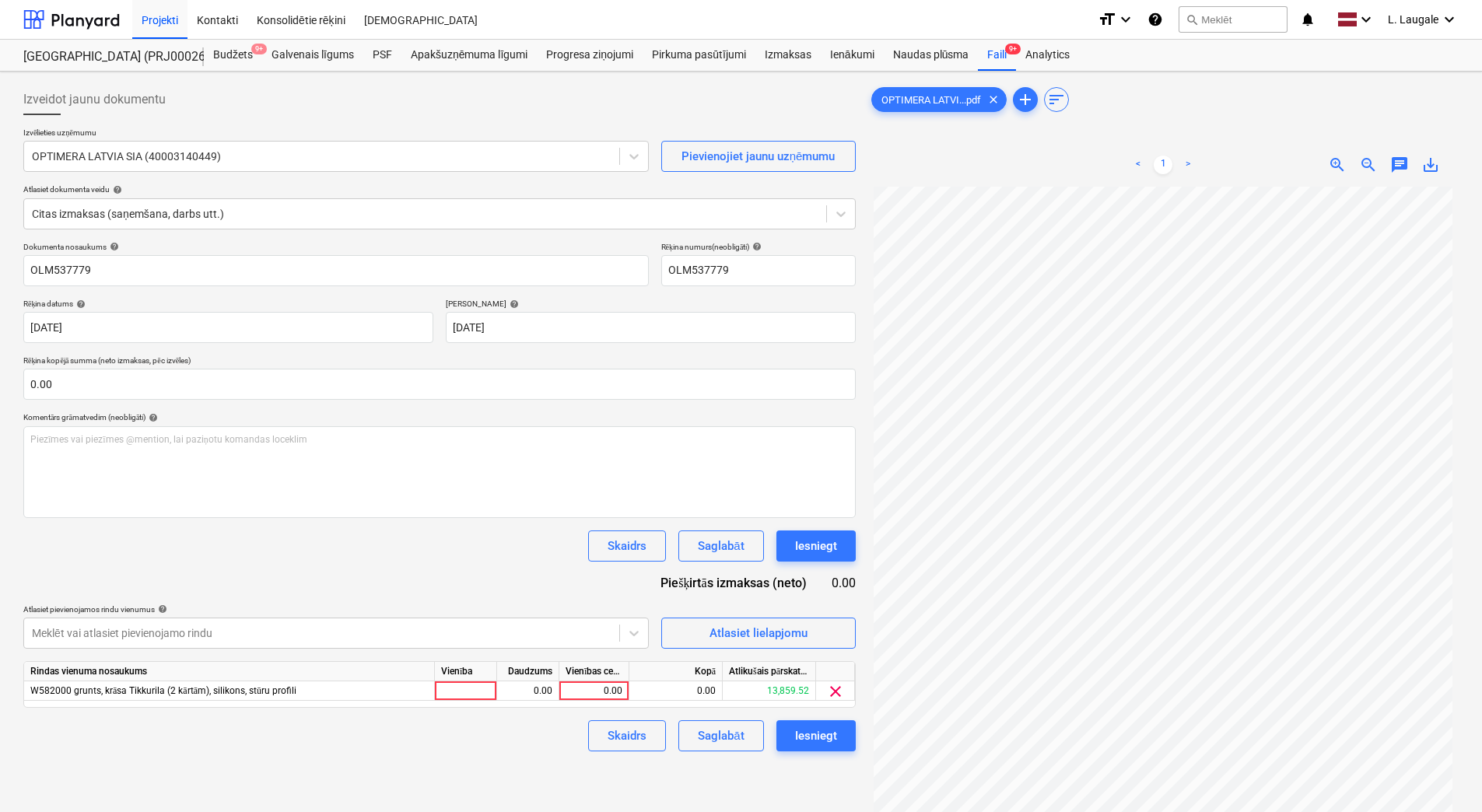
click at [467, 681] on div "Vienība" at bounding box center [466, 671] width 62 height 20
click at [514, 686] on div "0.00" at bounding box center [528, 691] width 49 height 20
click at [481, 682] on div at bounding box center [466, 691] width 62 height 20
type input "1"
click at [517, 687] on div "0.00" at bounding box center [528, 691] width 49 height 20
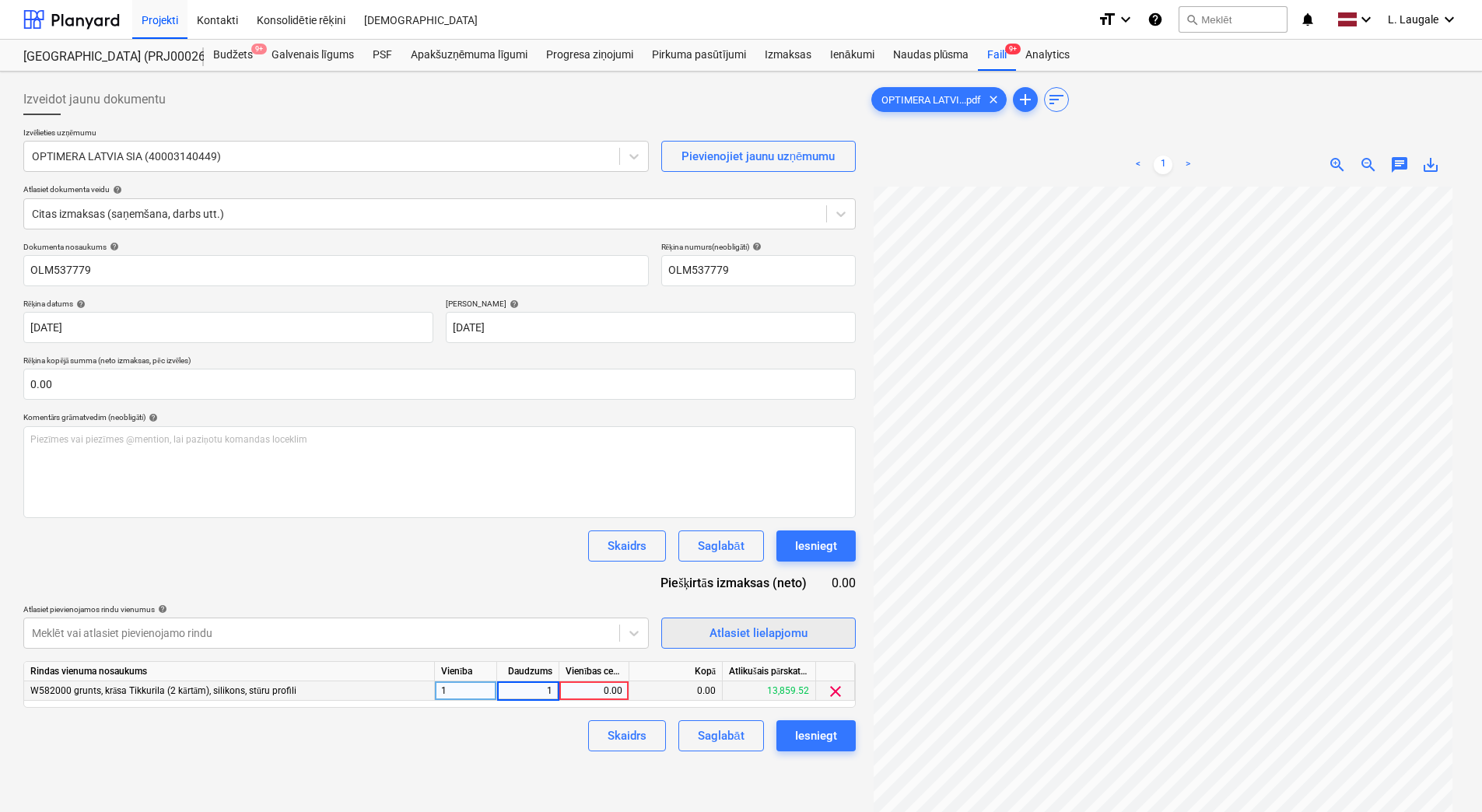
click at [750, 635] on div "Atlasiet lielapjomu" at bounding box center [758, 633] width 98 height 21
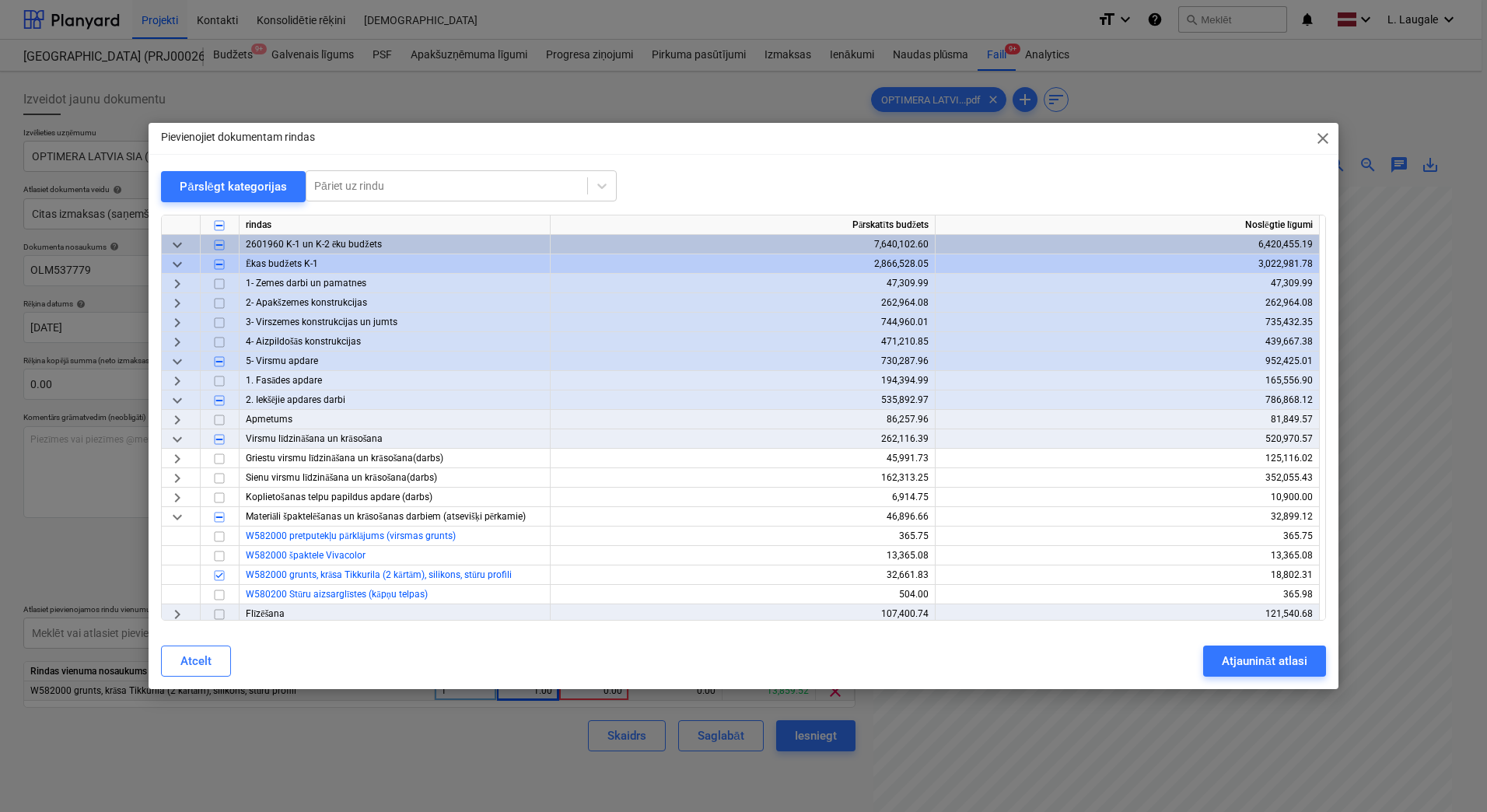
click at [170, 341] on span "keyboard_arrow_right" at bounding box center [177, 342] width 19 height 19
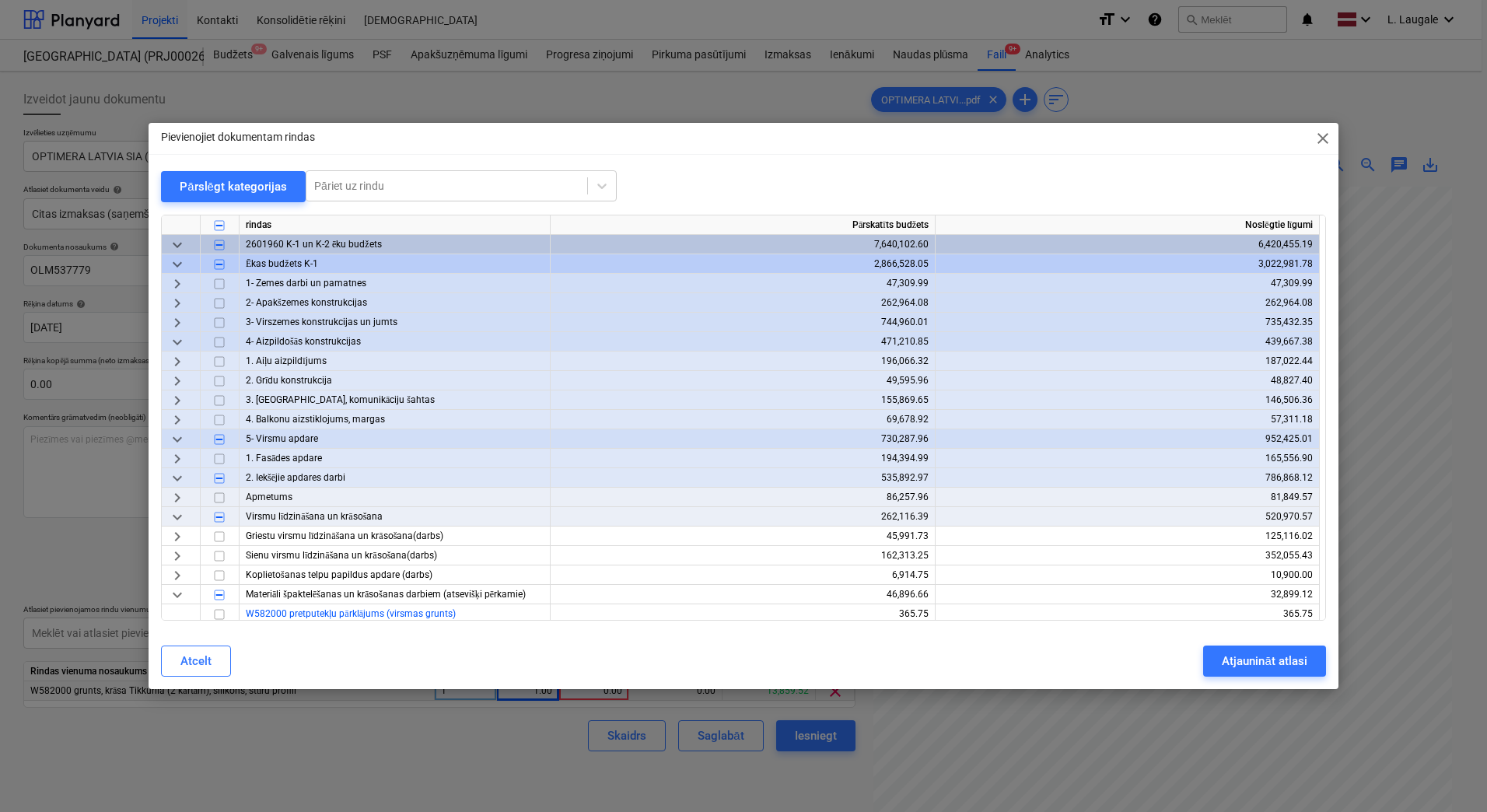
click at [184, 397] on span "keyboard_arrow_right" at bounding box center [177, 400] width 19 height 19
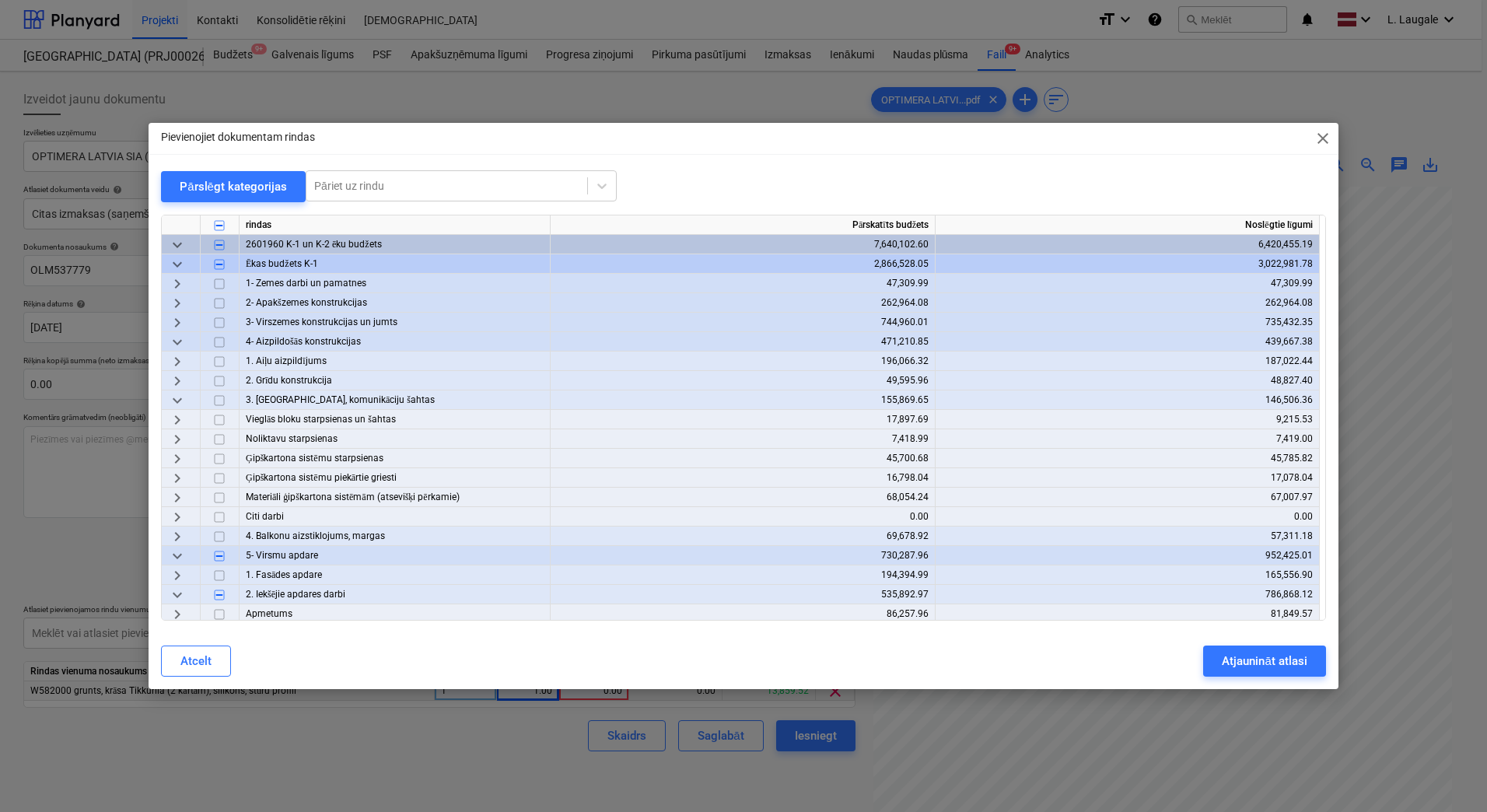
click at [185, 498] on span "keyboard_arrow_right" at bounding box center [177, 498] width 19 height 19
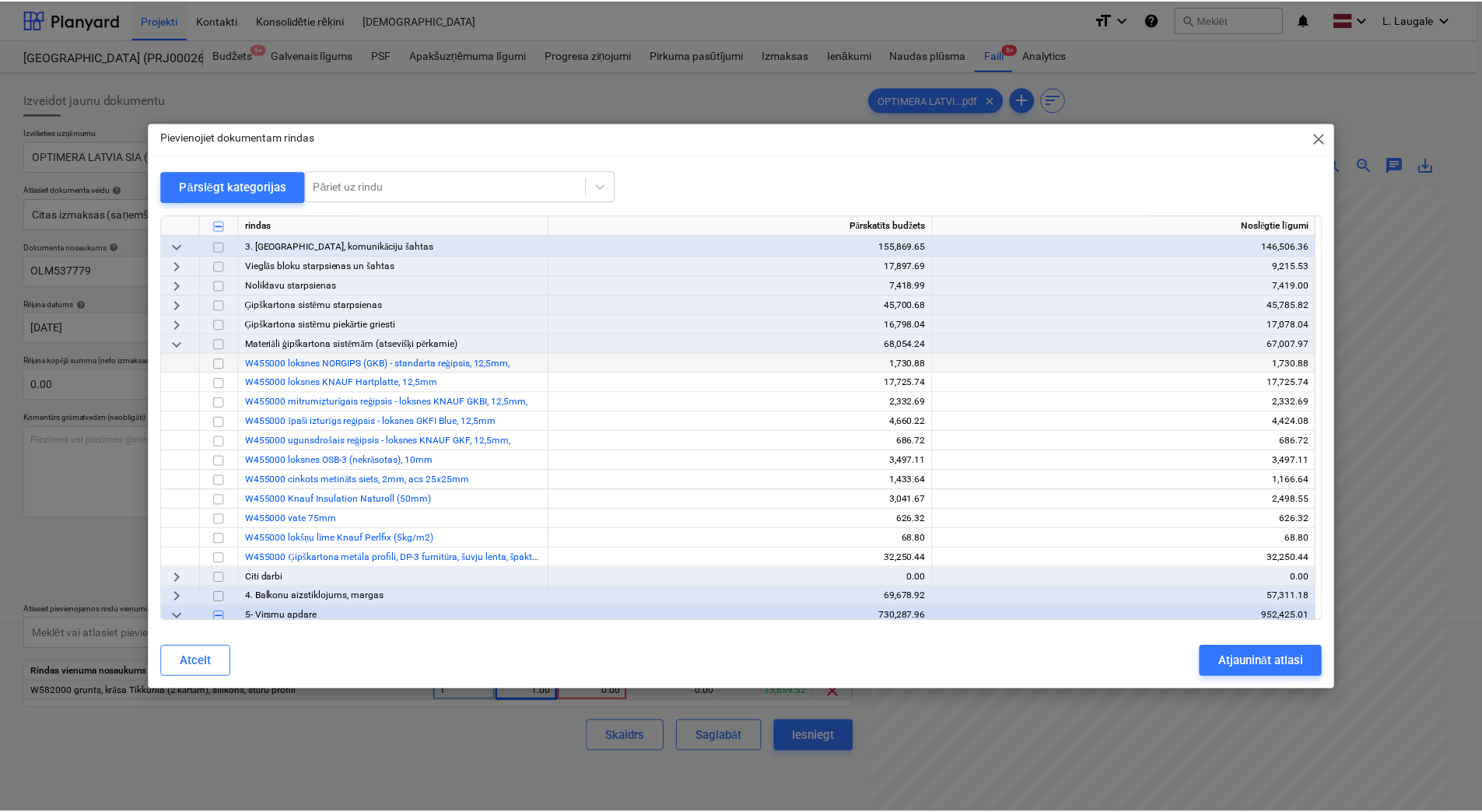
scroll to position [156, 0]
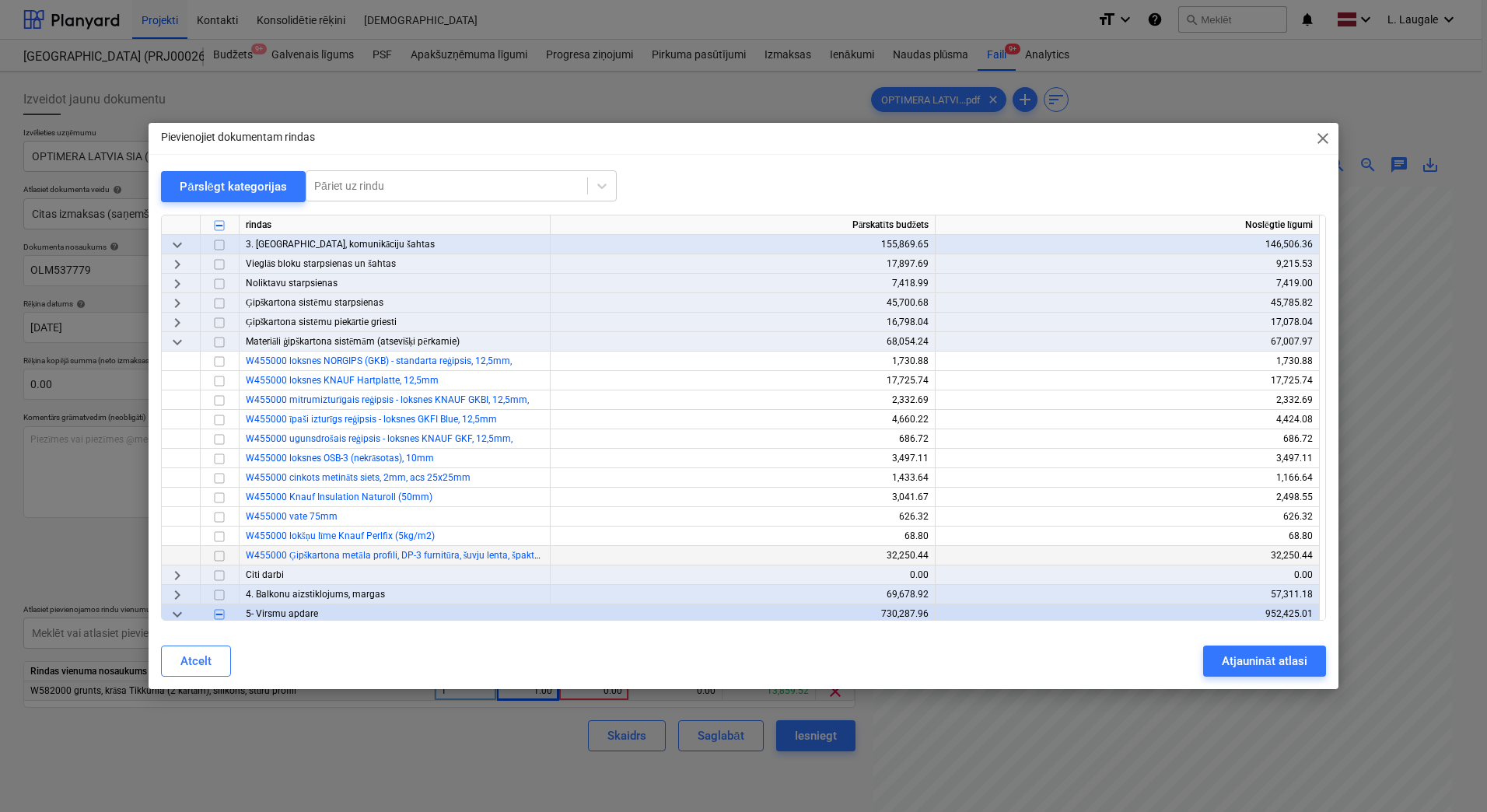
click at [221, 553] on input "checkbox" at bounding box center [219, 556] width 19 height 19
click at [1276, 659] on div "Atjaunināt atlasi" at bounding box center [1264, 662] width 85 height 21
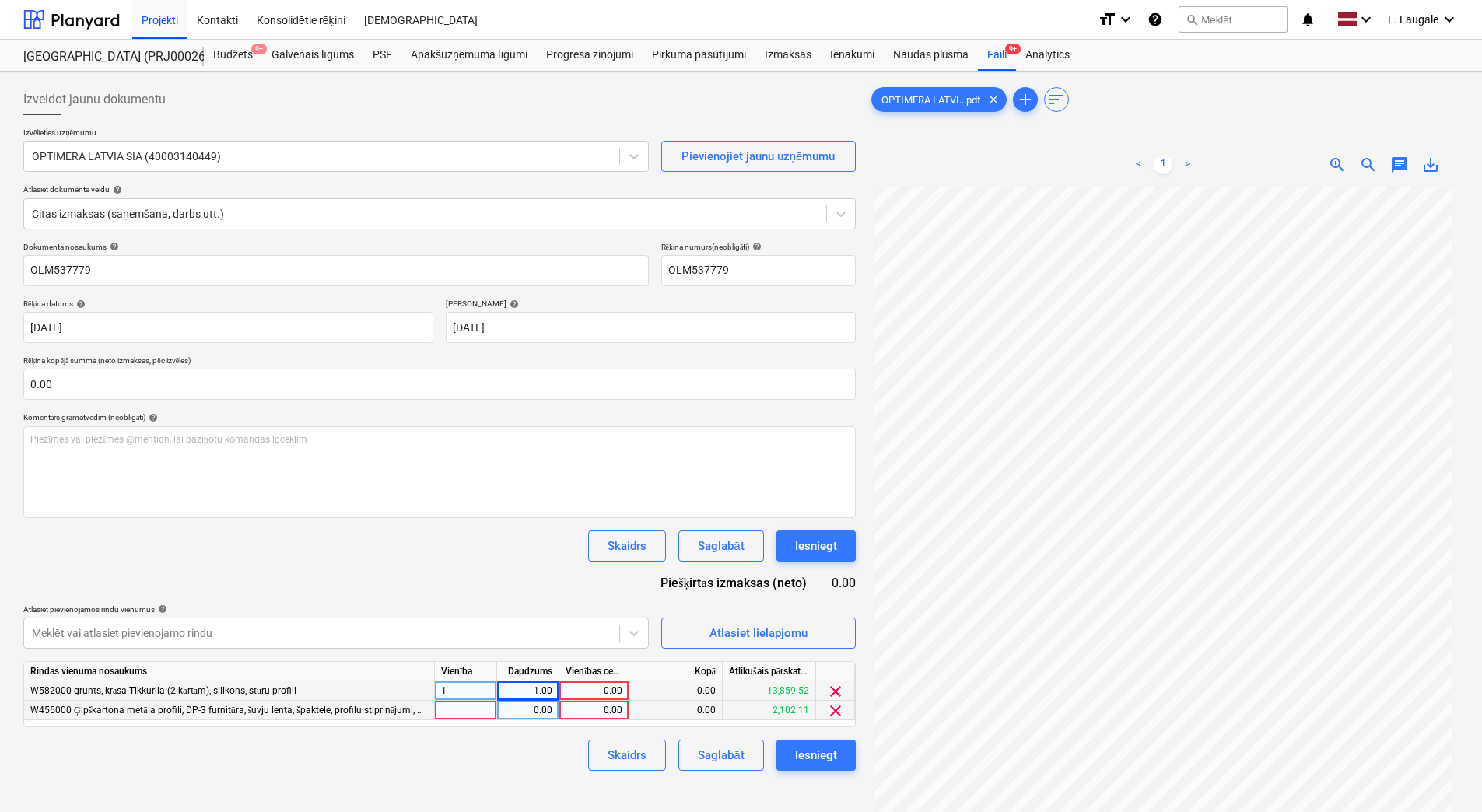
click at [465, 711] on div at bounding box center [466, 710] width 62 height 20
type input "1"
click at [492, 711] on input "1" at bounding box center [465, 710] width 61 height 19
click at [530, 715] on div "0.00" at bounding box center [528, 710] width 49 height 20
click at [621, 705] on div "0.00" at bounding box center [594, 710] width 57 height 20
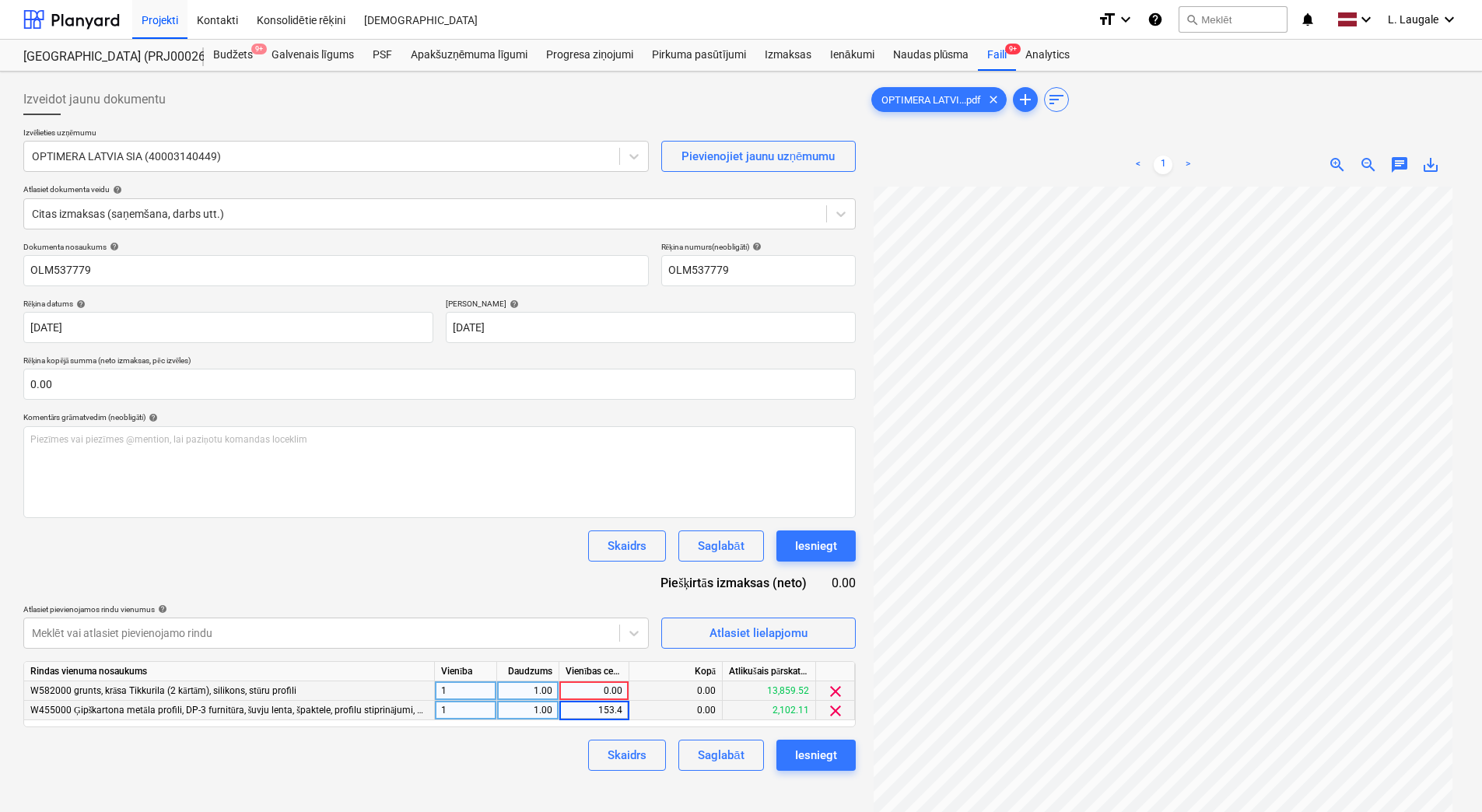
type input "153.41"
click at [595, 697] on div "0.00" at bounding box center [594, 691] width 57 height 20
type input "101.42"
click at [537, 760] on div "Skaidrs Saglabāt Iesniegt" at bounding box center [439, 755] width 832 height 31
click at [698, 757] on div "Saglabāt" at bounding box center [720, 755] width 46 height 21
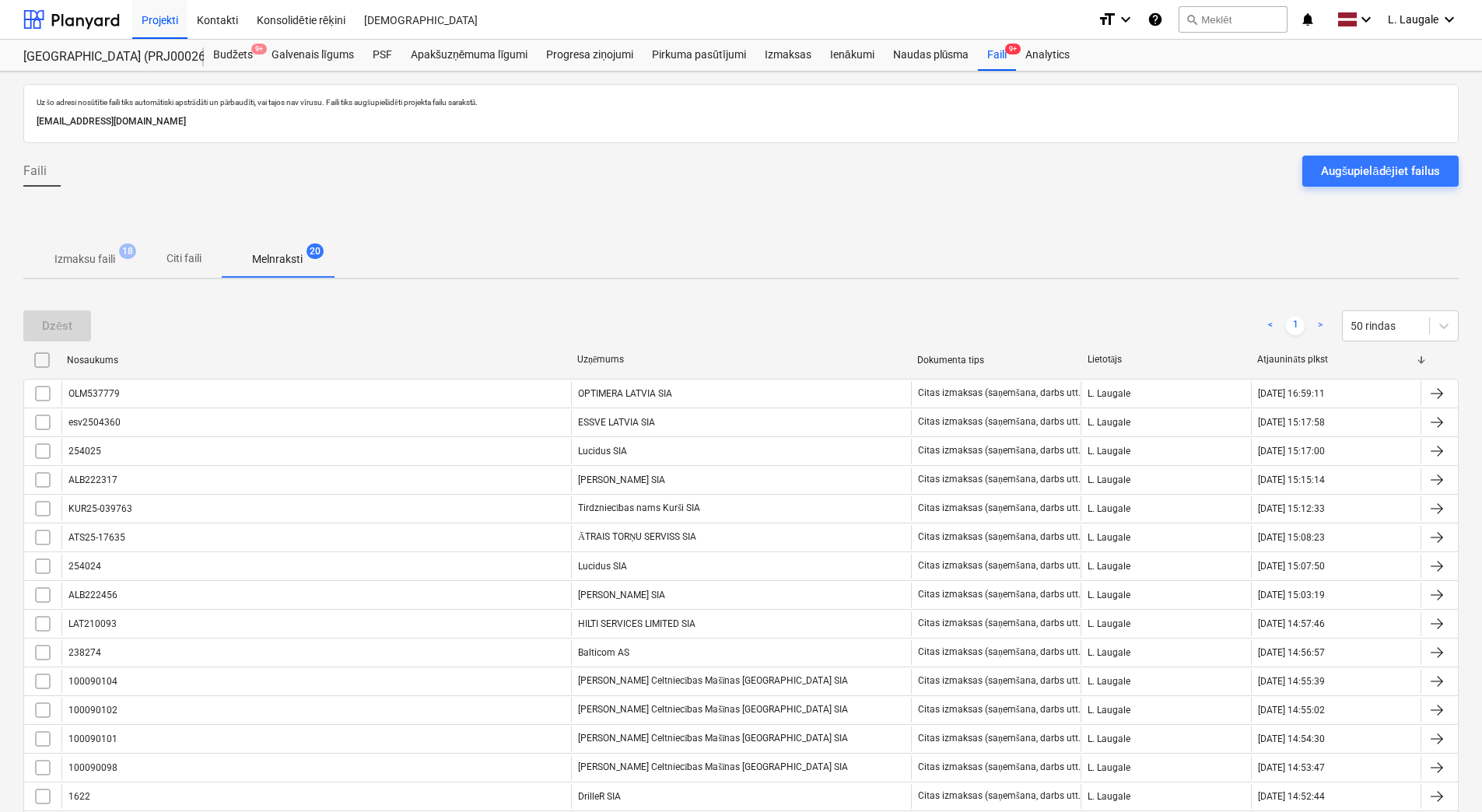
click at [88, 263] on p "Izmaksu faili" at bounding box center [84, 259] width 61 height 16
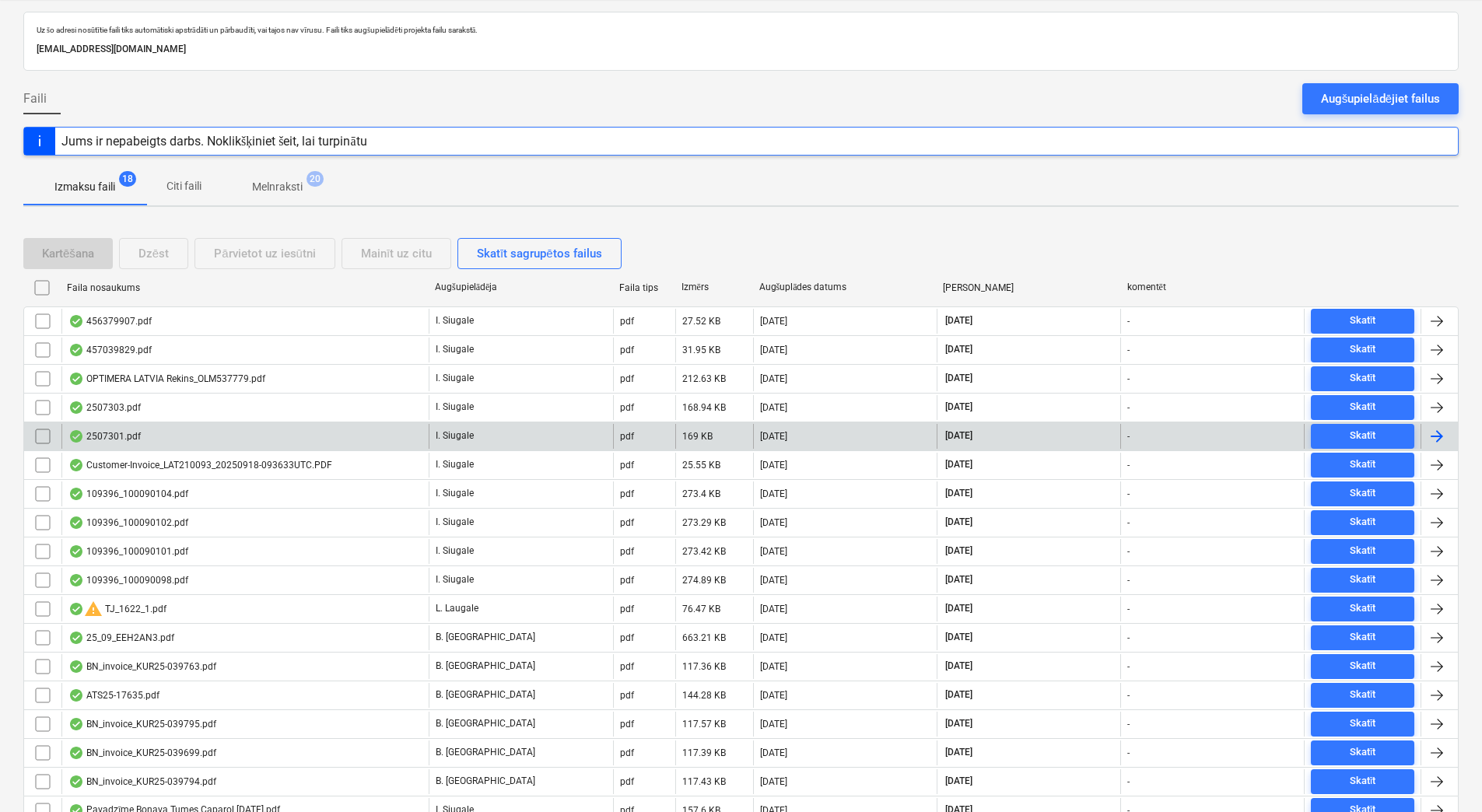
scroll to position [142, 0]
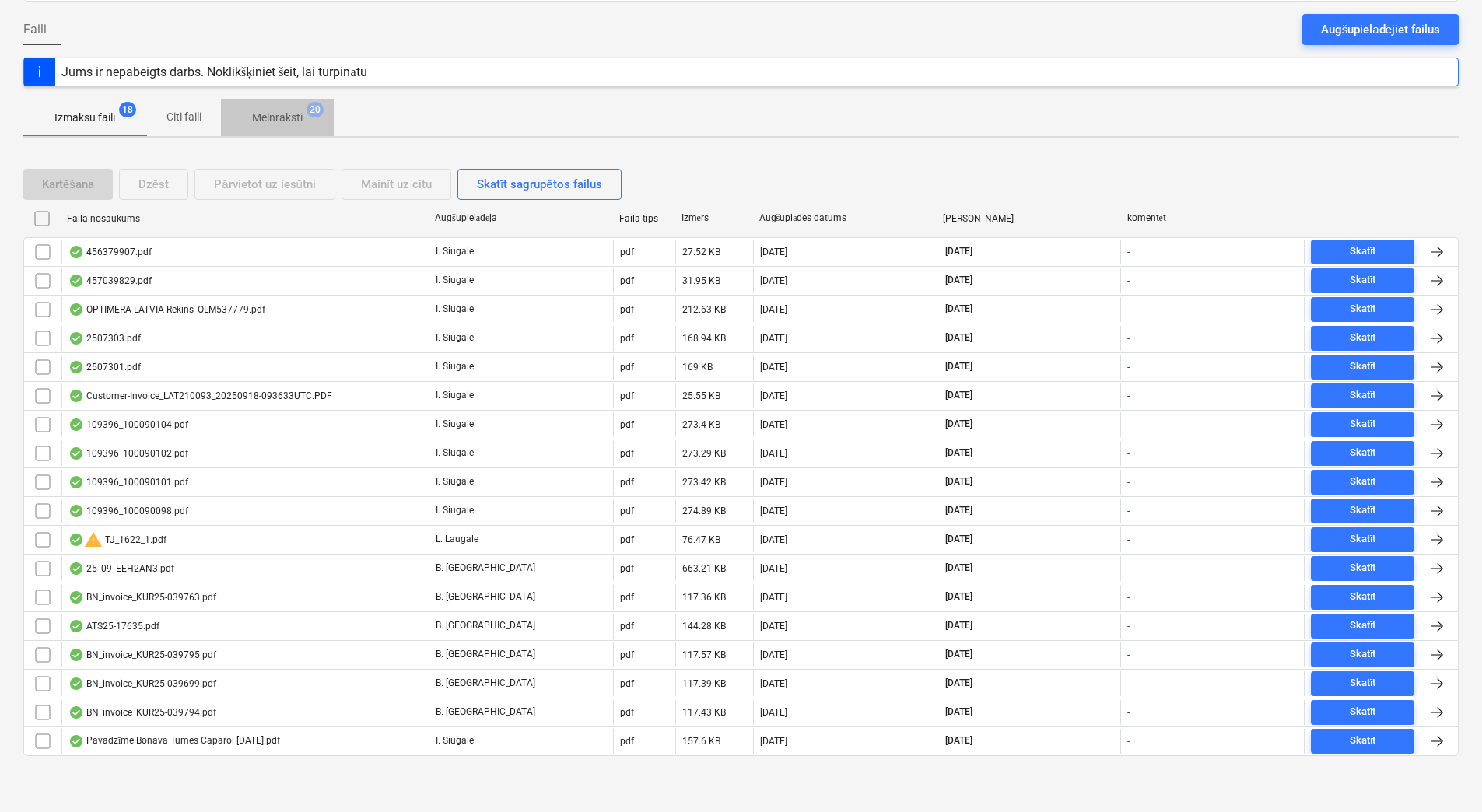
click at [297, 110] on p "Melnraksti" at bounding box center [277, 118] width 51 height 16
